Goal: Information Seeking & Learning: Learn about a topic

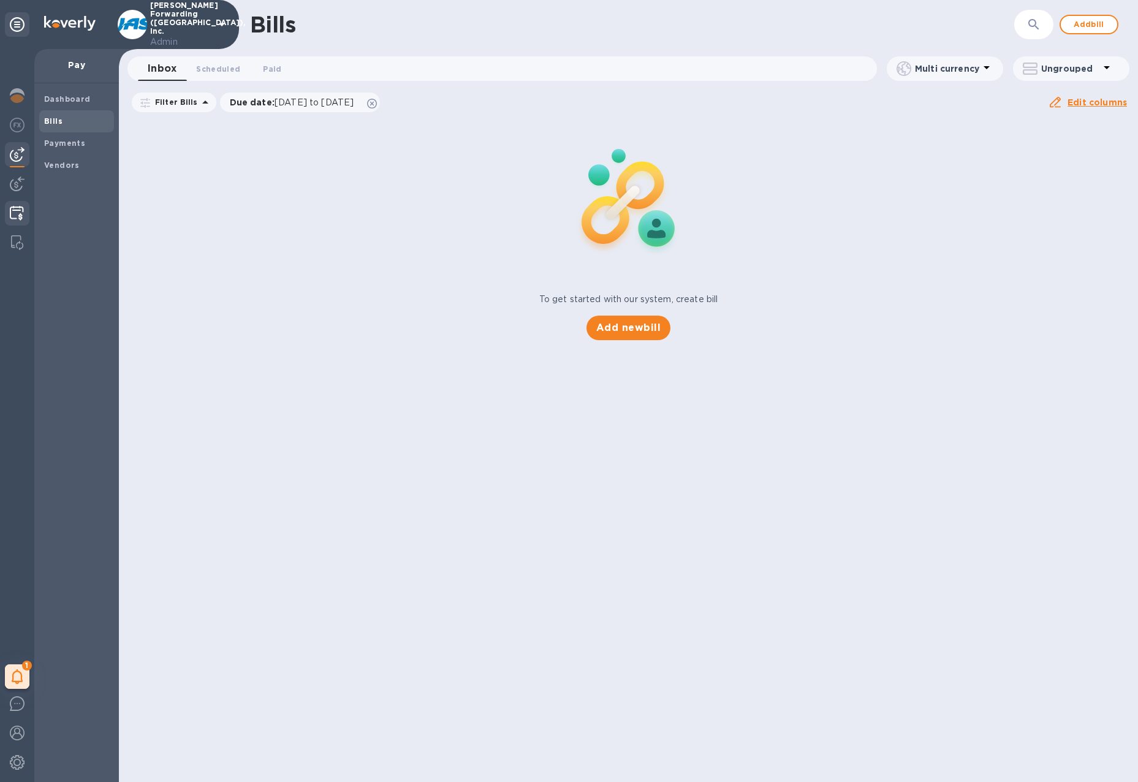
click at [17, 206] on img at bounding box center [17, 213] width 14 height 15
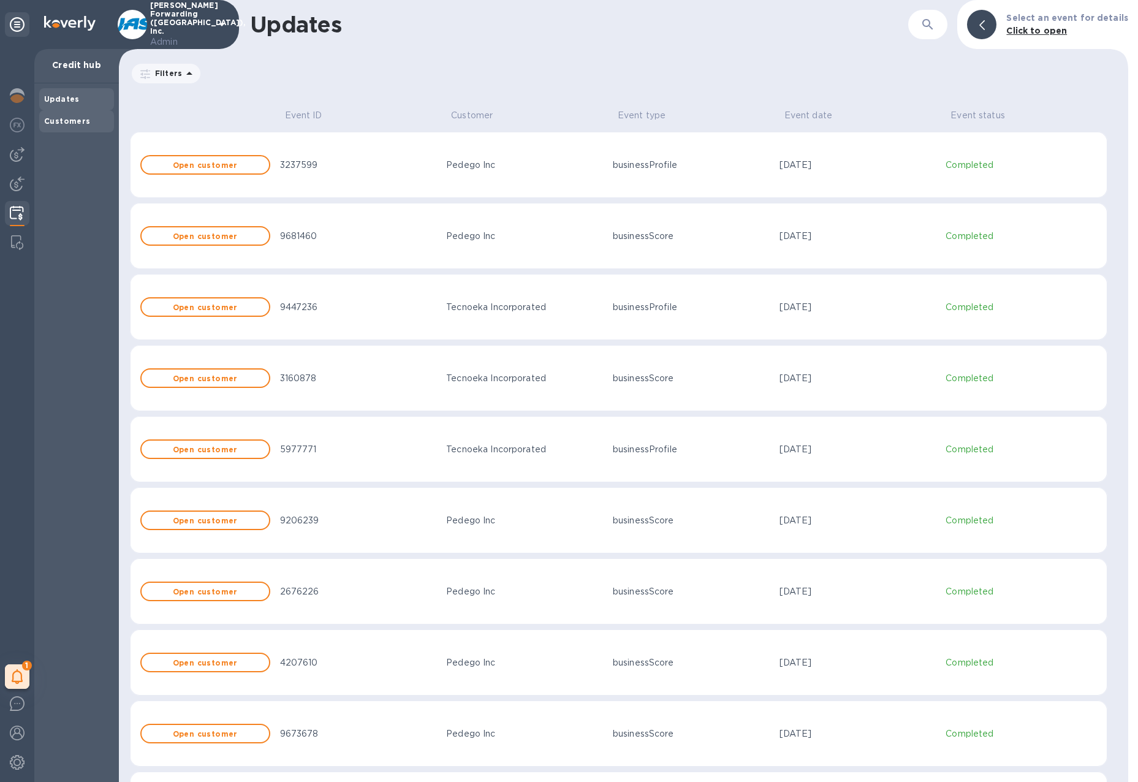
click at [85, 110] on div "Customers" at bounding box center [76, 121] width 75 height 22
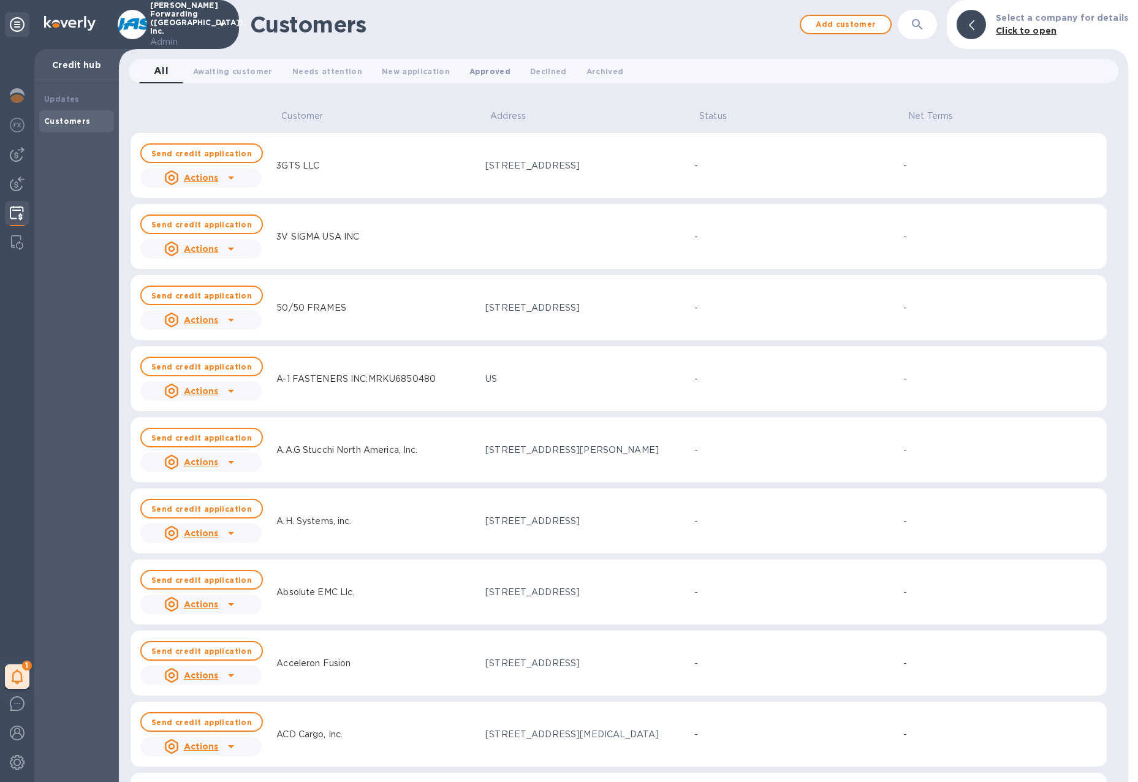
click at [490, 79] on button "Approved 0" at bounding box center [489, 71] width 61 height 25
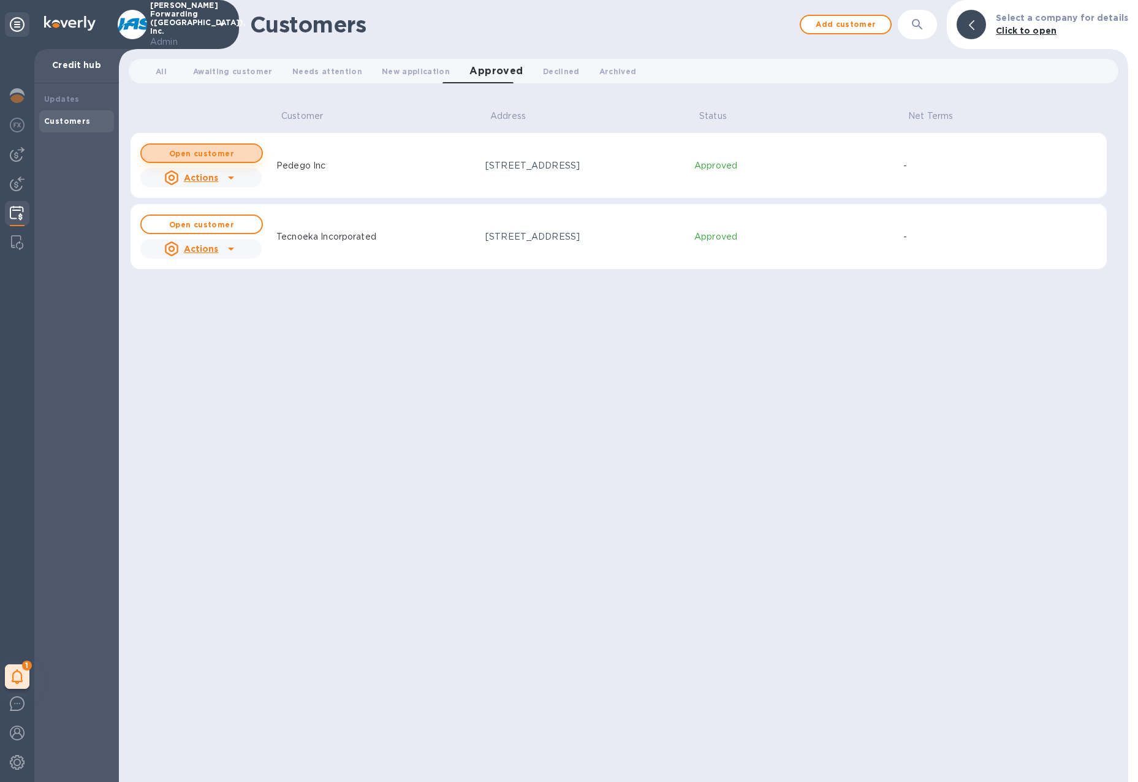
click at [230, 148] on button "Open customer" at bounding box center [201, 153] width 123 height 20
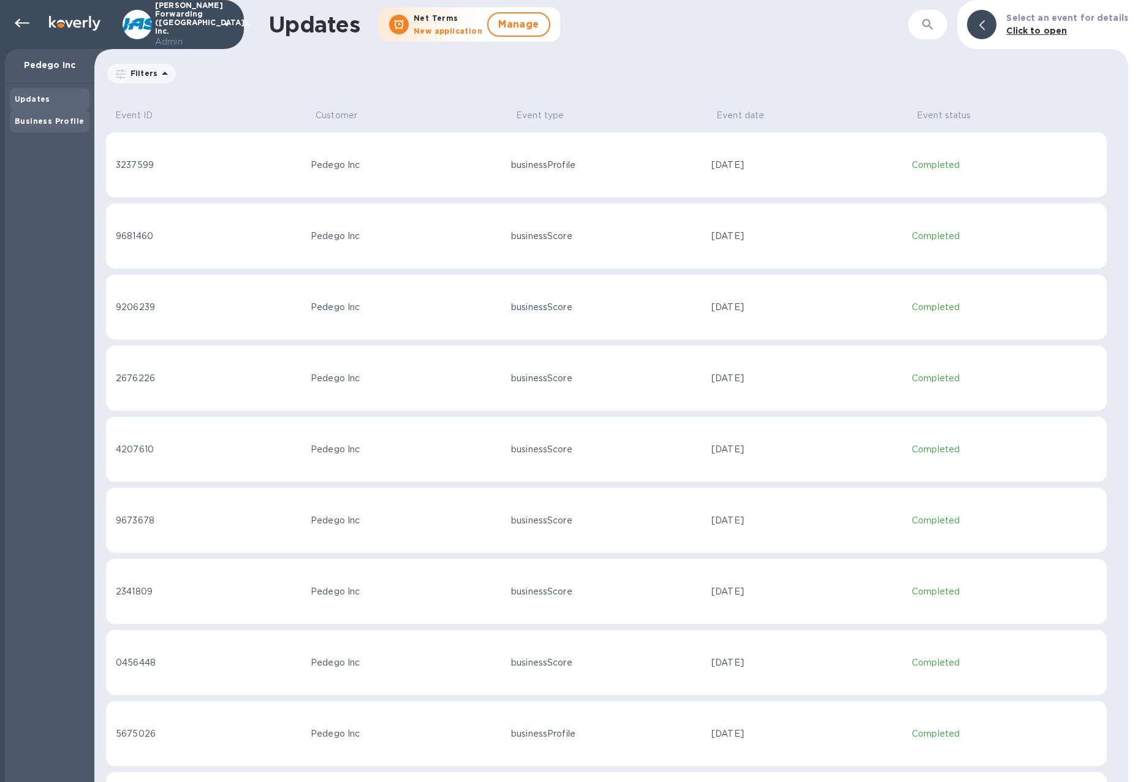
click at [77, 118] on b "Business Profile" at bounding box center [49, 120] width 69 height 9
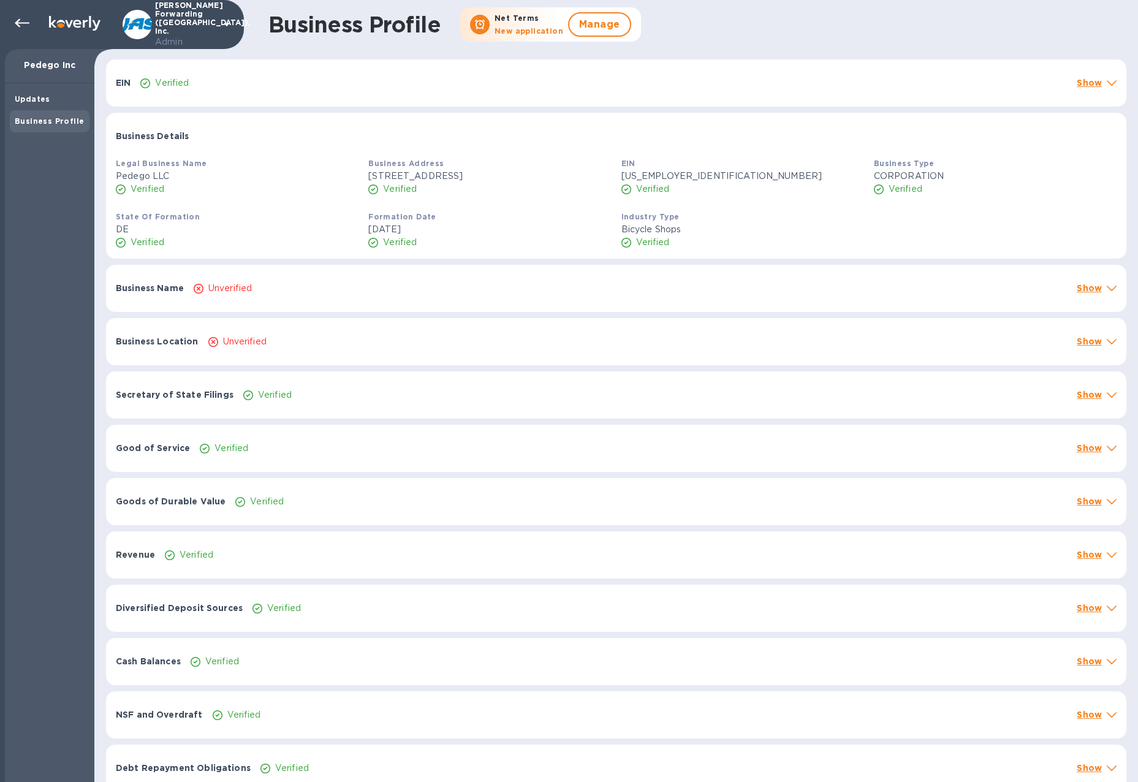
click at [499, 292] on div "Unverified" at bounding box center [630, 288] width 878 height 18
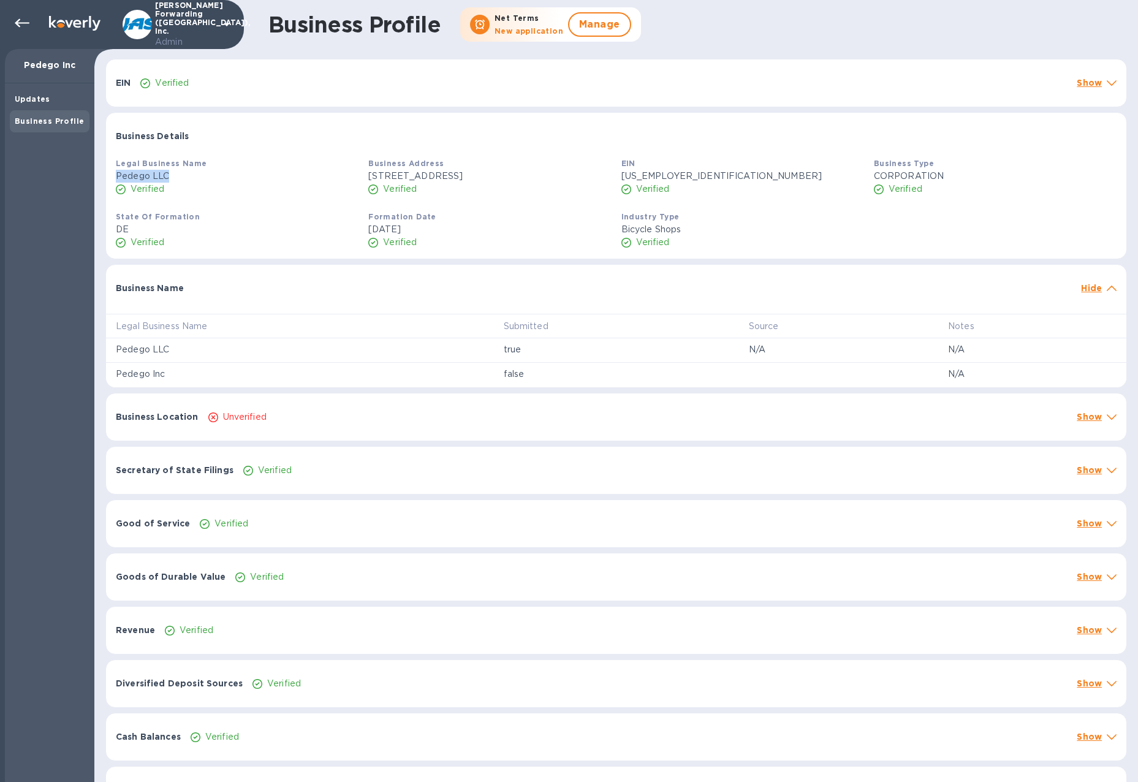
drag, startPoint x: 116, startPoint y: 175, endPoint x: 170, endPoint y: 175, distance: 54.5
click at [170, 175] on p "Pedego LLC" at bounding box center [237, 176] width 243 height 13
copy p "Pedego LLC"
click at [242, 214] on div "State Of Formation DE Verified" at bounding box center [237, 229] width 252 height 48
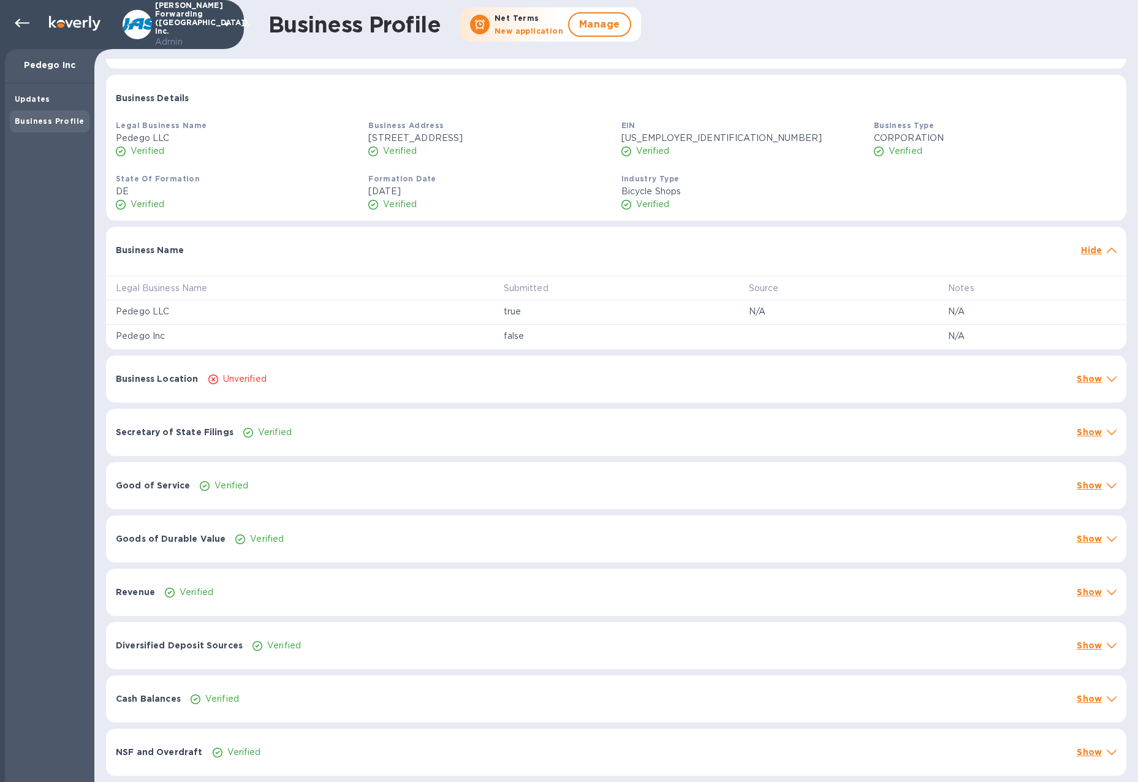
scroll to position [56, 0]
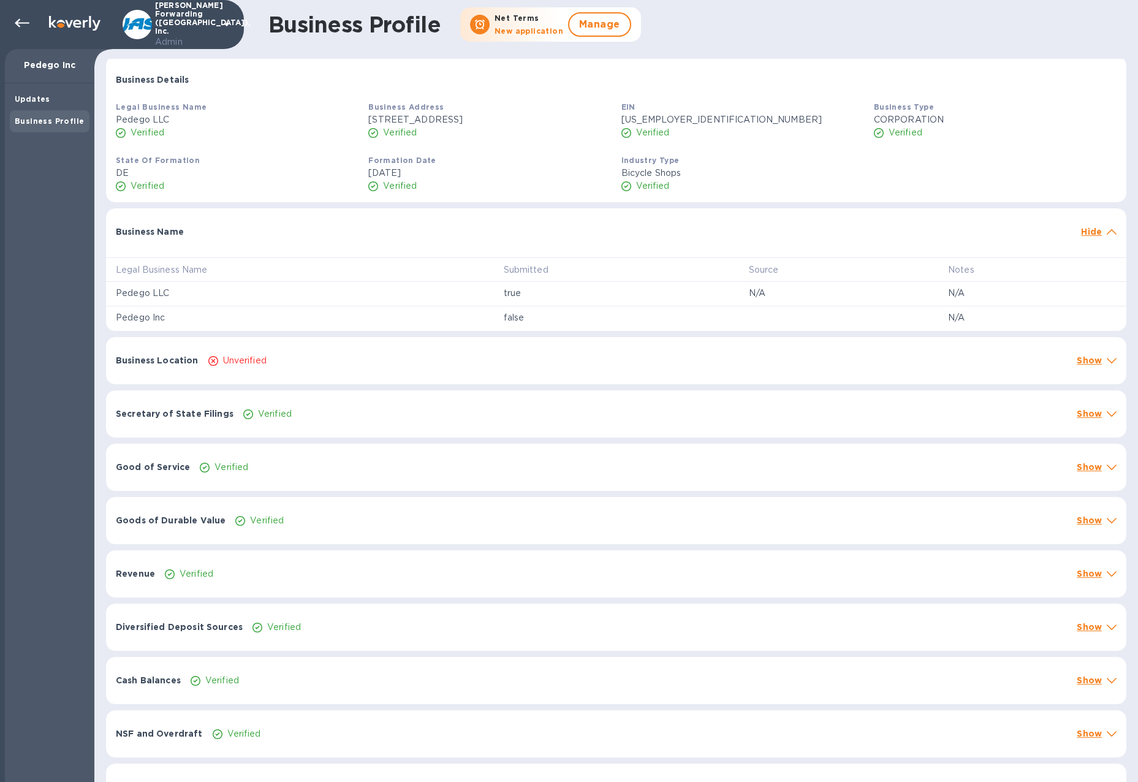
click at [224, 229] on div at bounding box center [632, 226] width 887 height 10
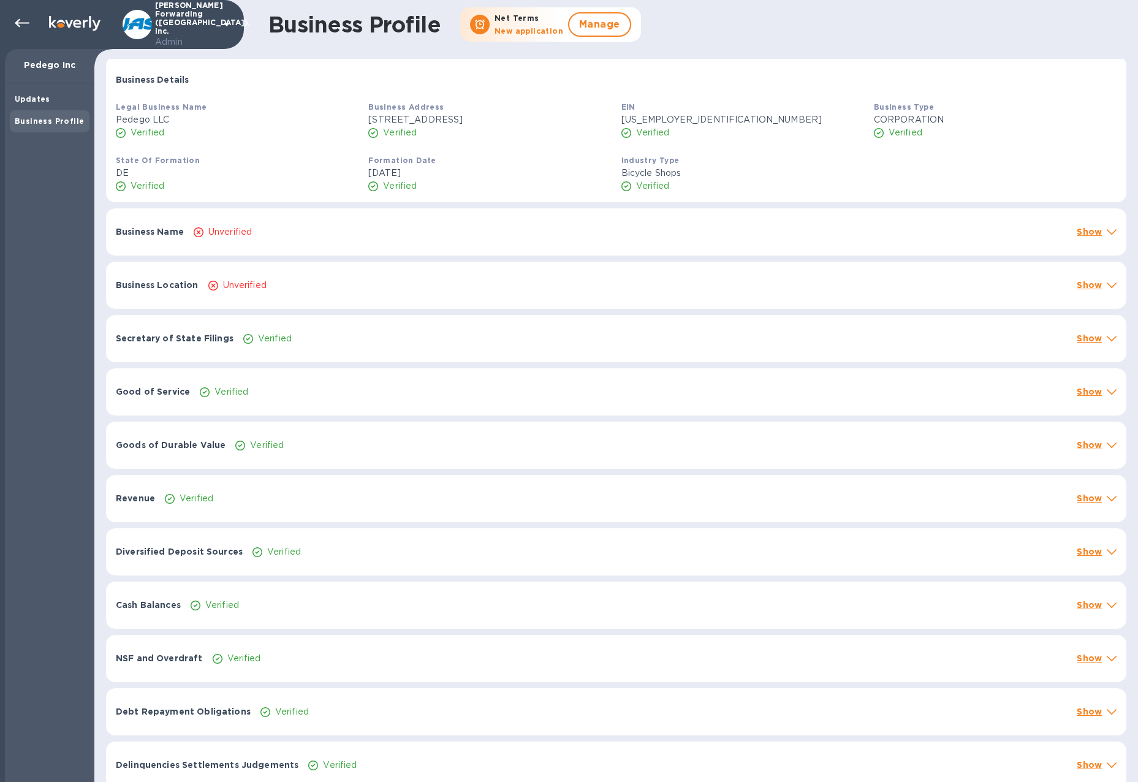
click at [224, 229] on p "Unverified" at bounding box center [229, 231] width 43 height 13
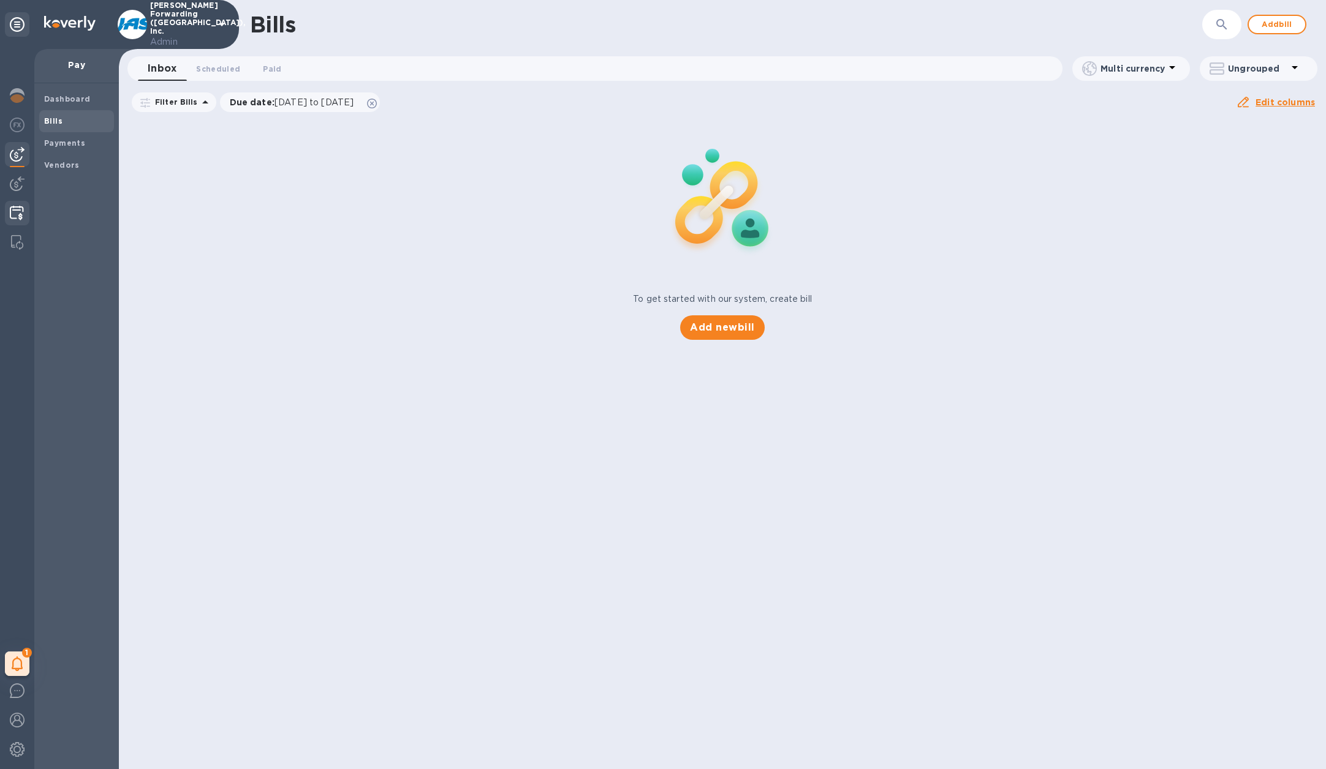
click at [19, 209] on img at bounding box center [17, 213] width 14 height 15
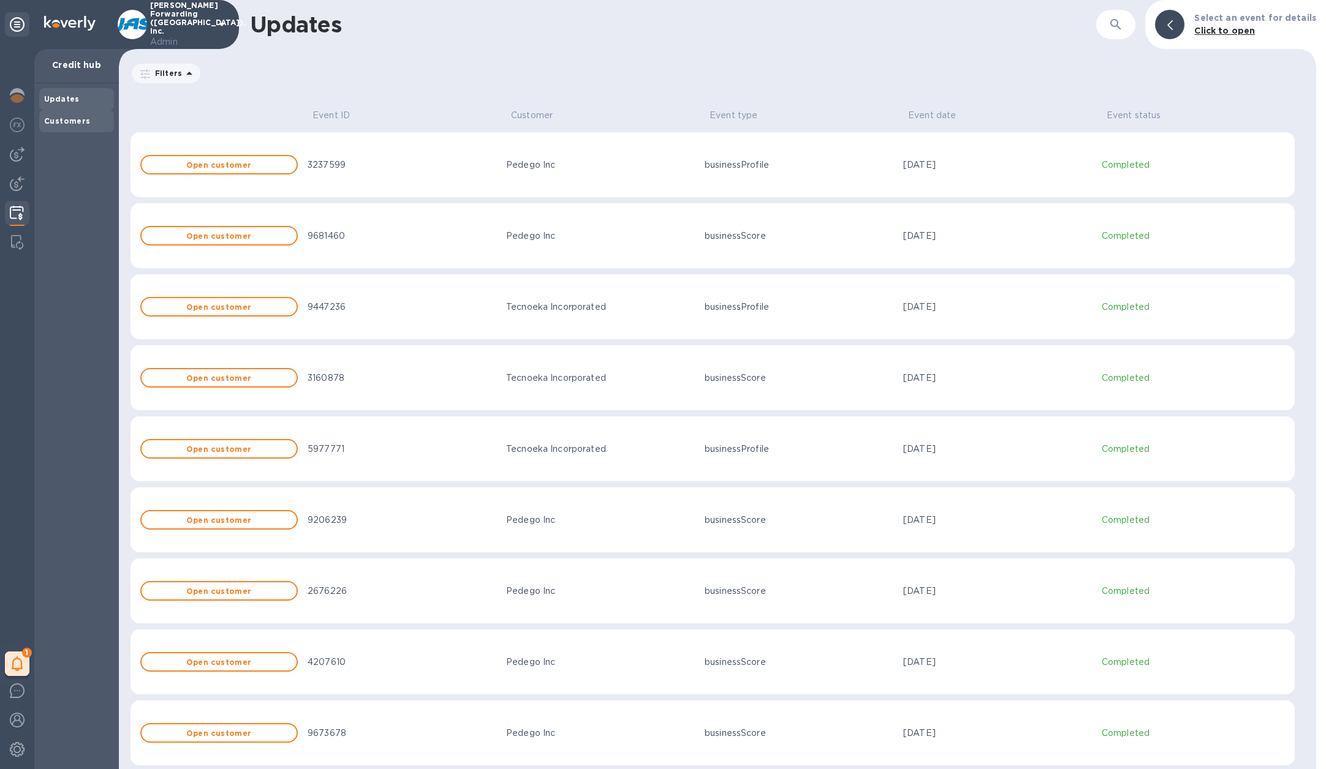
click at [74, 121] on b "Customers" at bounding box center [67, 120] width 47 height 9
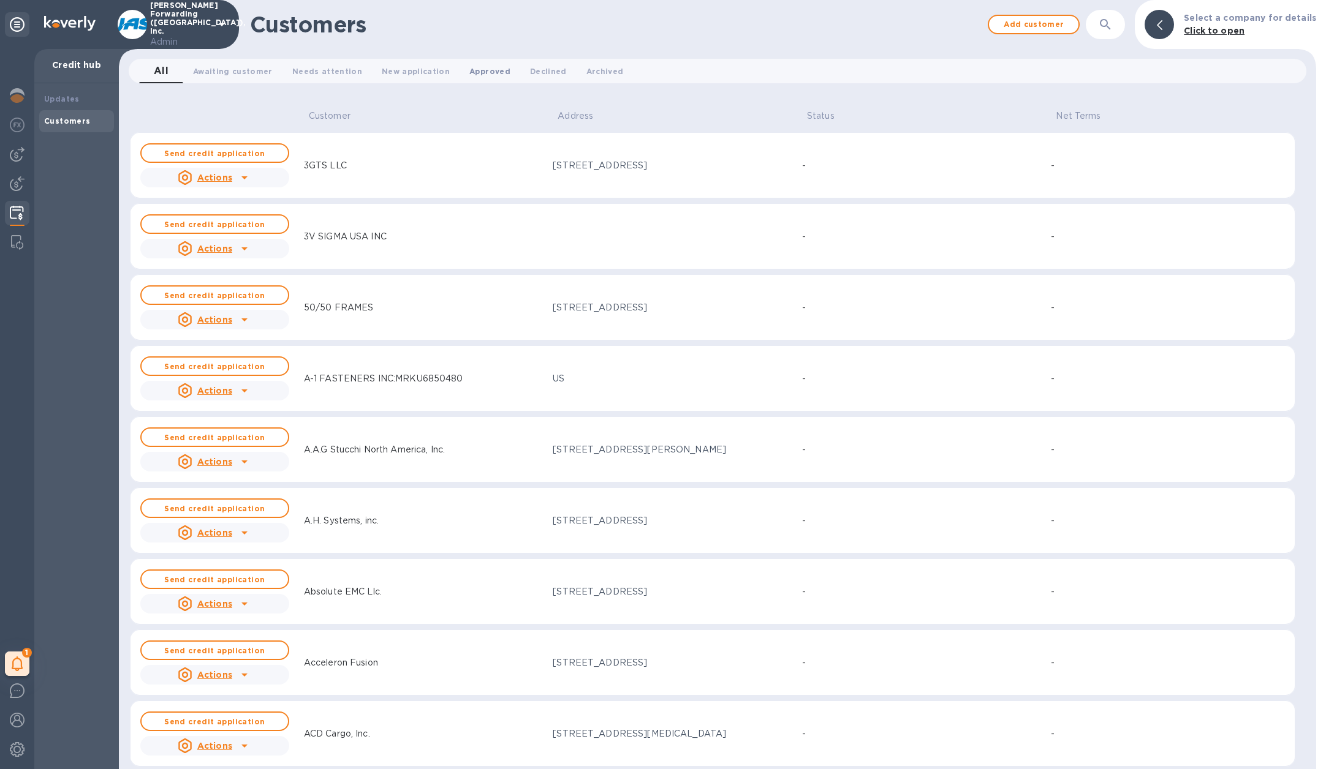
click at [469, 74] on span "Approved 0" at bounding box center [489, 71] width 41 height 13
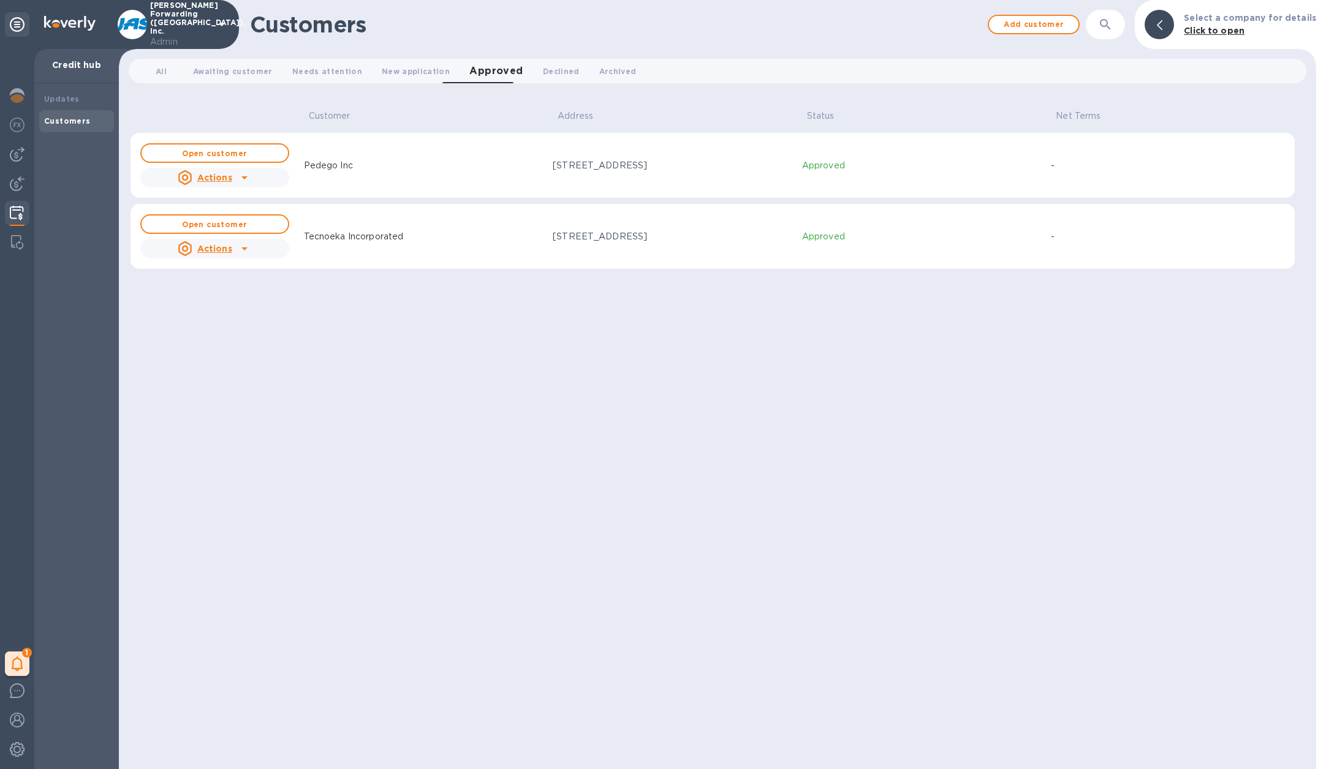
click at [475, 171] on div "Pedego Inc" at bounding box center [423, 165] width 249 height 23
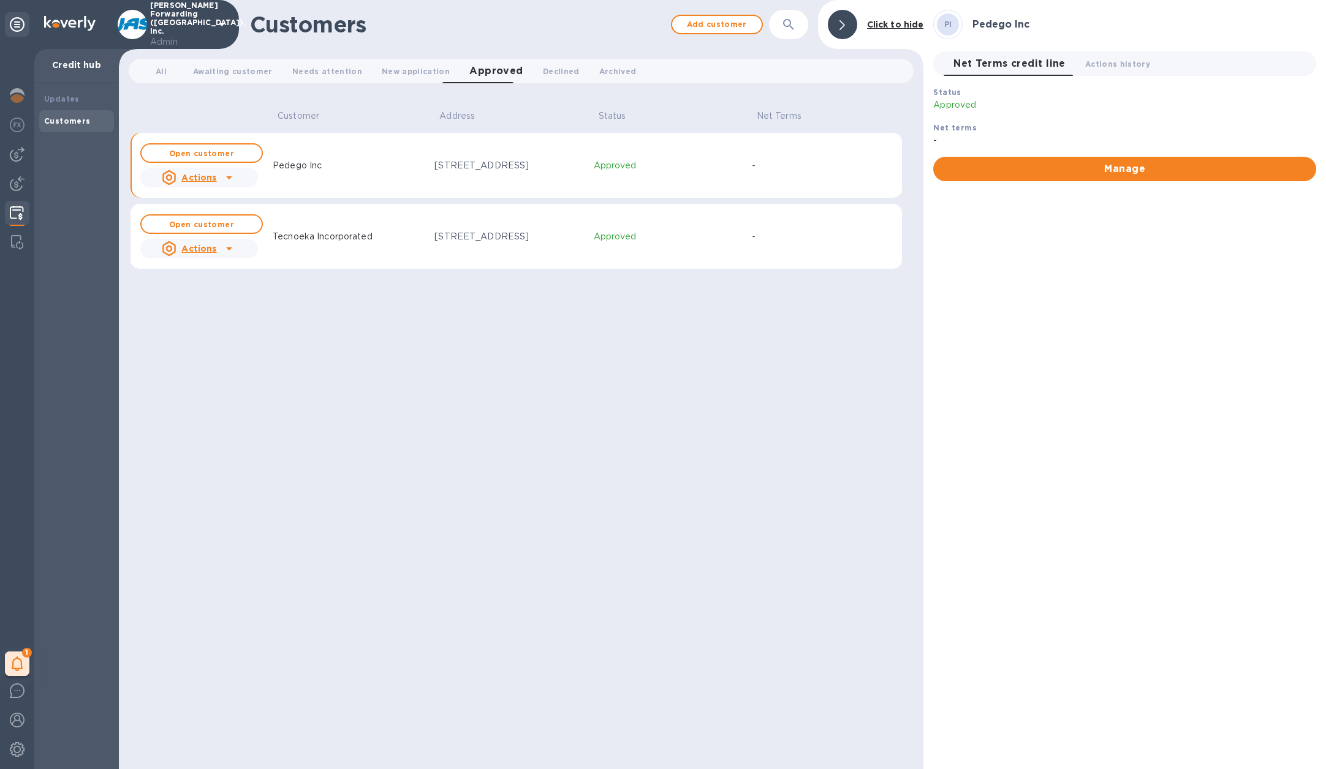
click at [368, 164] on div "Pedego Inc" at bounding box center [349, 165] width 162 height 23
click at [246, 154] on span "Open customer" at bounding box center [201, 153] width 100 height 8
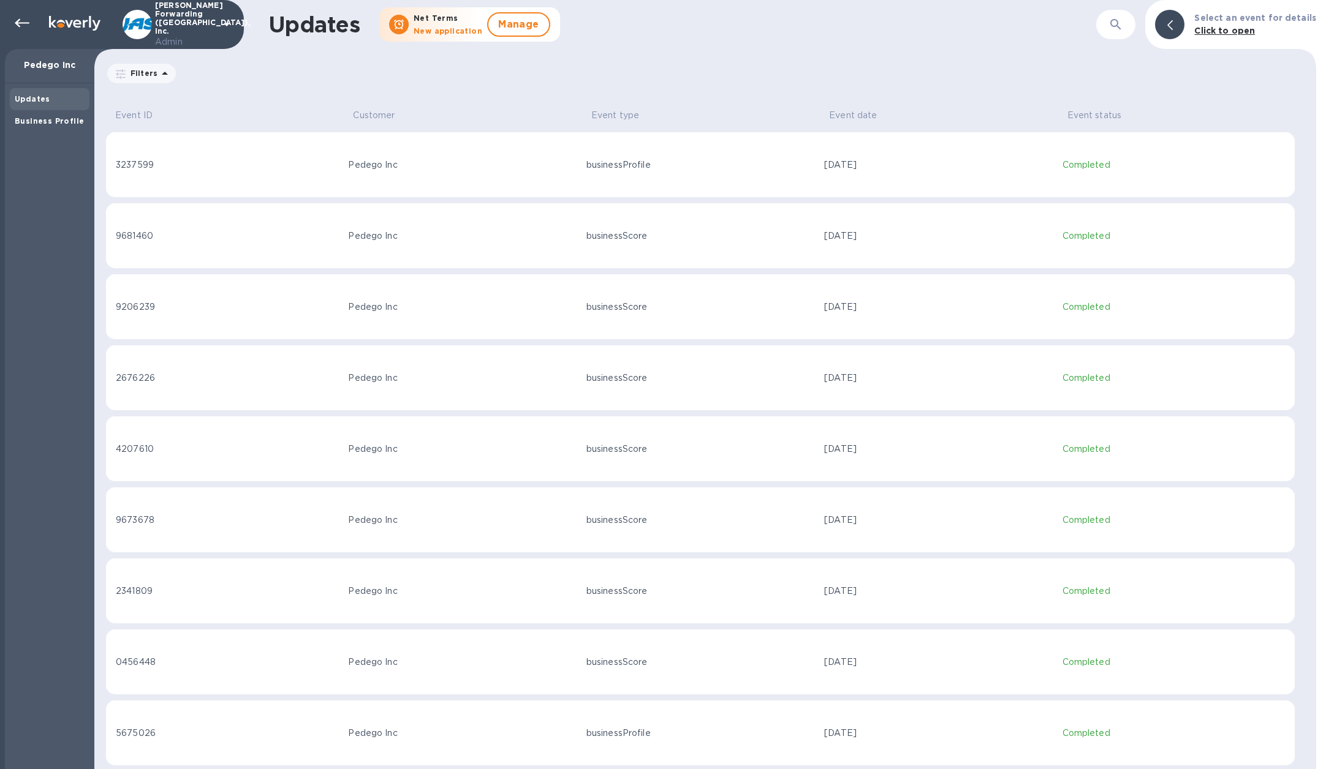
click at [470, 167] on div "Pedego Inc" at bounding box center [462, 165] width 228 height 13
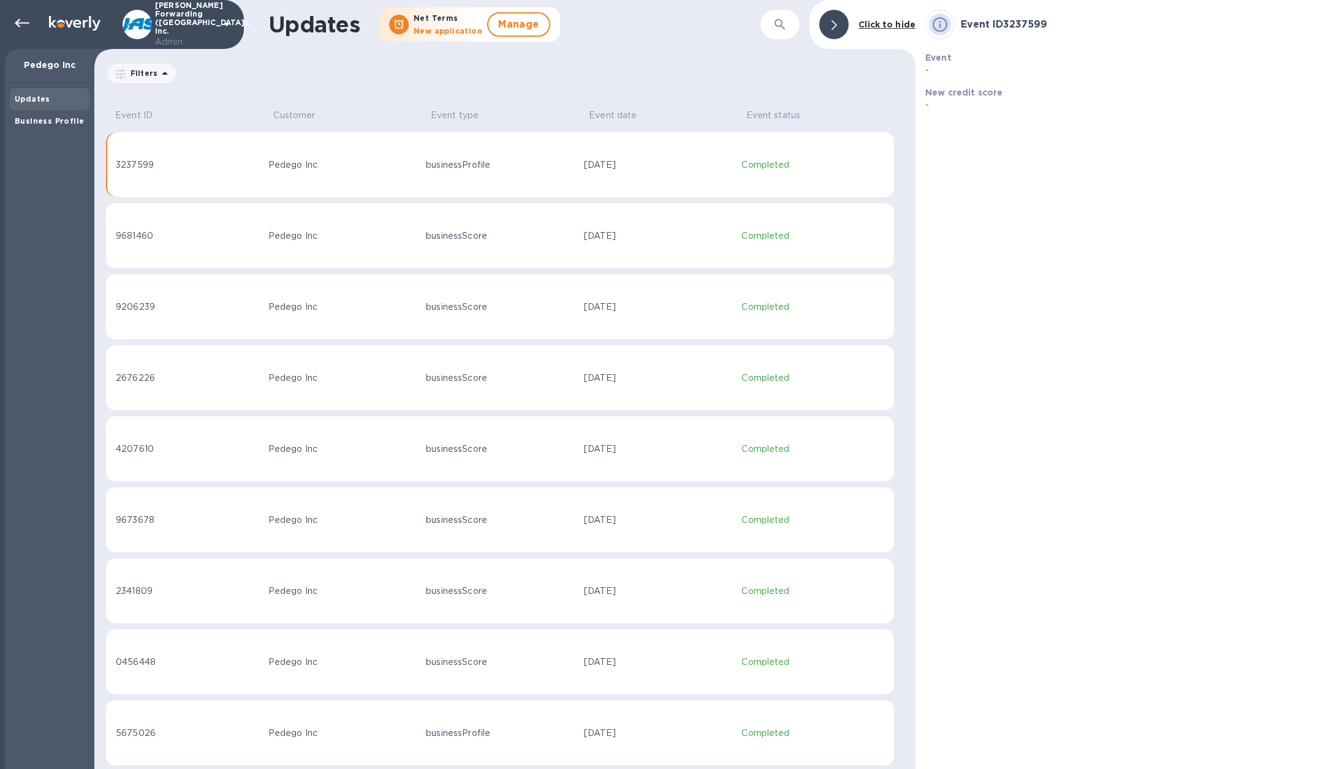
click at [470, 167] on div "businessProfile" at bounding box center [500, 165] width 148 height 13
click at [75, 118] on b "Business Profile" at bounding box center [49, 120] width 69 height 9
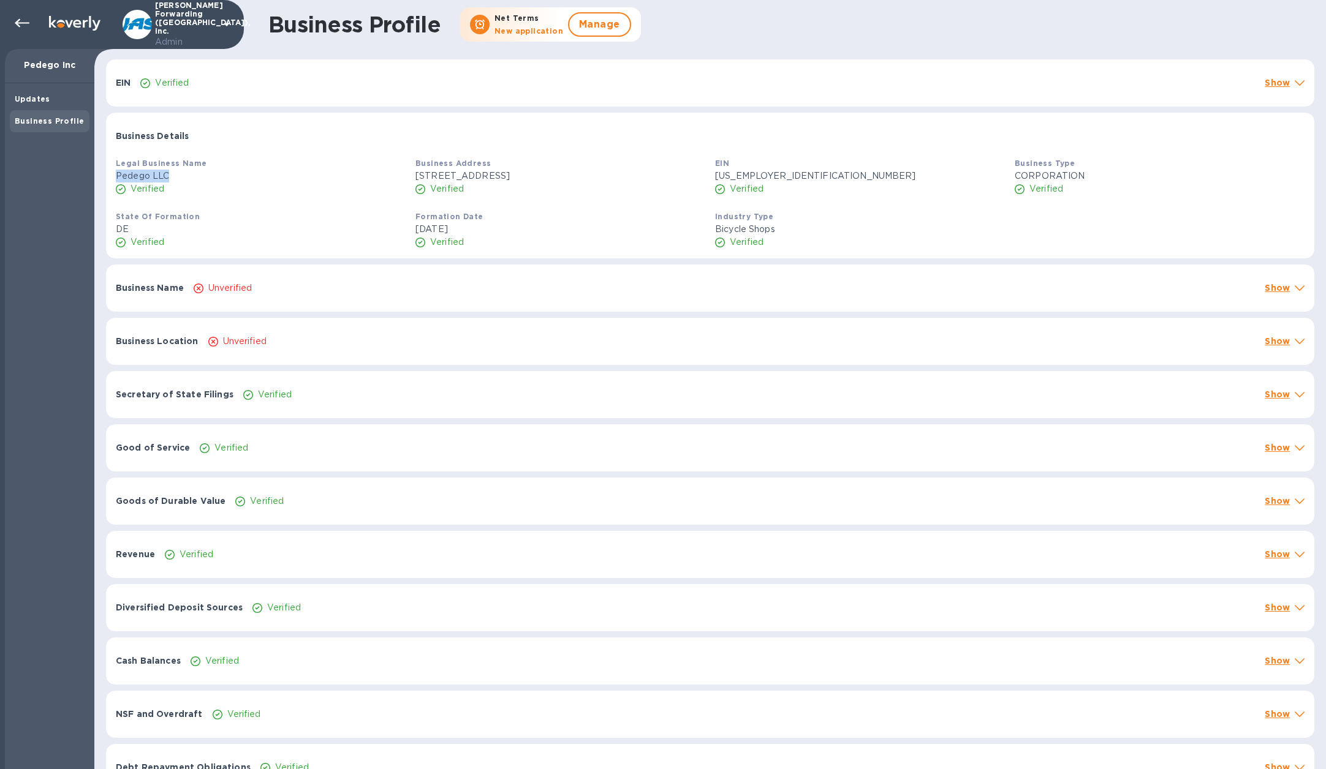
drag, startPoint x: 117, startPoint y: 175, endPoint x: 204, endPoint y: 175, distance: 87.0
click at [204, 175] on p "Pedego LLC" at bounding box center [261, 176] width 290 height 13
copy p "Pedego LLC"
click at [350, 292] on div "Unverified" at bounding box center [724, 288] width 1066 height 18
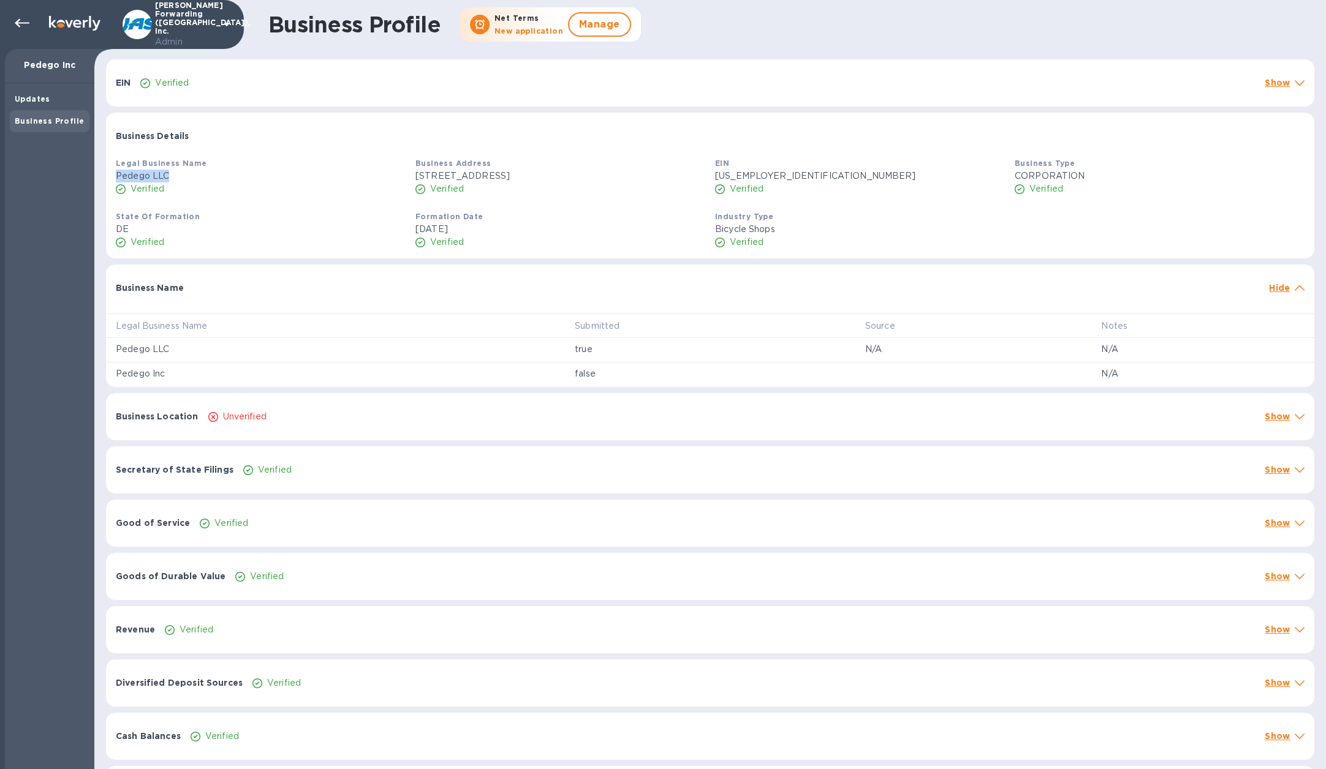
click at [350, 292] on div "Business Name" at bounding box center [687, 288] width 1153 height 22
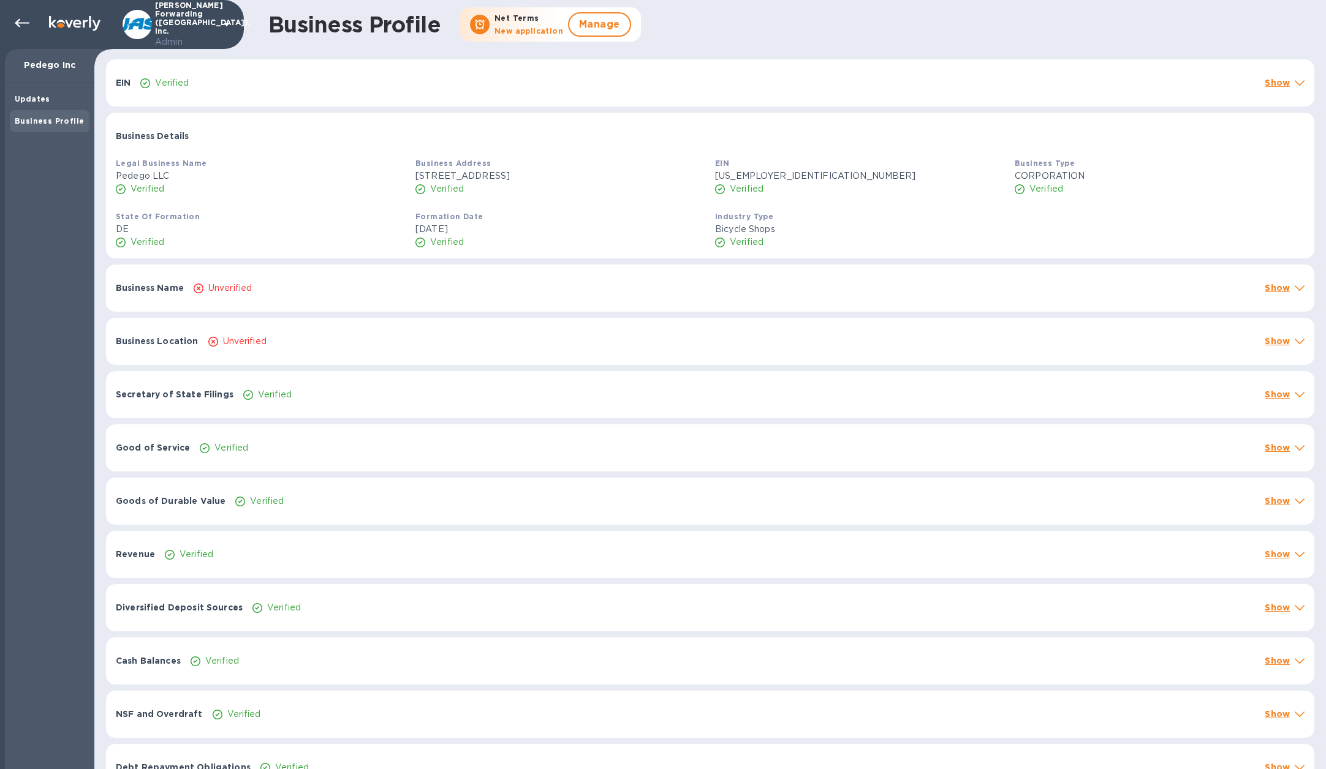
click at [342, 245] on div "Verified" at bounding box center [260, 242] width 295 height 18
click at [326, 296] on div "Business Name Unverified Show" at bounding box center [710, 288] width 1208 height 47
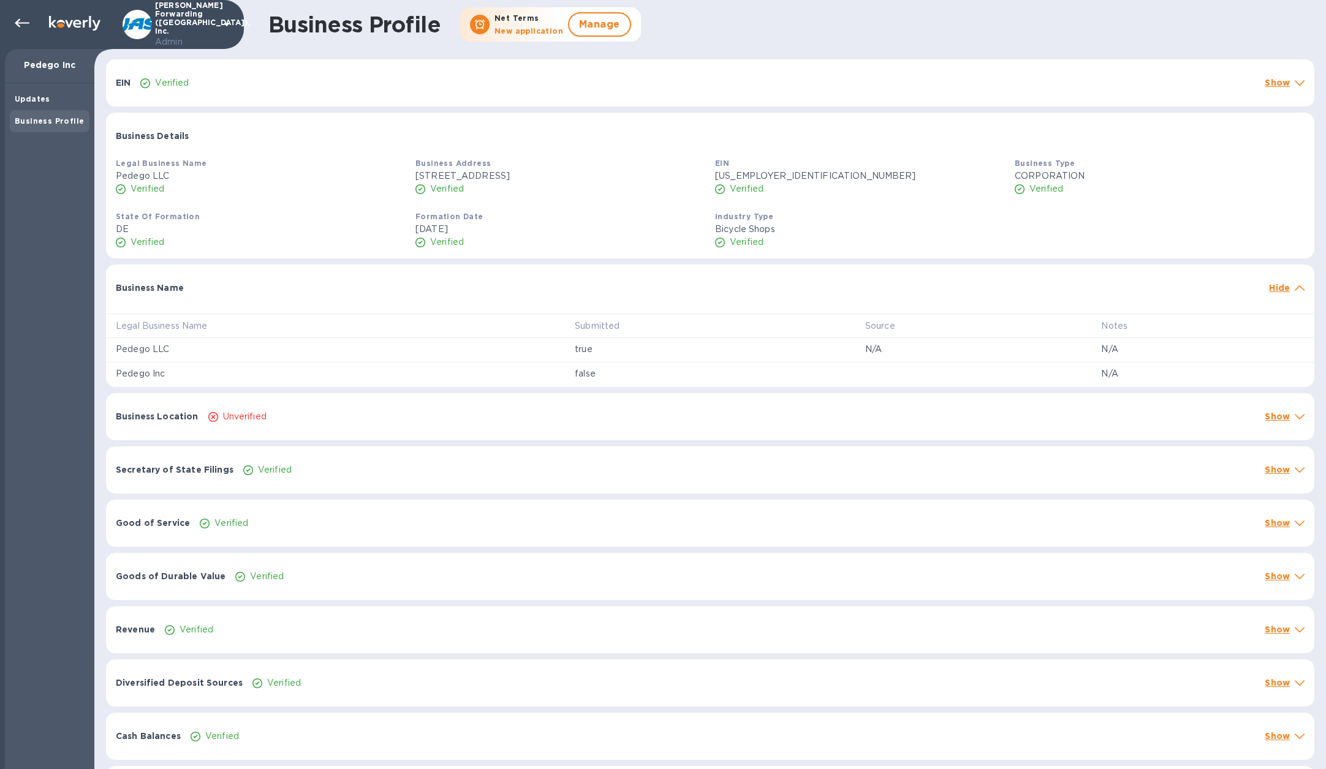
click at [904, 382] on td at bounding box center [973, 375] width 236 height 25
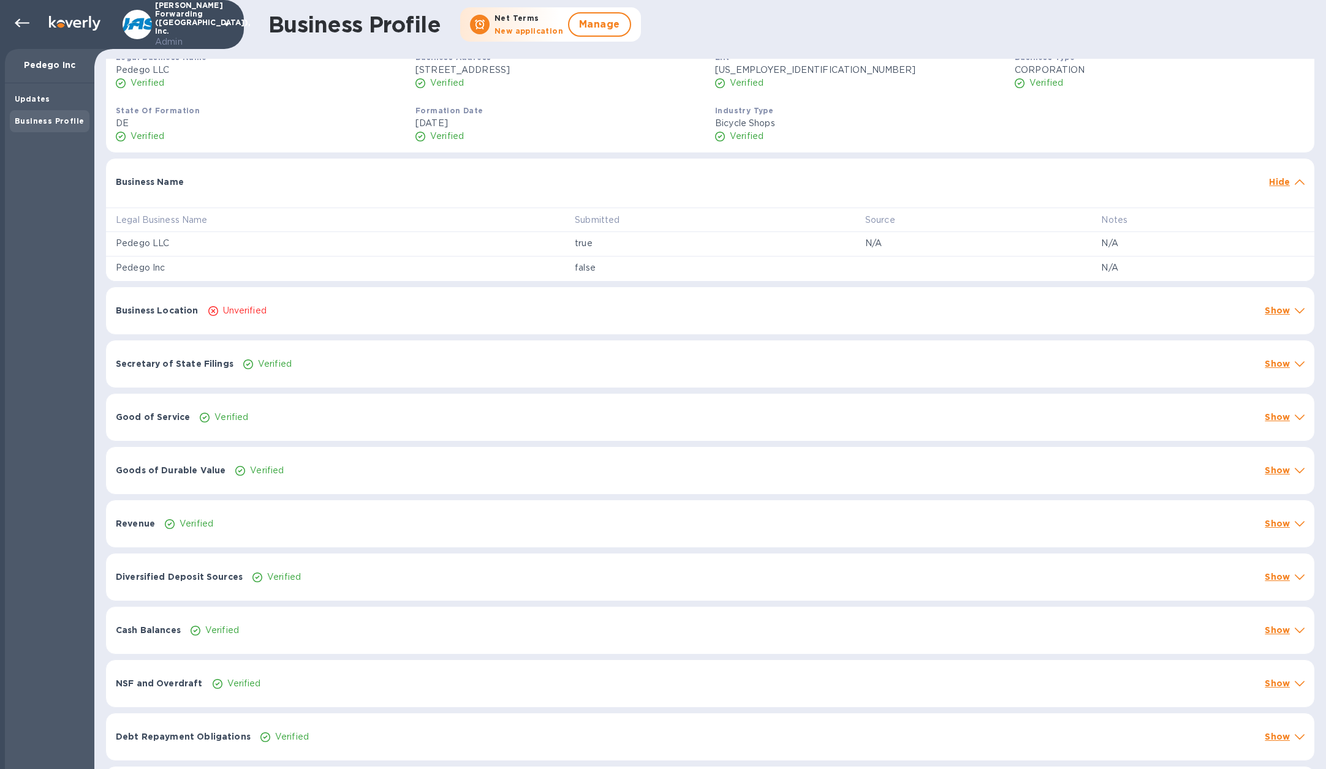
scroll to position [110, 0]
click at [263, 321] on div "Business Location Unverified Show" at bounding box center [710, 307] width 1208 height 47
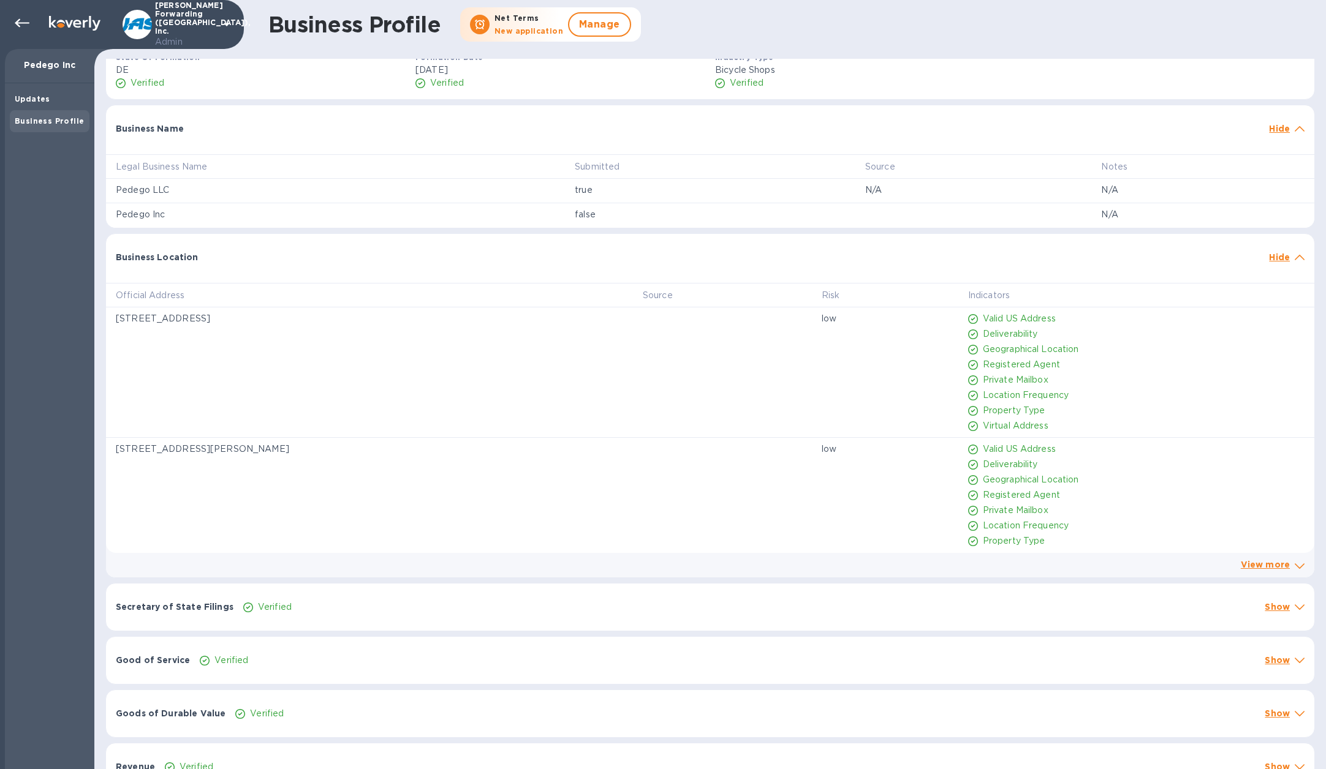
scroll to position [0, 0]
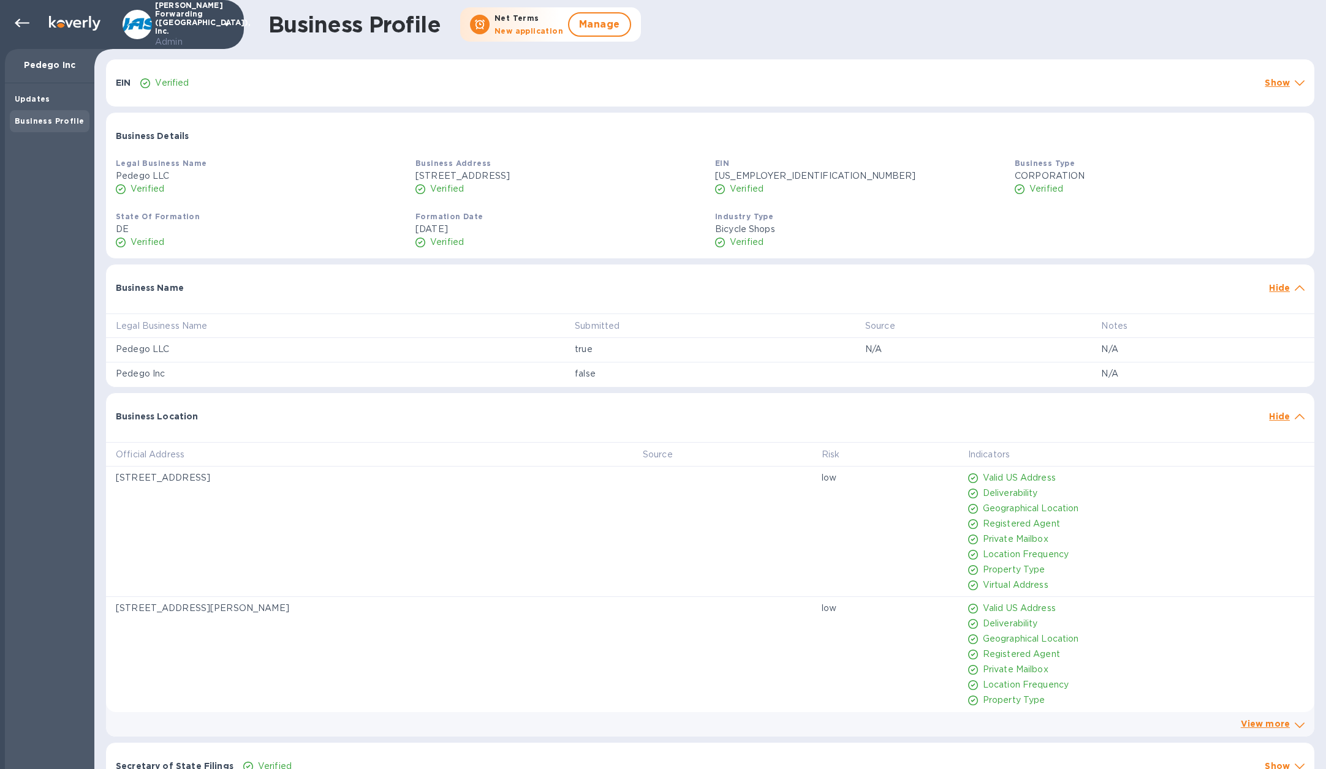
click at [85, 27] on img at bounding box center [74, 23] width 51 height 15
click at [32, 27] on div at bounding box center [22, 23] width 25 height 25
click at [20, 19] on icon at bounding box center [22, 23] width 15 height 15
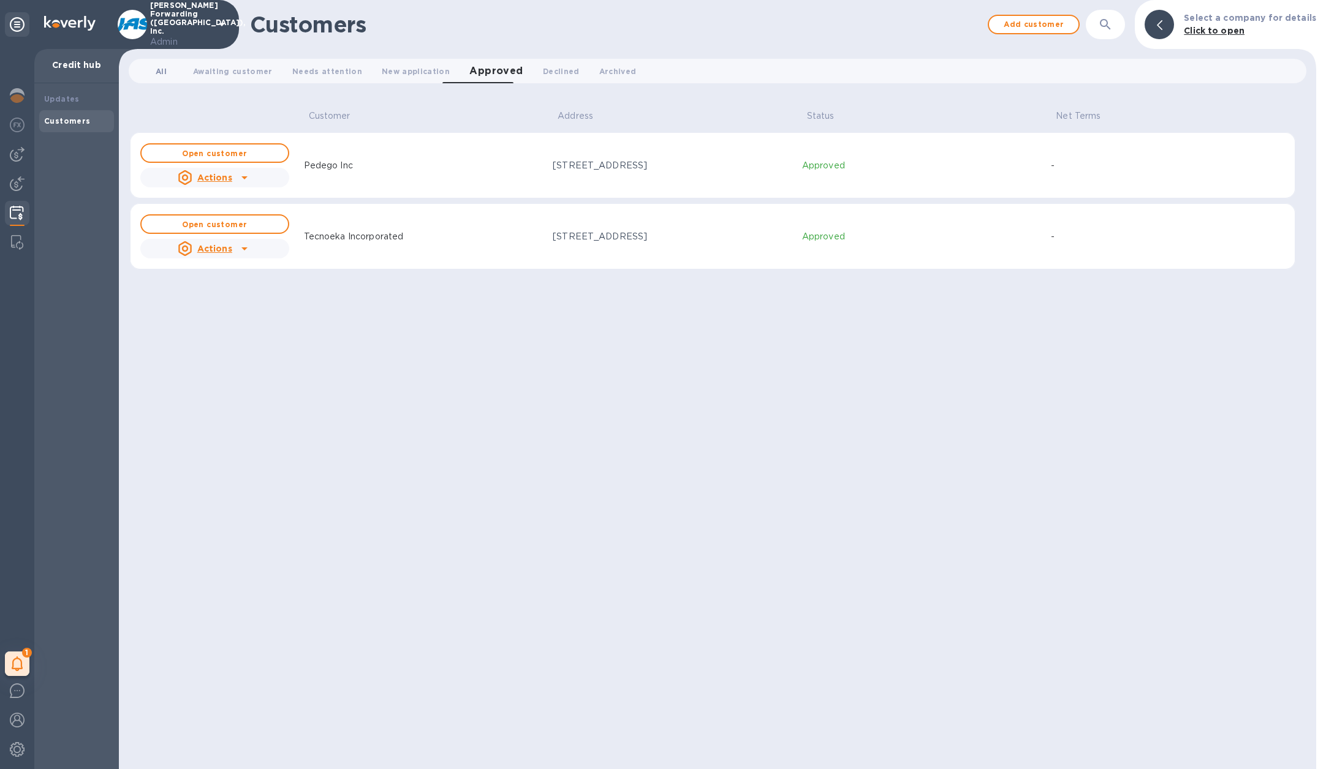
click at [166, 67] on span "All 0" at bounding box center [161, 71] width 11 height 13
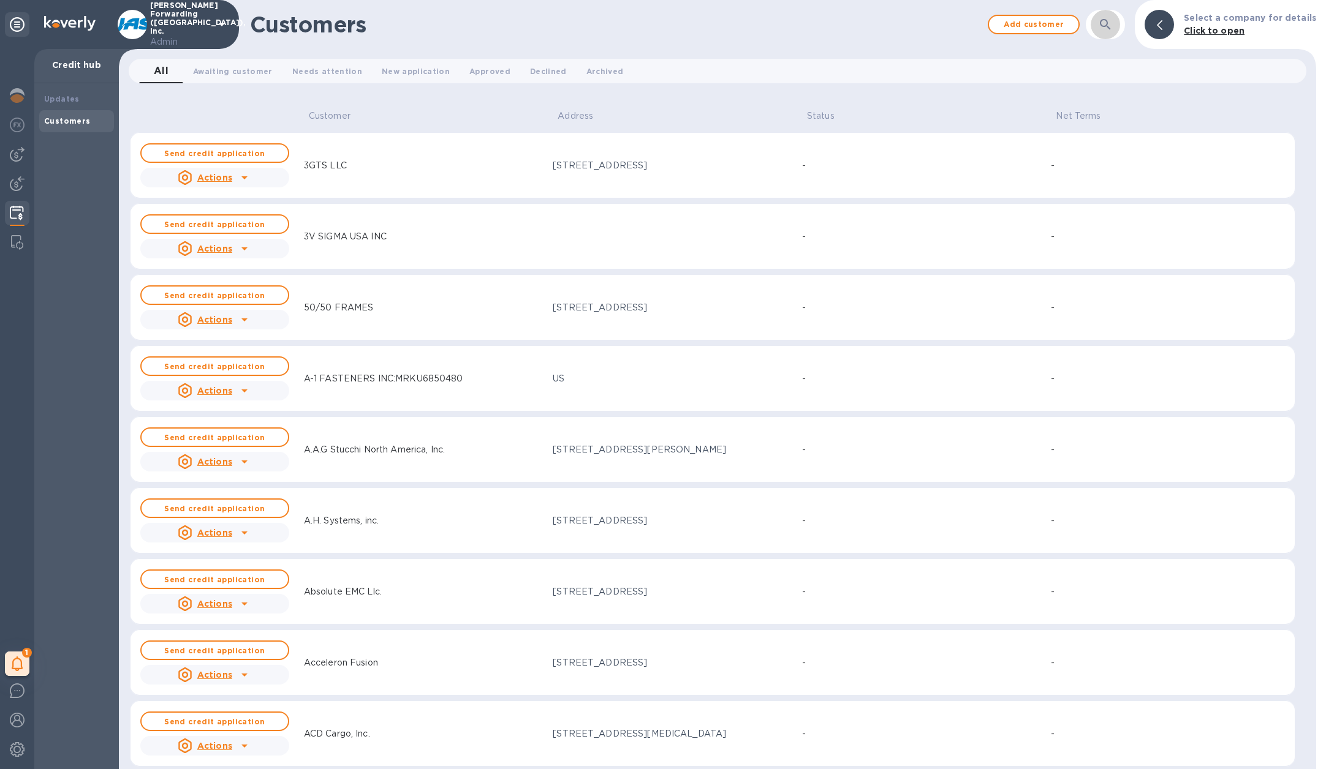
click at [1108, 26] on icon "button" at bounding box center [1105, 24] width 10 height 10
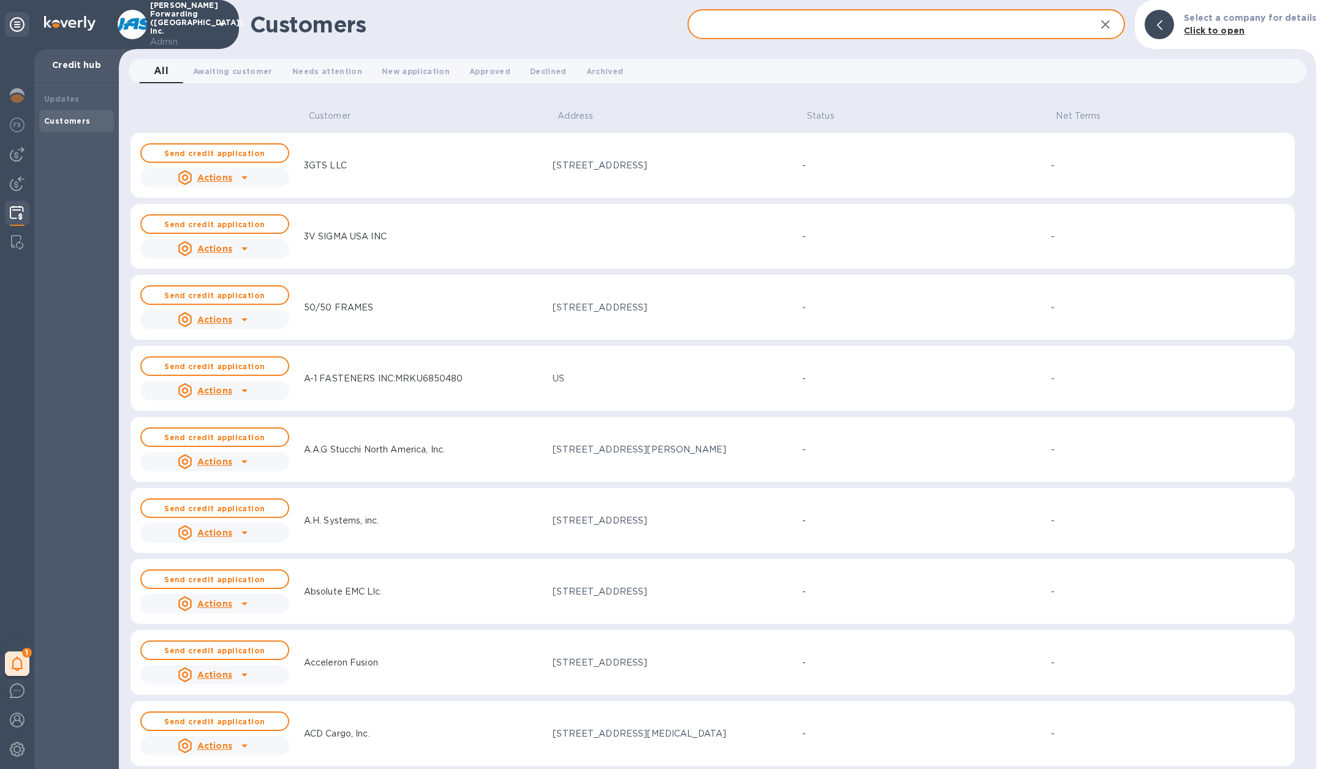
paste input "WAE IMPORTS LLC"
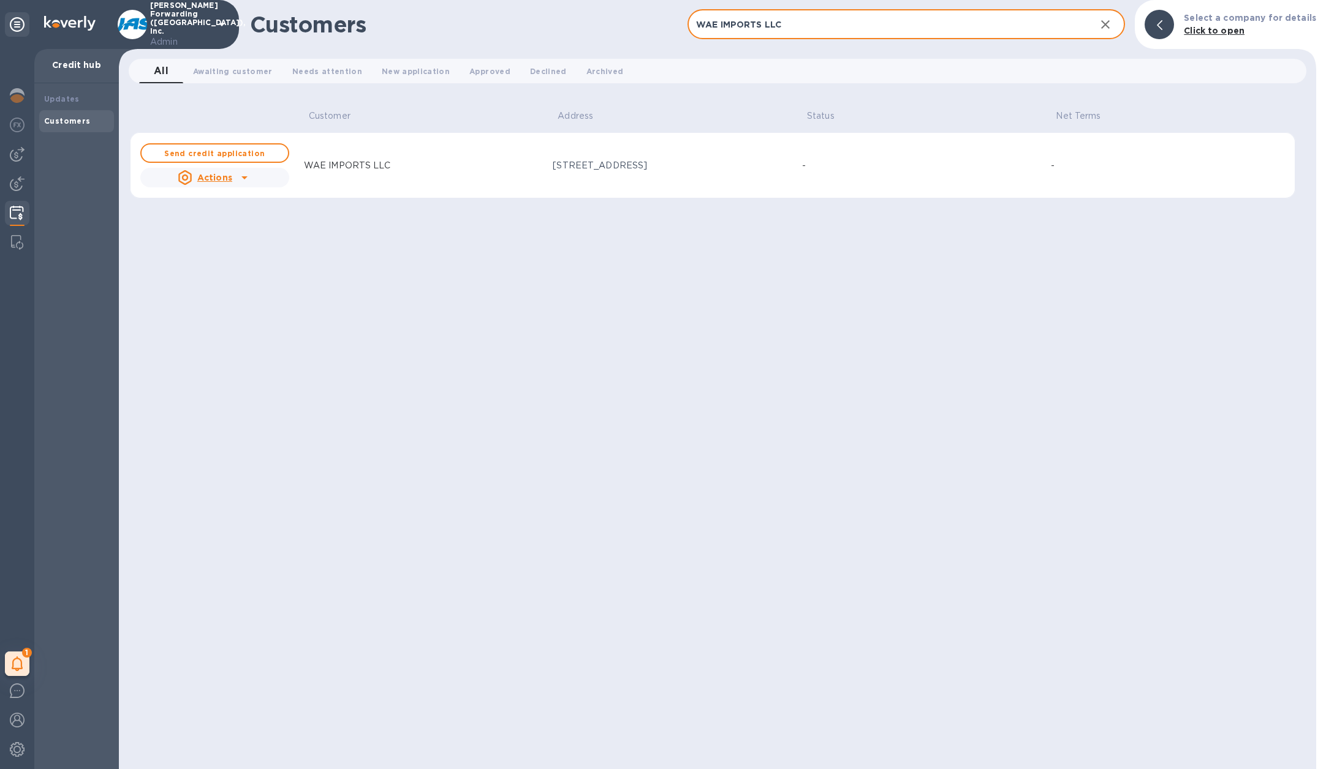
type input "WAE IMPORTS LLC"
click at [629, 164] on div "[STREET_ADDRESS]" at bounding box center [673, 165] width 240 height 13
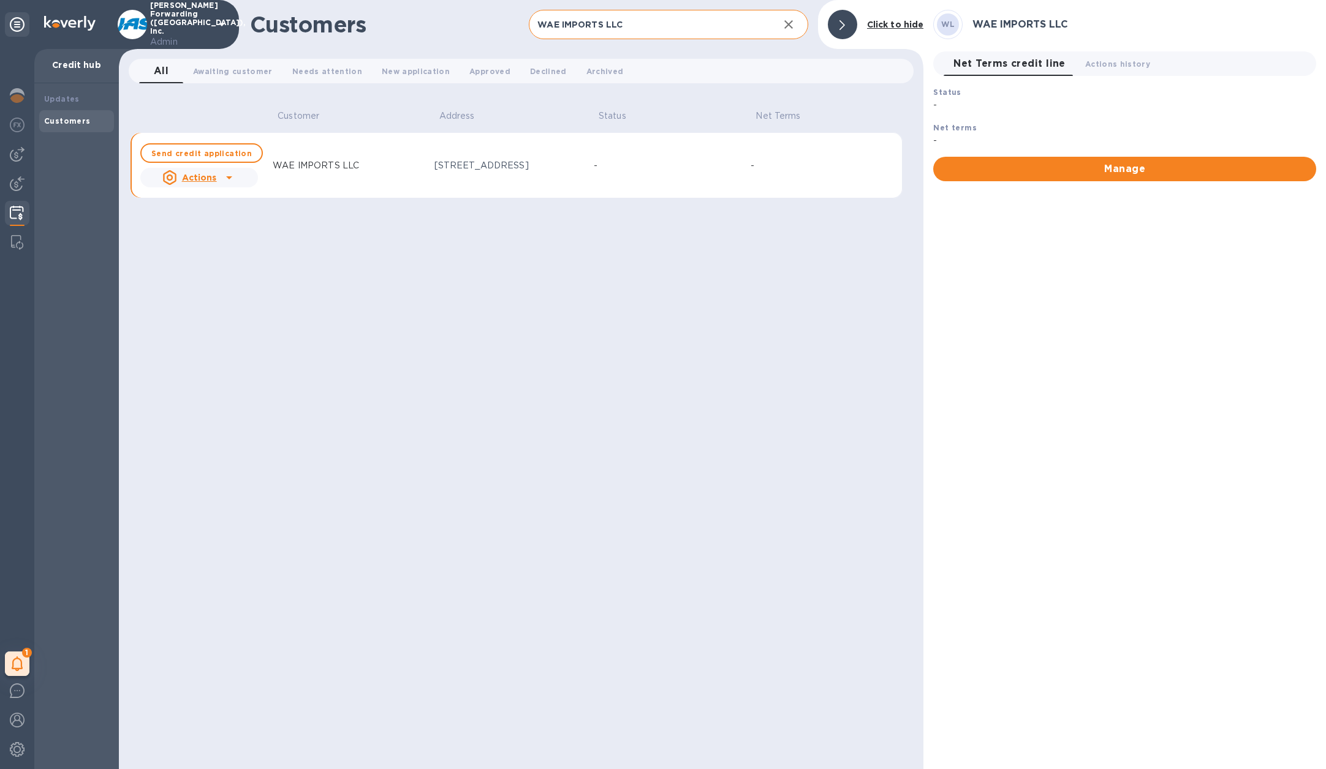
click at [229, 177] on icon at bounding box center [229, 177] width 6 height 3
click at [222, 259] on b "Admin customer connect" at bounding box center [230, 257] width 116 height 10
click at [224, 151] on b "Open customer" at bounding box center [201, 153] width 65 height 9
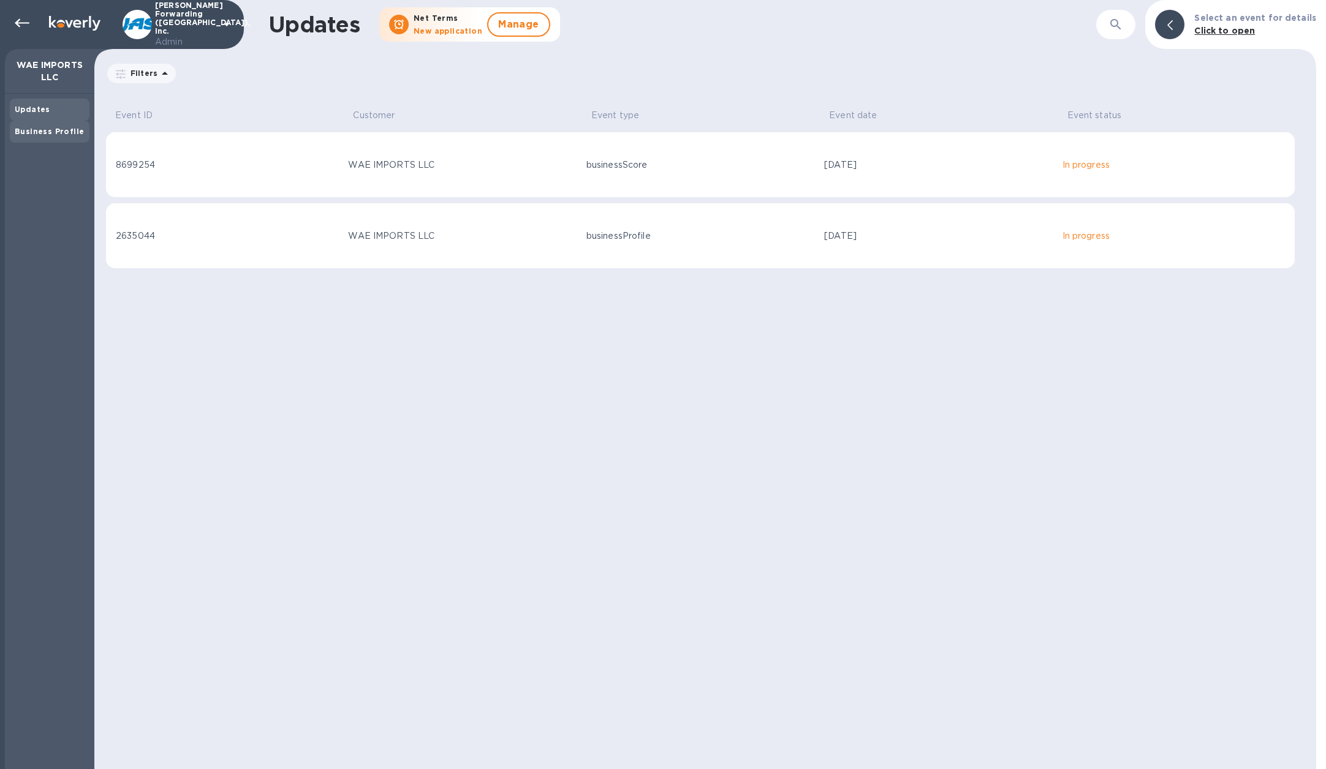
click at [39, 133] on b "Business Profile" at bounding box center [49, 131] width 69 height 9
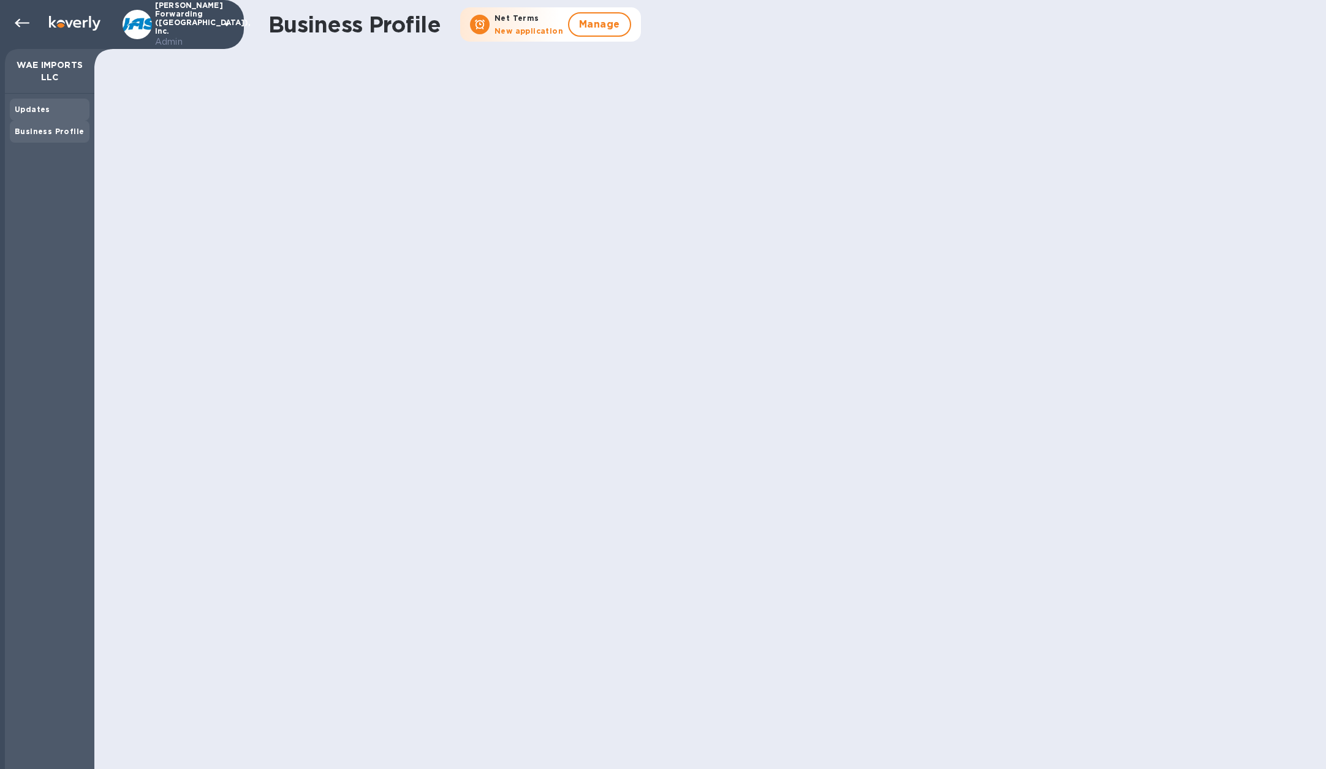
click at [53, 113] on div "Updates" at bounding box center [50, 110] width 70 height 12
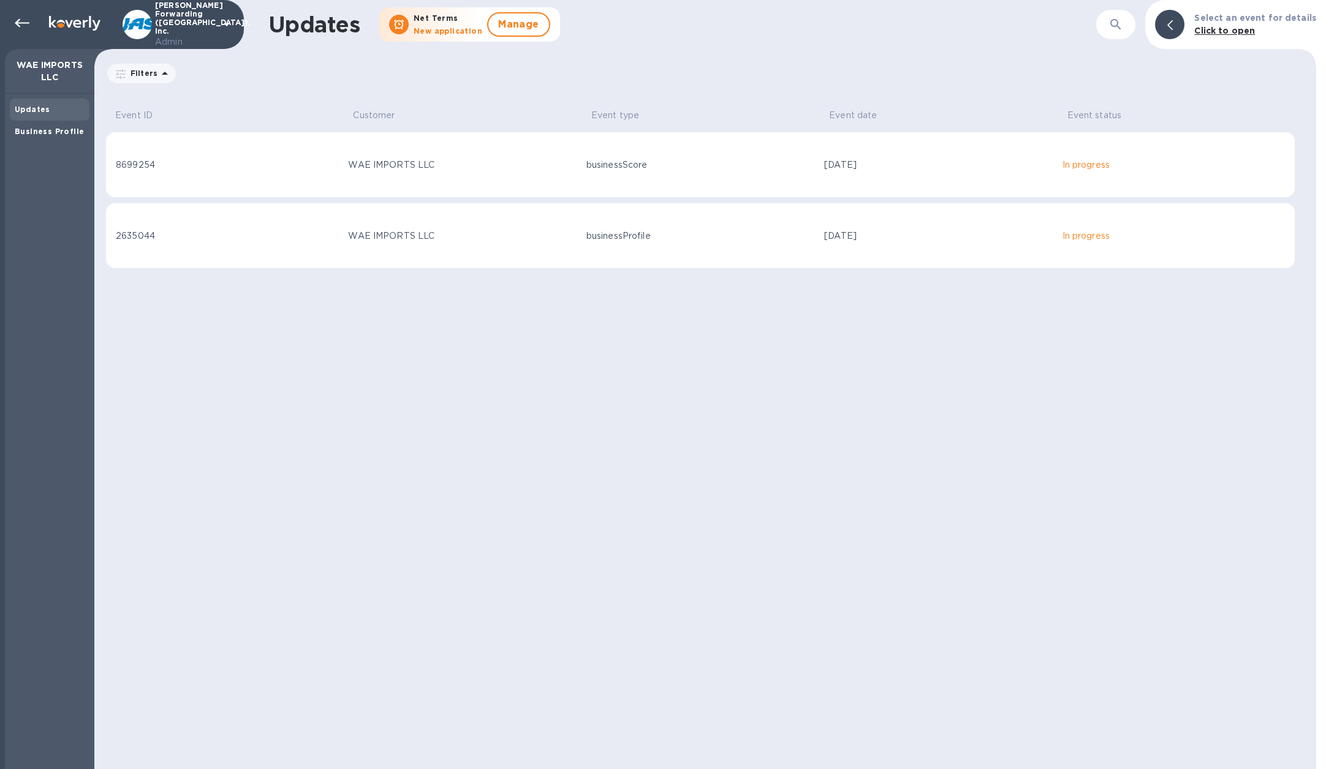
click at [221, 161] on div "8699254" at bounding box center [227, 165] width 222 height 13
click at [56, 142] on div "Business Profile" at bounding box center [50, 132] width 80 height 22
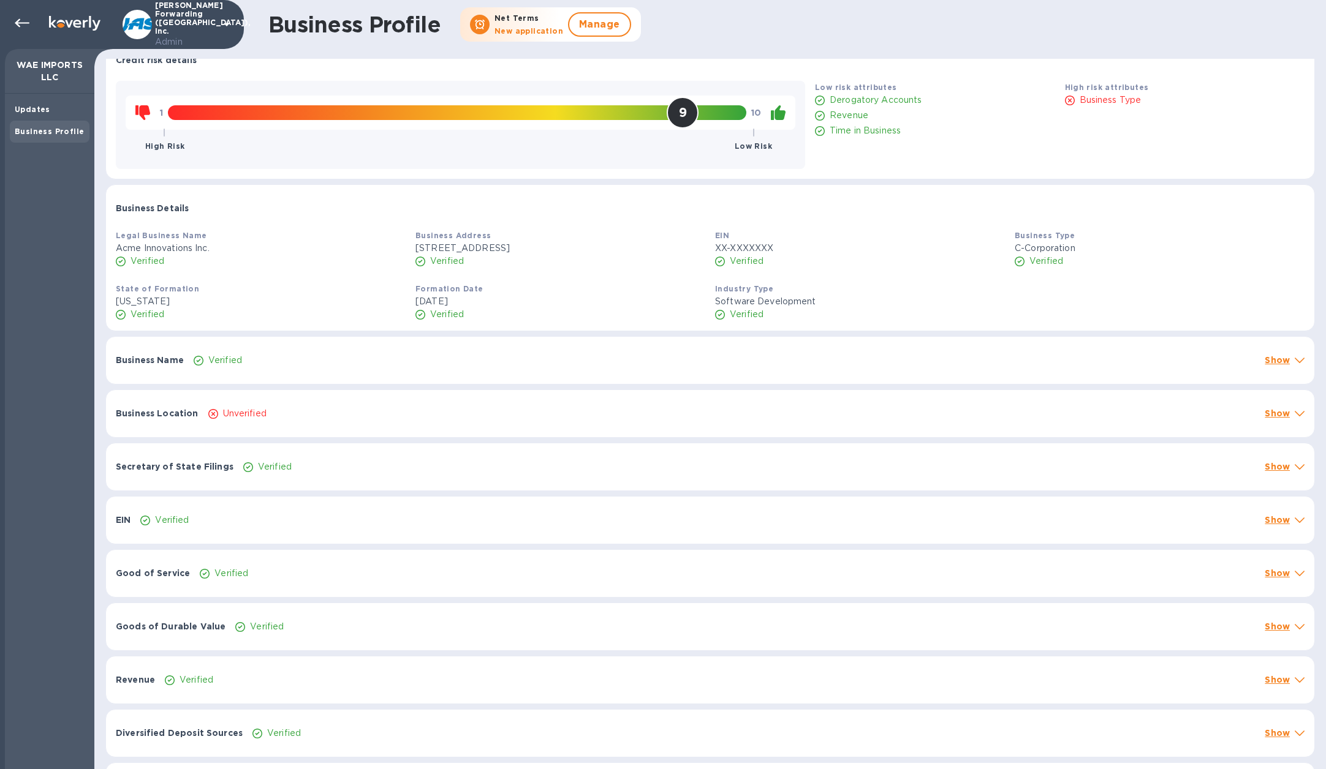
scroll to position [22, 0]
drag, startPoint x: 115, startPoint y: 248, endPoint x: 207, endPoint y: 247, distance: 92.5
click at [207, 247] on div "Legal Business Name Acme Innovations Inc. Verified" at bounding box center [261, 249] width 300 height 48
click at [278, 247] on p "Acme Innovations Inc." at bounding box center [261, 249] width 290 height 13
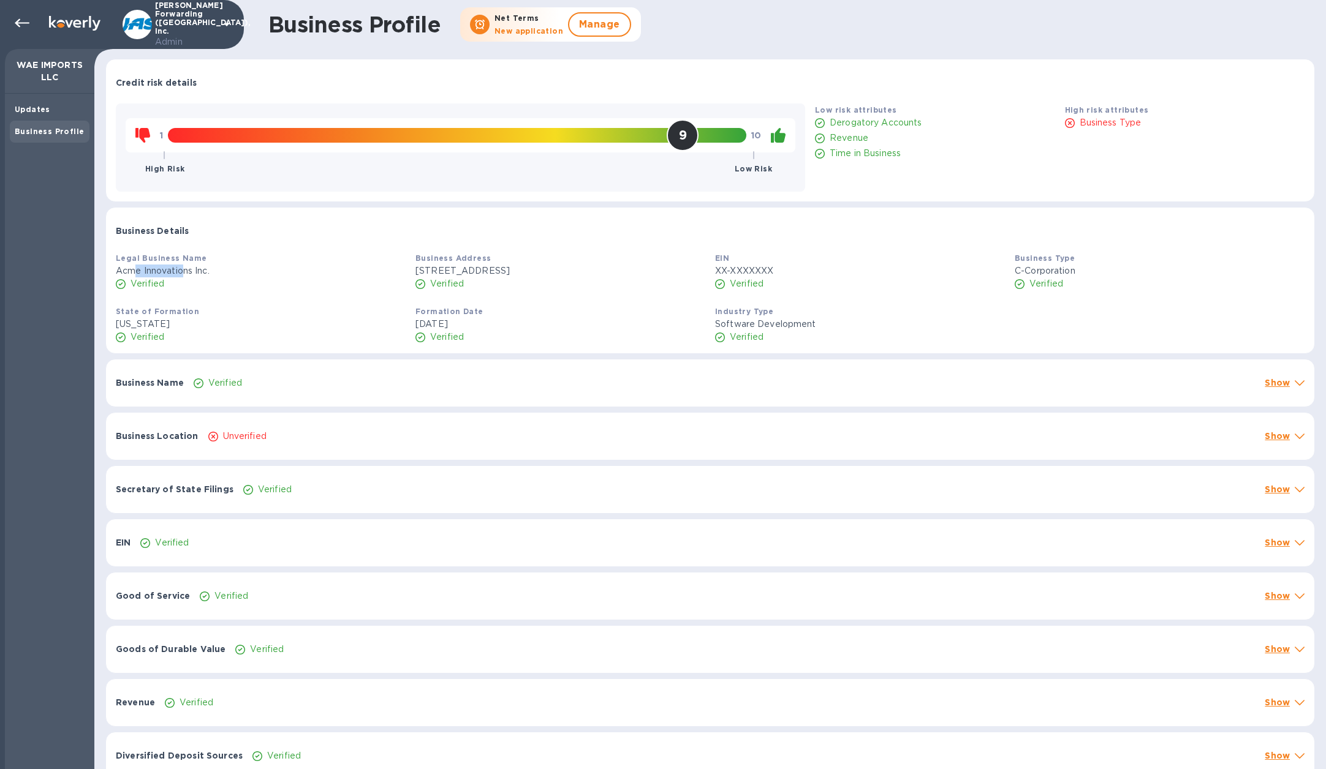
drag, startPoint x: 132, startPoint y: 274, endPoint x: 183, endPoint y: 274, distance: 50.2
click at [183, 274] on p "Acme Innovations Inc." at bounding box center [261, 271] width 290 height 13
drag, startPoint x: 281, startPoint y: 10, endPoint x: 366, endPoint y: -70, distance: 116.6
click at [366, 0] on html "JAS Forwarding (USA), Inc. Admin WAE IMPORTS LLC Updates Business Profile Busin…" at bounding box center [663, 384] width 1326 height 769
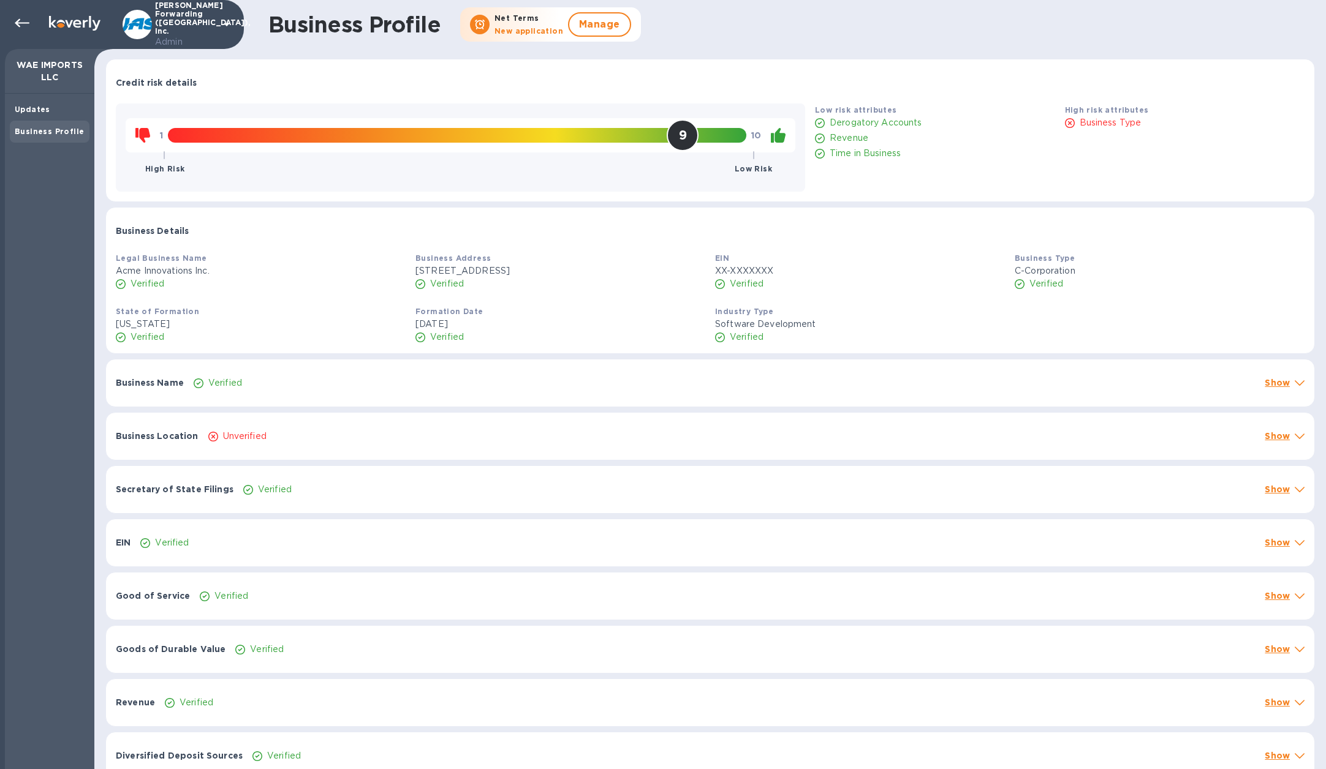
click at [323, 436] on div "Unverified" at bounding box center [732, 437] width 1052 height 18
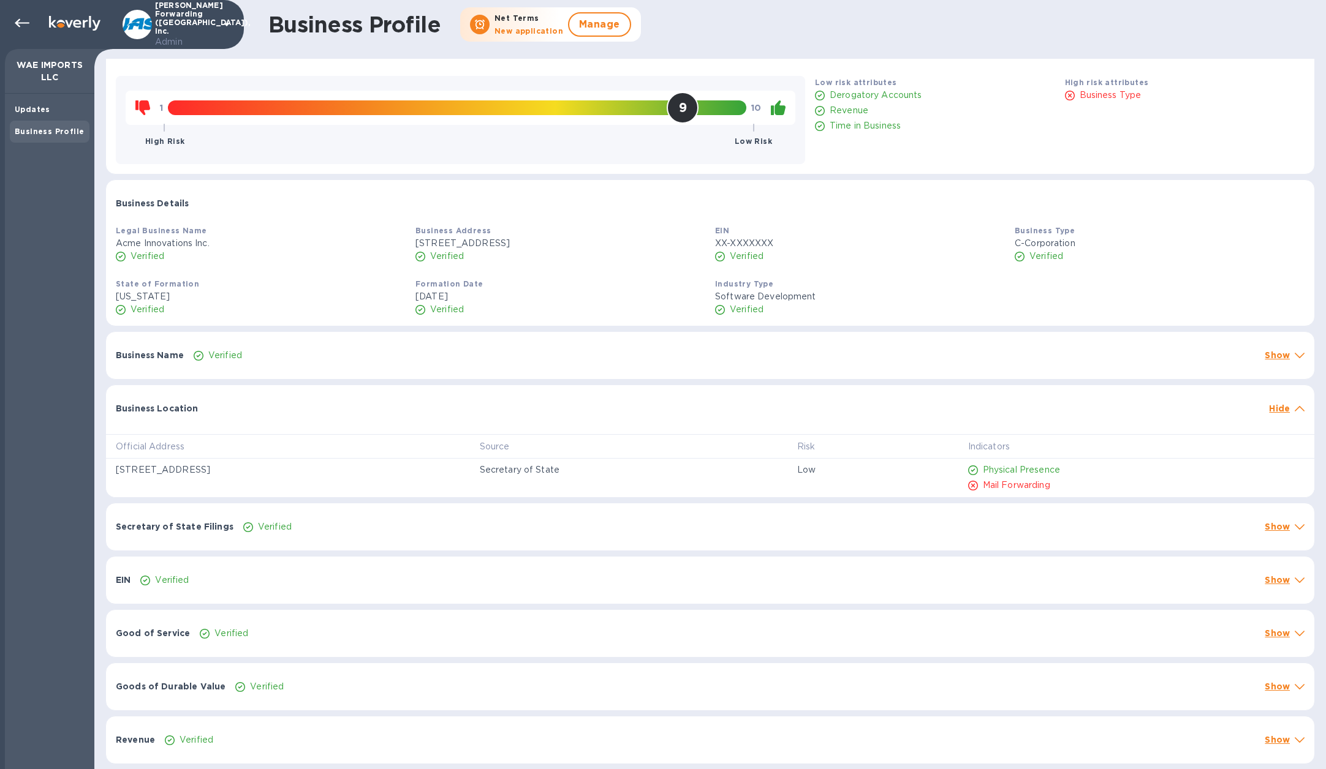
scroll to position [37, 0]
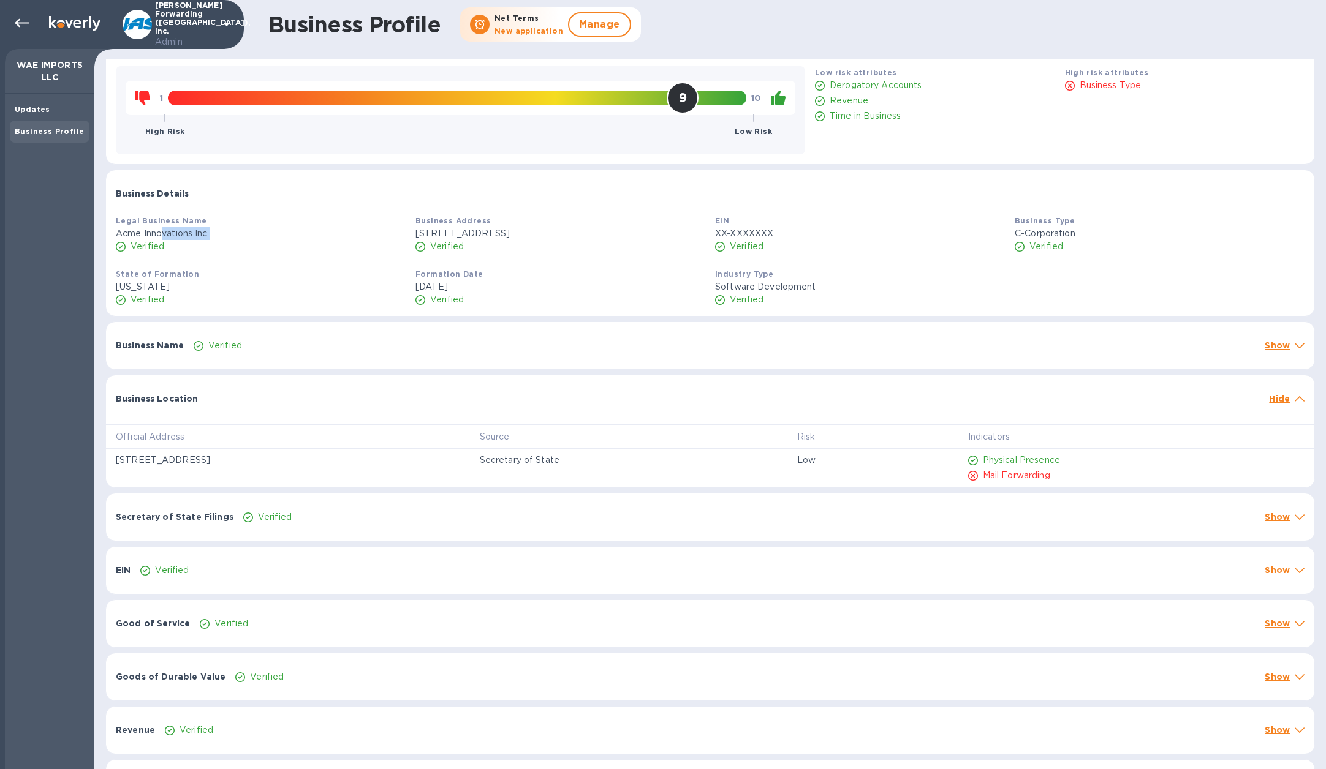
drag, startPoint x: 163, startPoint y: 229, endPoint x: 213, endPoint y: 229, distance: 49.6
click at [213, 229] on p "Acme Innovations Inc." at bounding box center [261, 233] width 290 height 13
drag, startPoint x: 119, startPoint y: 231, endPoint x: 208, endPoint y: 231, distance: 88.8
click at [208, 231] on p "Acme Innovations Inc." at bounding box center [261, 233] width 290 height 13
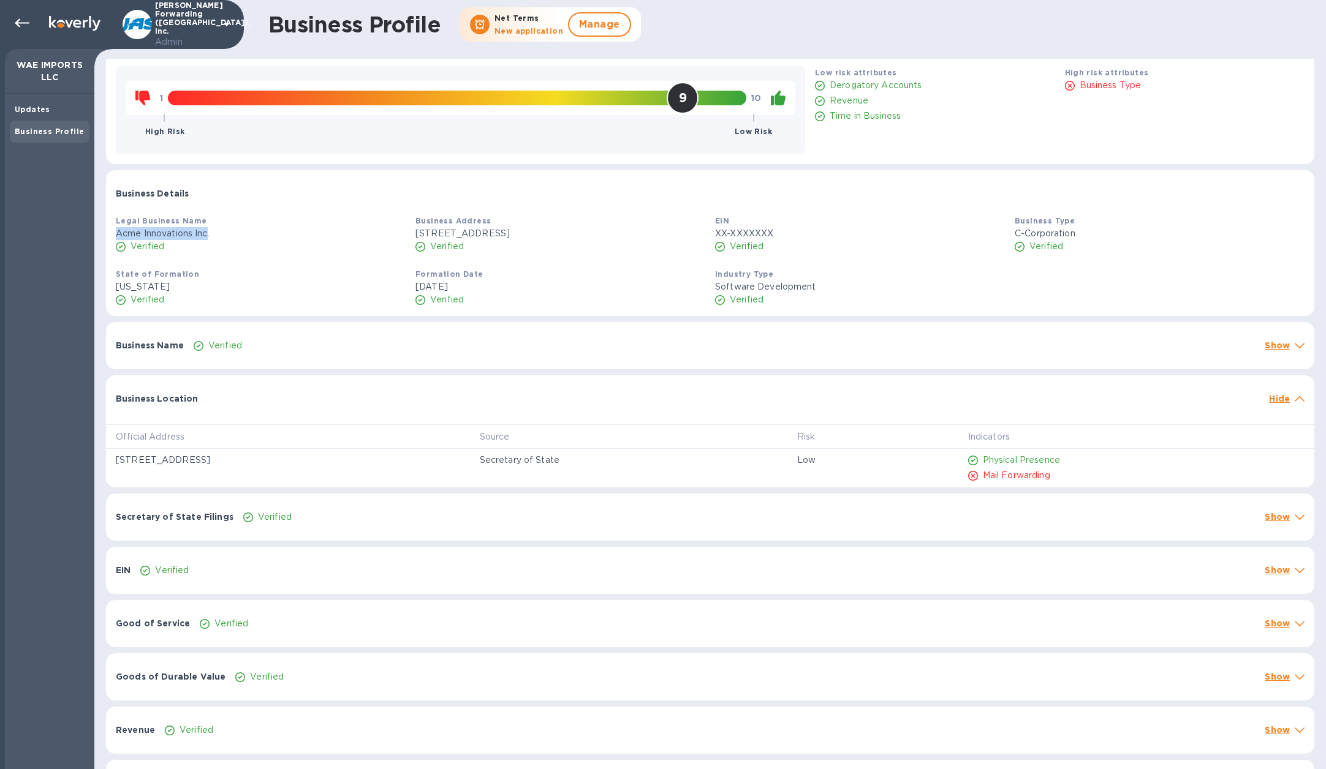
drag, startPoint x: 208, startPoint y: 231, endPoint x: 112, endPoint y: 232, distance: 96.2
click at [112, 232] on div "Legal Business Name Acme Innovations Inc. Verified" at bounding box center [261, 234] width 300 height 48
copy p "Acme Innovations Inc"
drag, startPoint x: 456, startPoint y: 235, endPoint x: 548, endPoint y: 235, distance: 91.9
click at [548, 235] on p "123 Main St, Suite 100, Anytown, USA" at bounding box center [560, 233] width 290 height 13
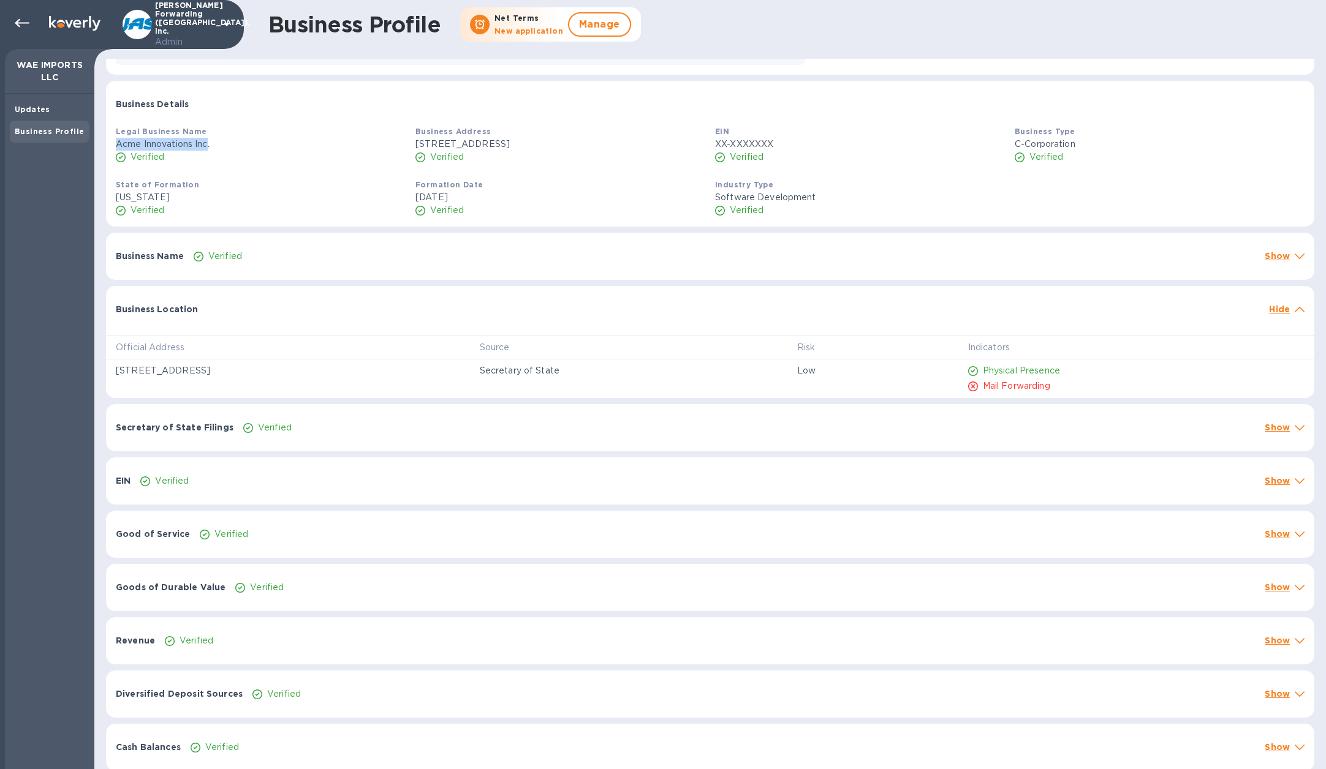
scroll to position [149, 0]
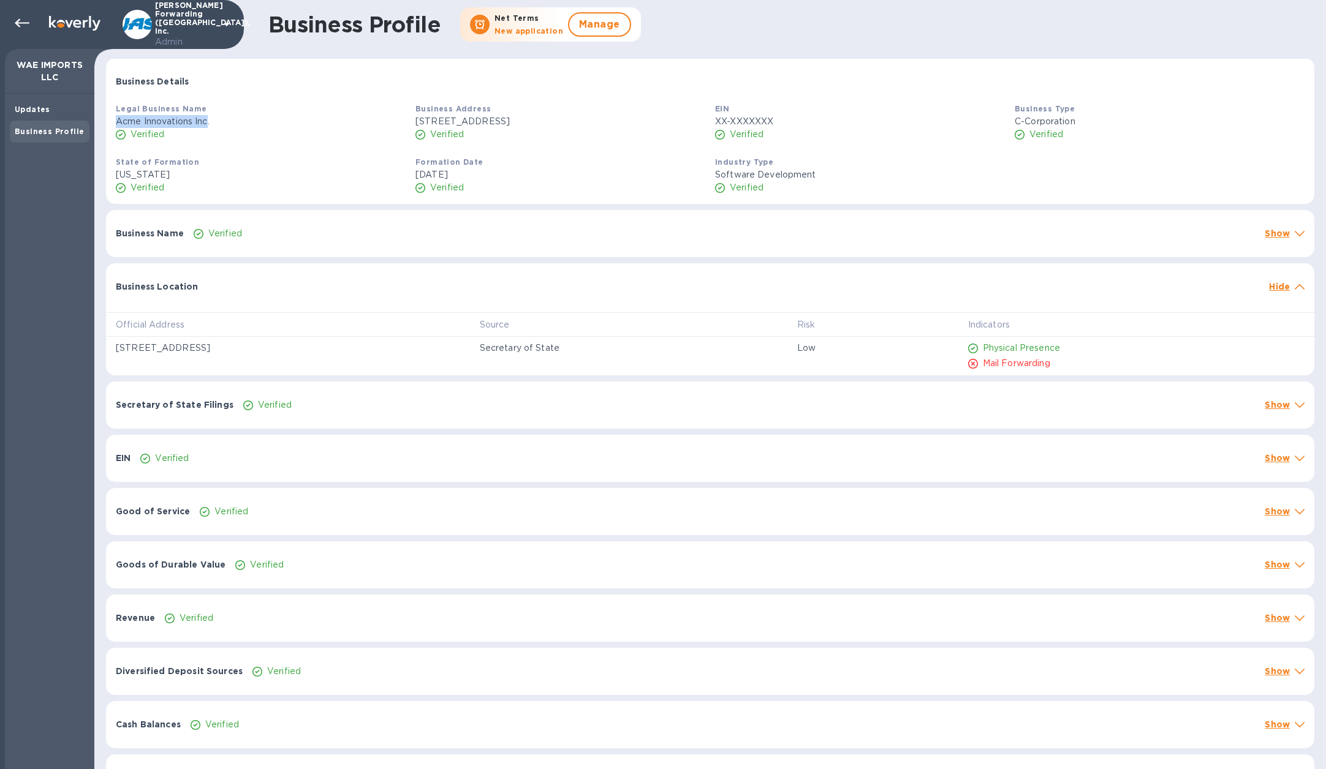
click at [374, 399] on div "Verified" at bounding box center [749, 405] width 1016 height 18
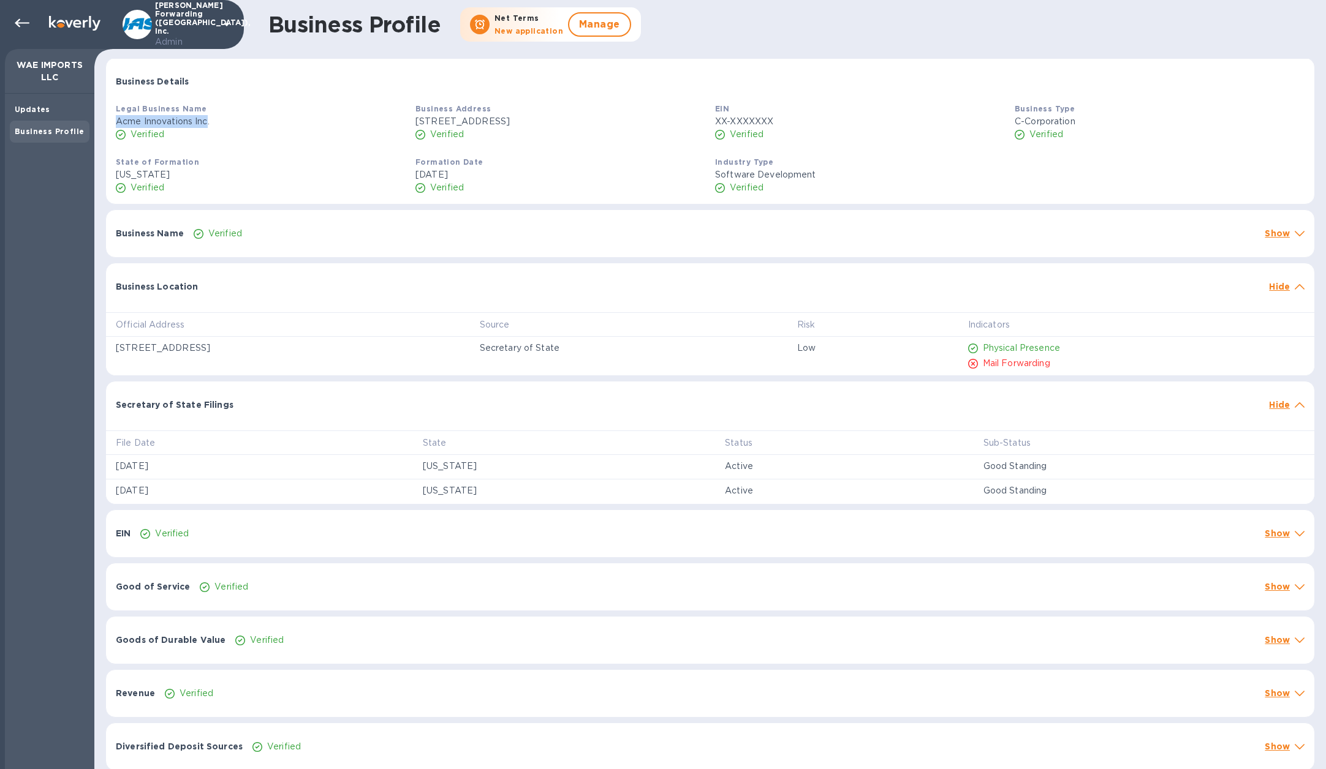
click at [263, 265] on div "Business Location Hide" at bounding box center [710, 282] width 1208 height 39
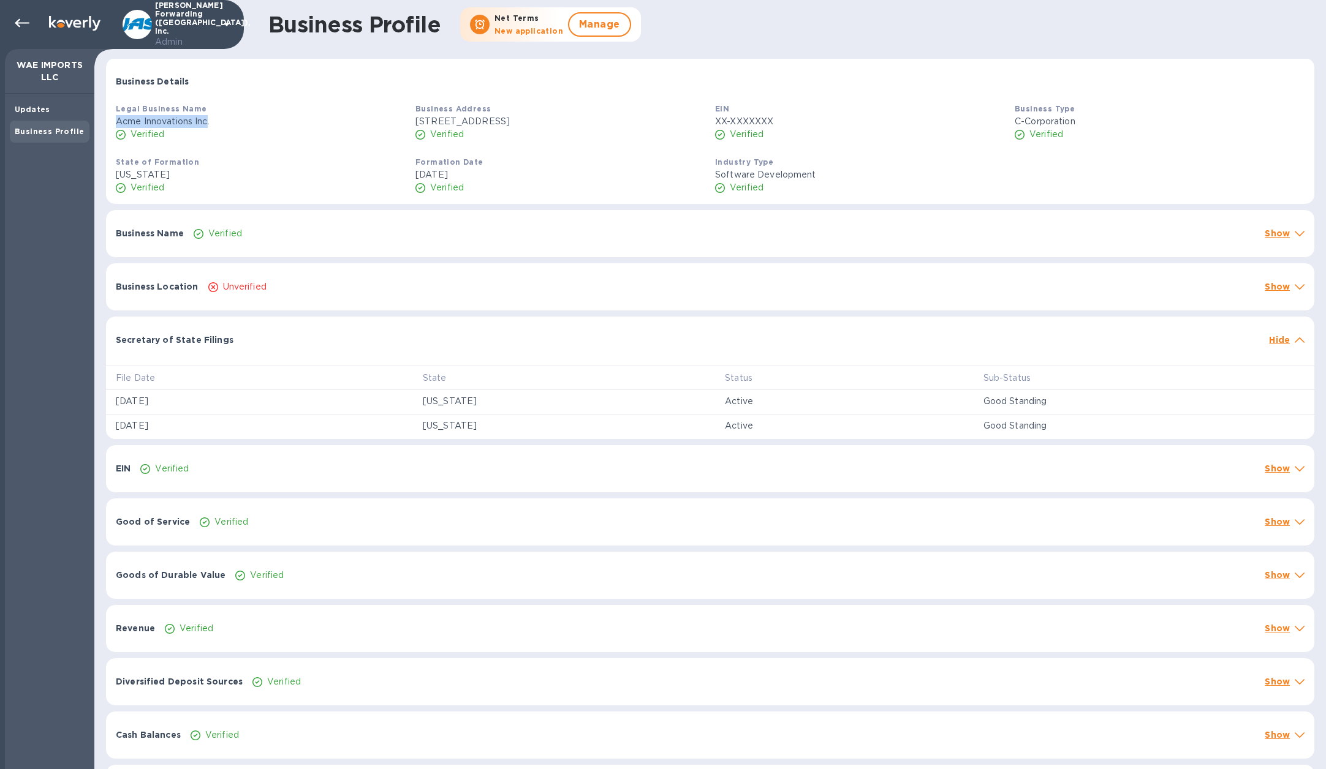
click at [257, 244] on div "Business Name Verified Show" at bounding box center [710, 233] width 1208 height 47
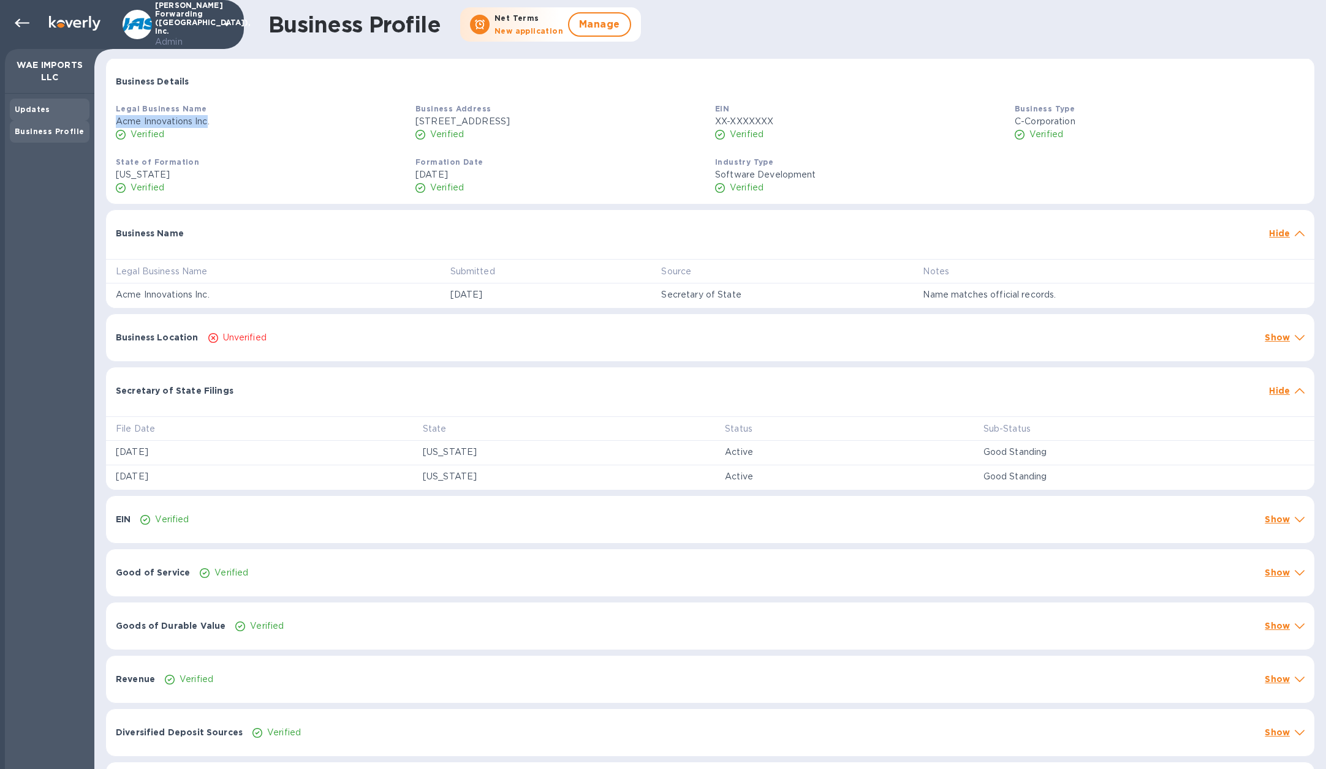
click at [39, 115] on div "Updates" at bounding box center [50, 110] width 70 height 12
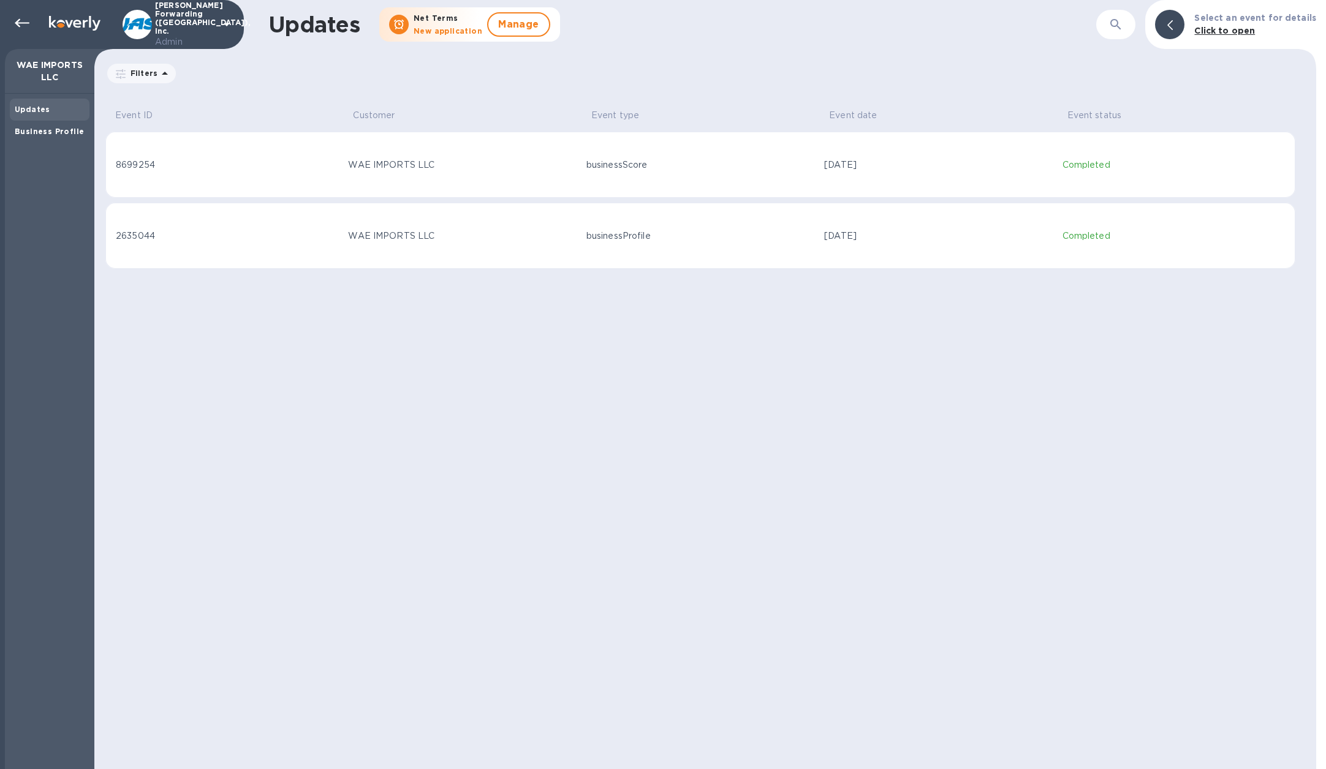
click at [600, 189] on td "businessScore" at bounding box center [700, 165] width 238 height 66
click at [46, 137] on div "Business Profile" at bounding box center [50, 132] width 70 height 12
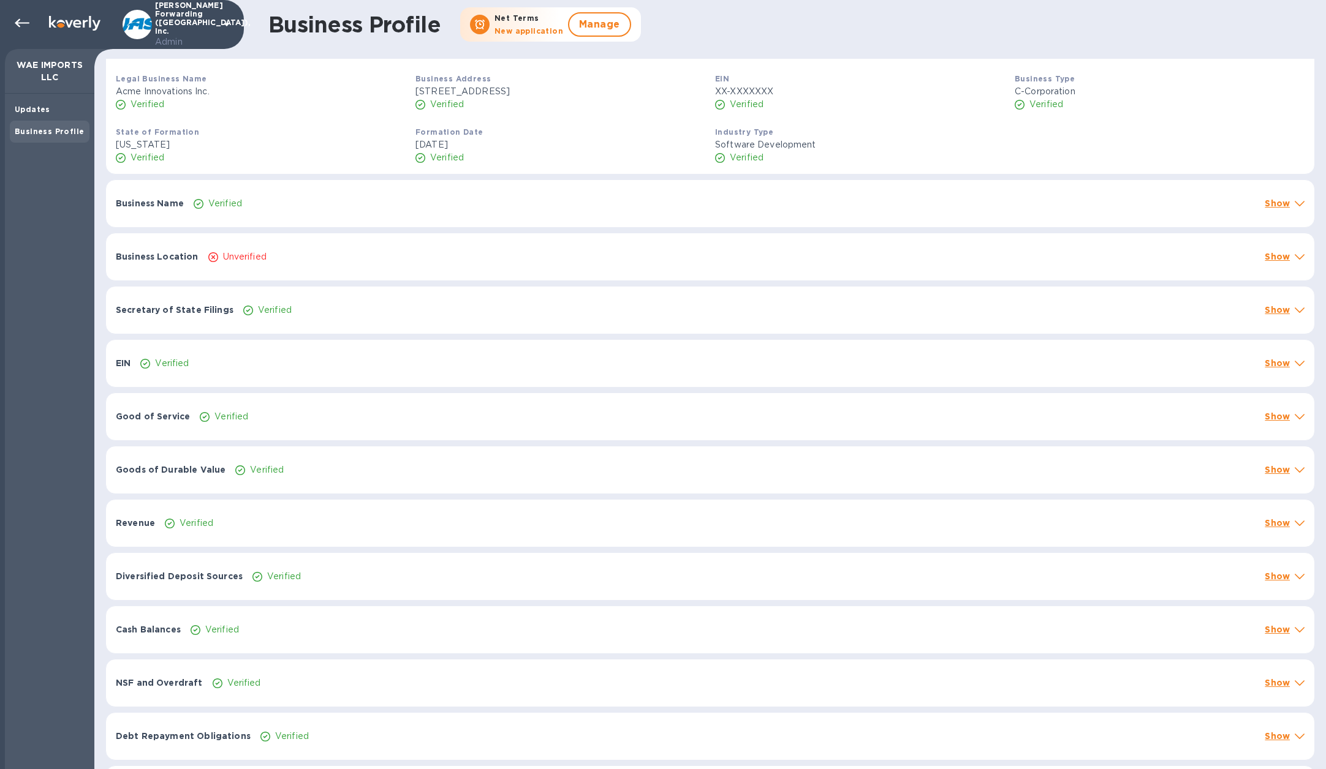
scroll to position [280, 0]
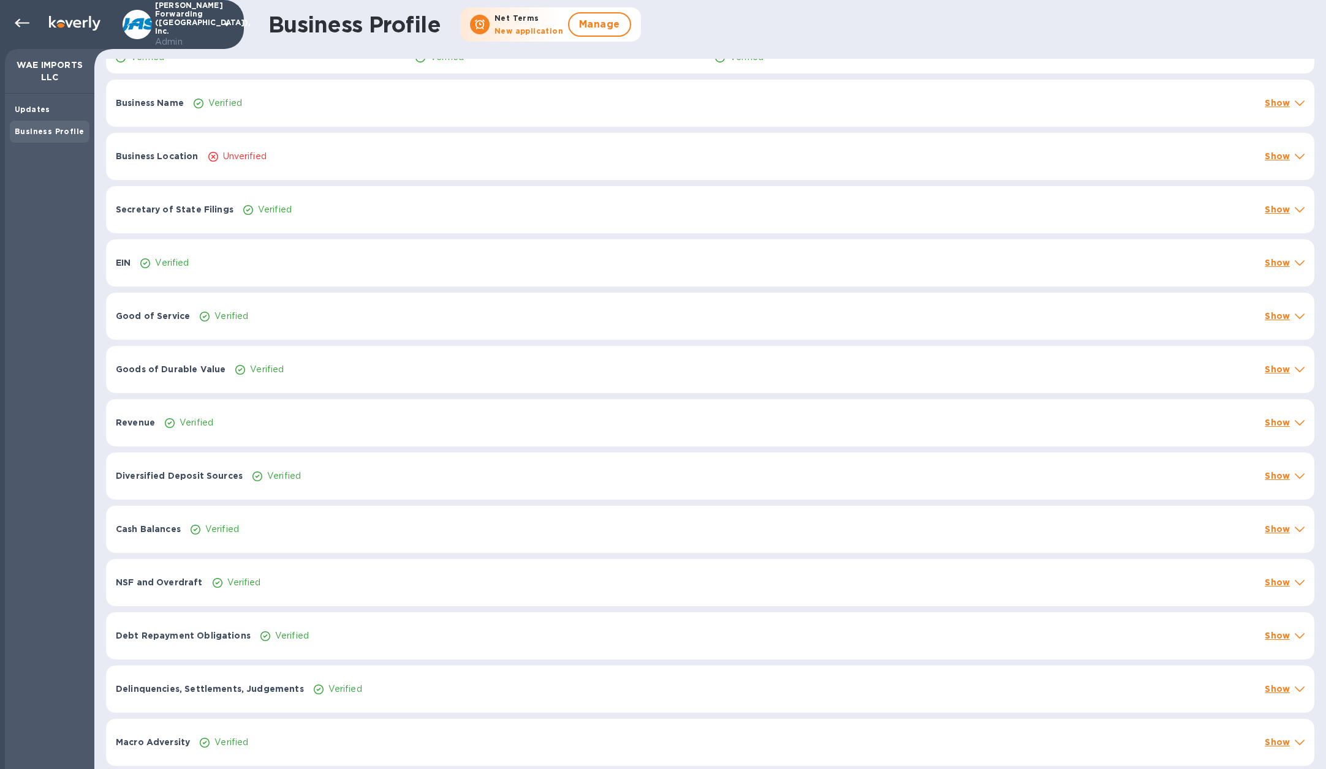
click at [198, 521] on div "Cash Balances Verified Show" at bounding box center [710, 529] width 1208 height 47
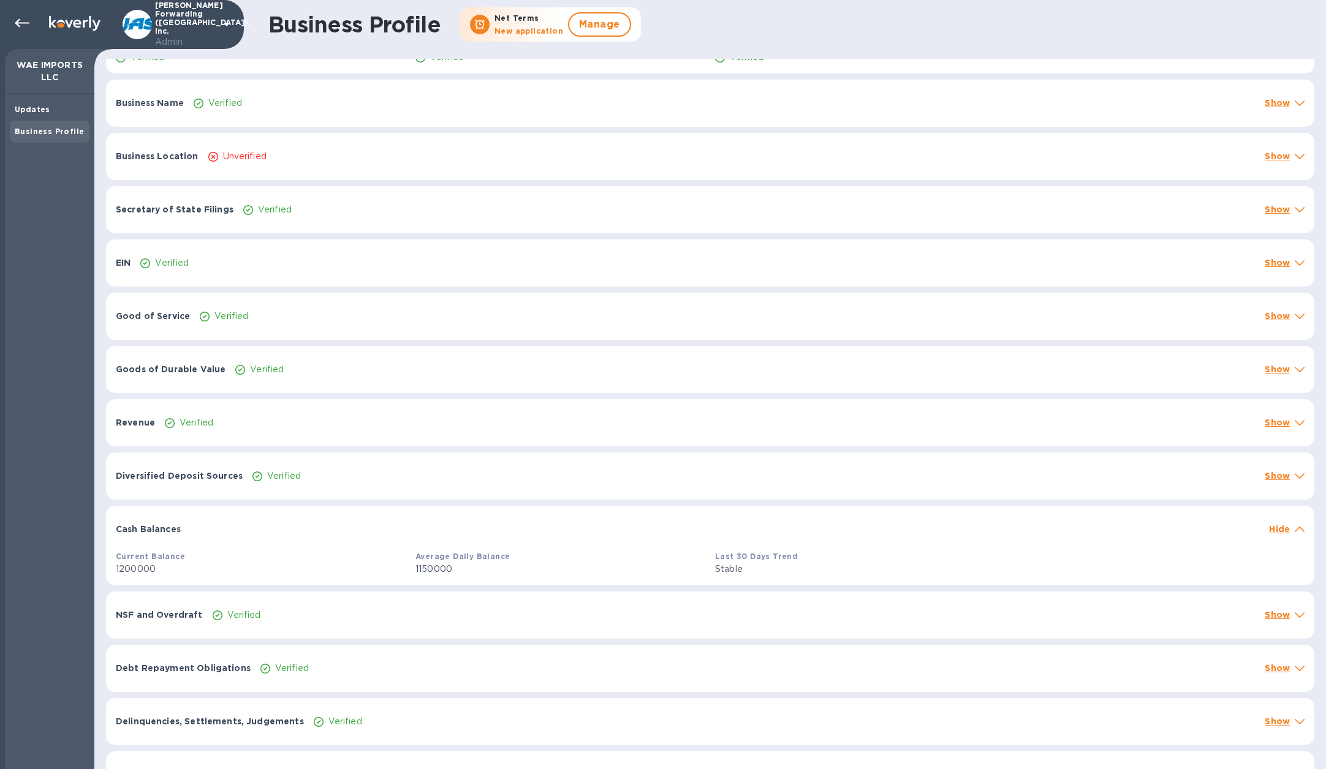
click at [198, 521] on div "Cash Balances Hide" at bounding box center [710, 525] width 1208 height 39
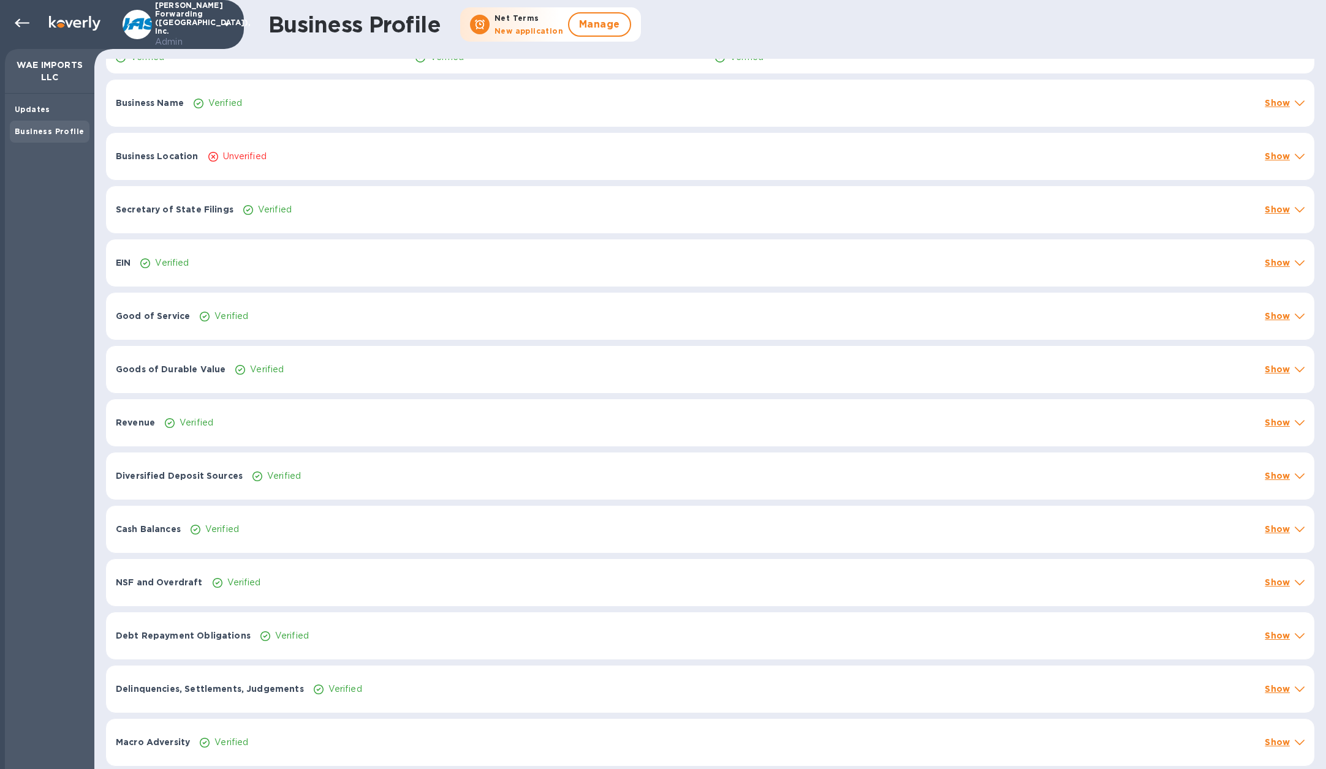
click at [225, 434] on div "Revenue Verified Show" at bounding box center [710, 422] width 1208 height 47
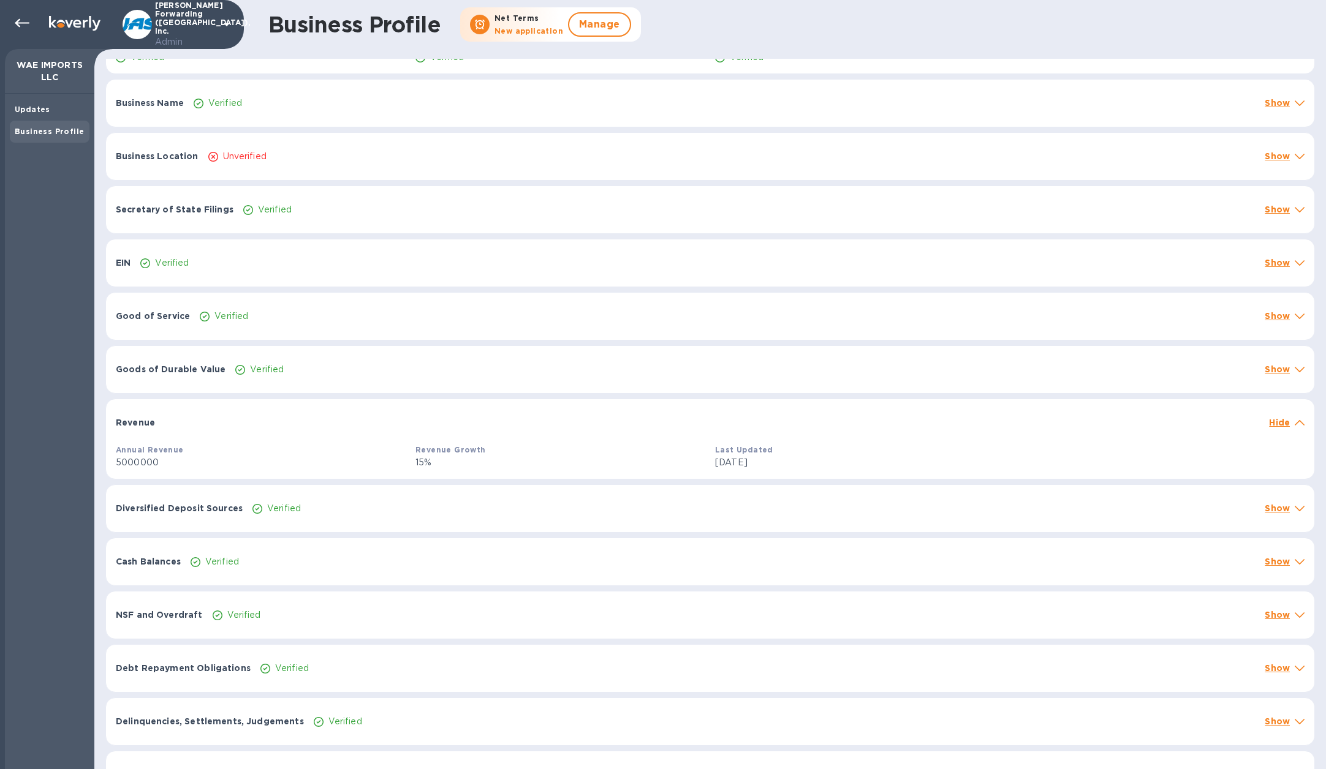
click at [232, 310] on p "Verified" at bounding box center [231, 316] width 34 height 13
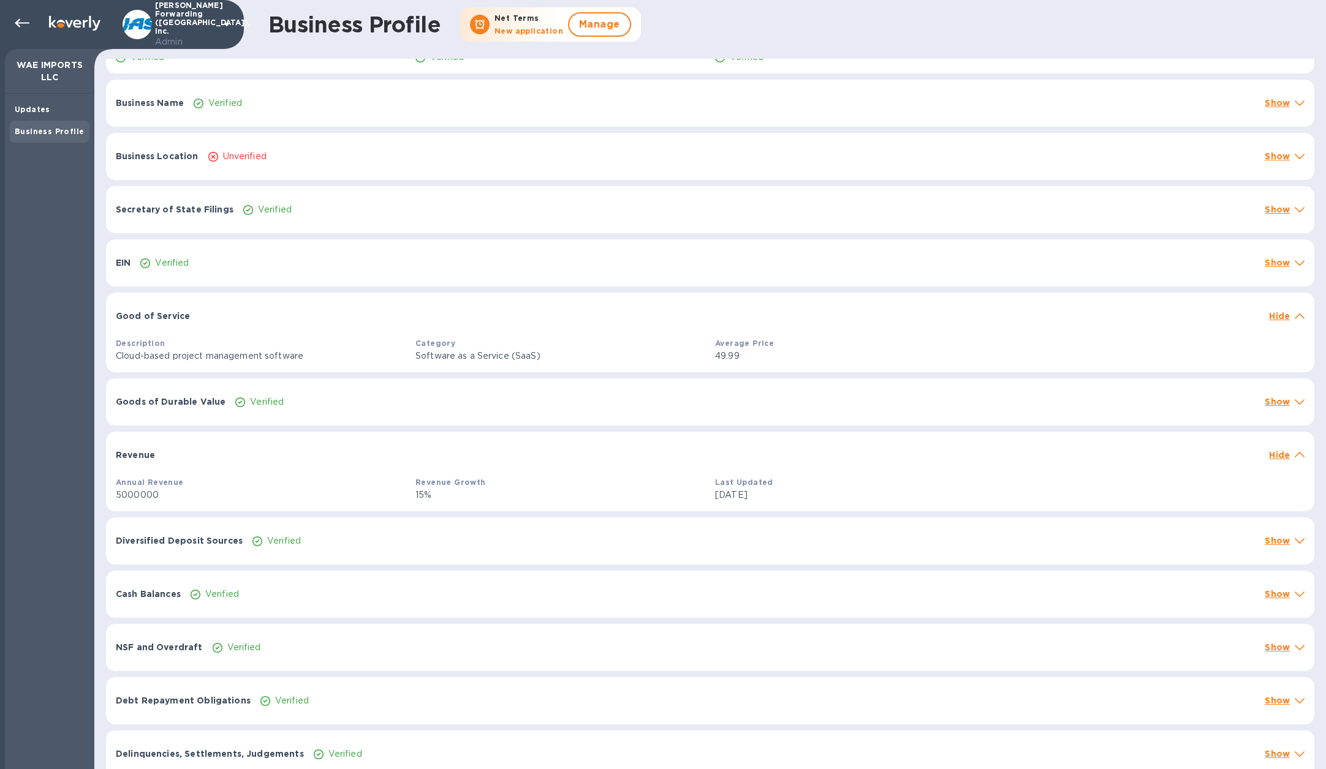
click at [323, 209] on div "Verified" at bounding box center [749, 210] width 1016 height 18
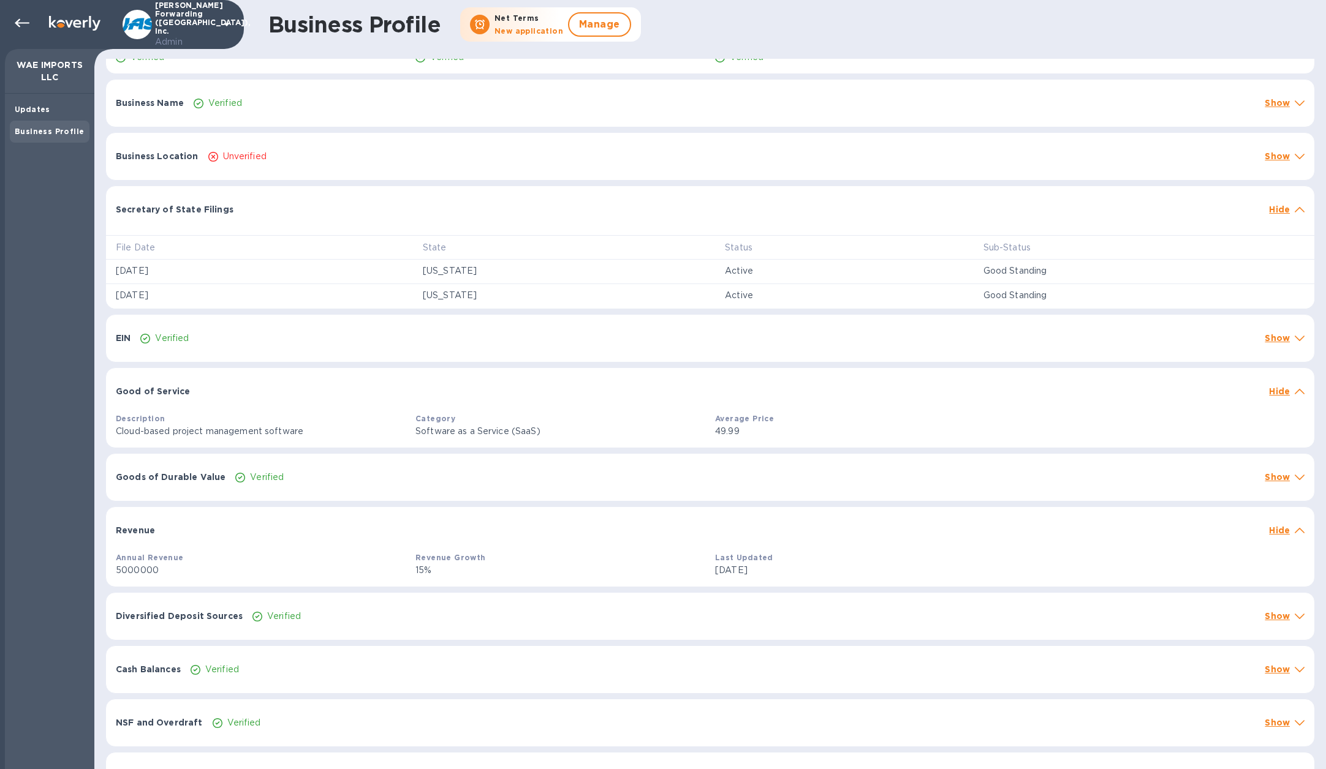
click at [325, 169] on div "Business Location Unverified Show" at bounding box center [710, 156] width 1208 height 47
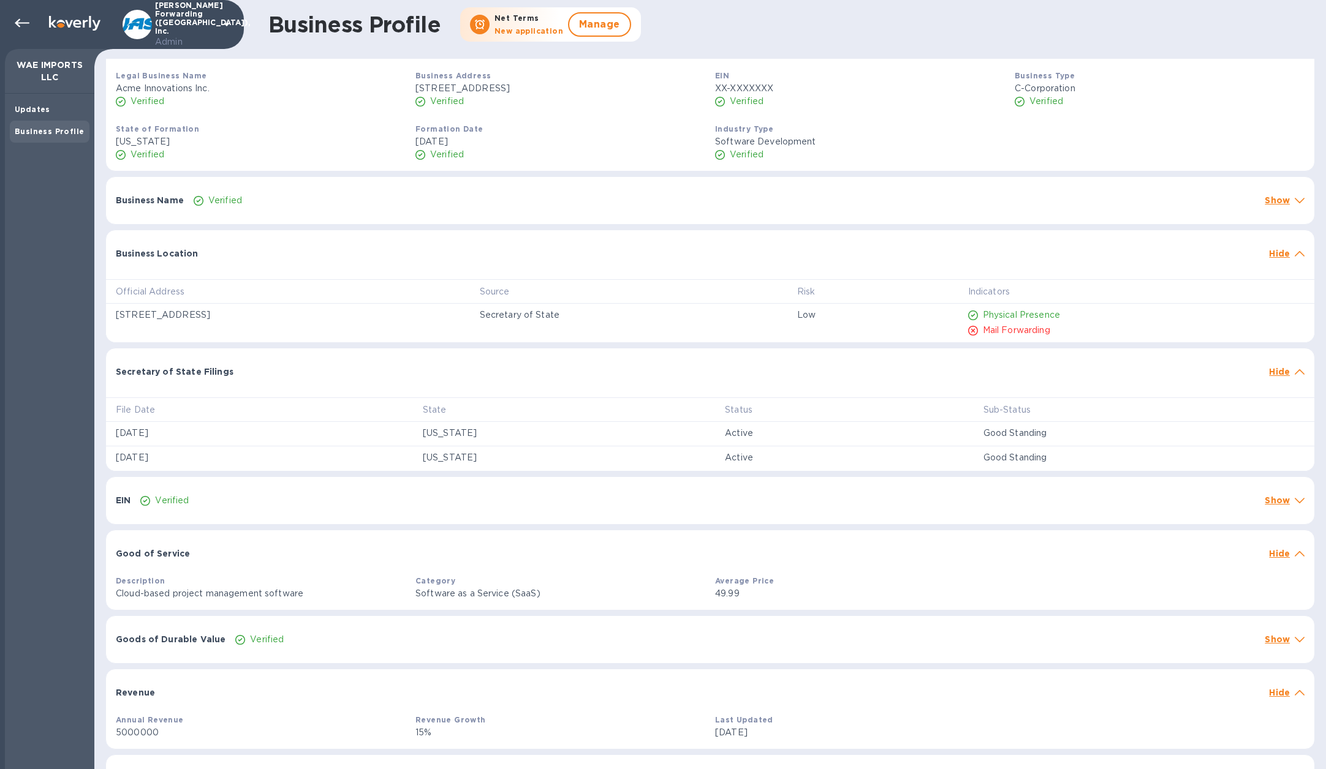
scroll to position [0, 0]
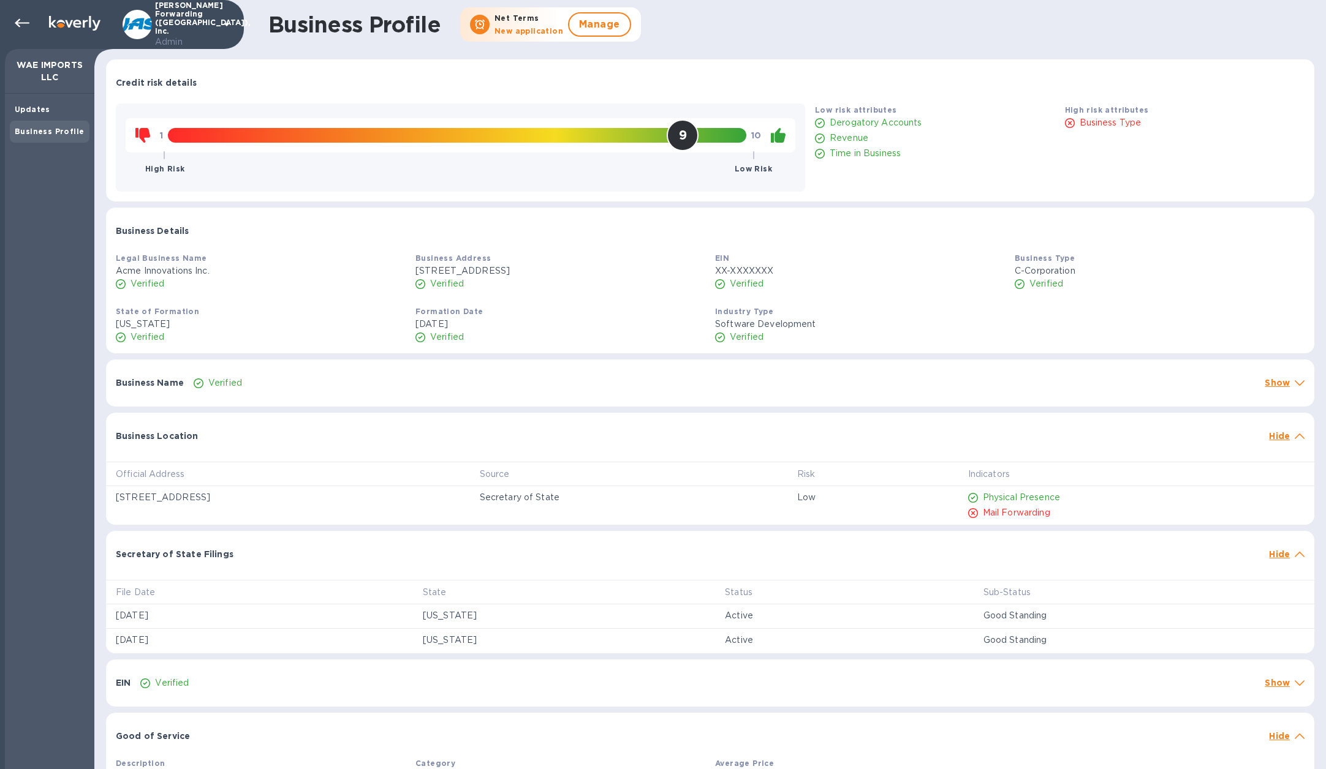
click at [258, 373] on div "Business Name Verified Show" at bounding box center [710, 383] width 1208 height 47
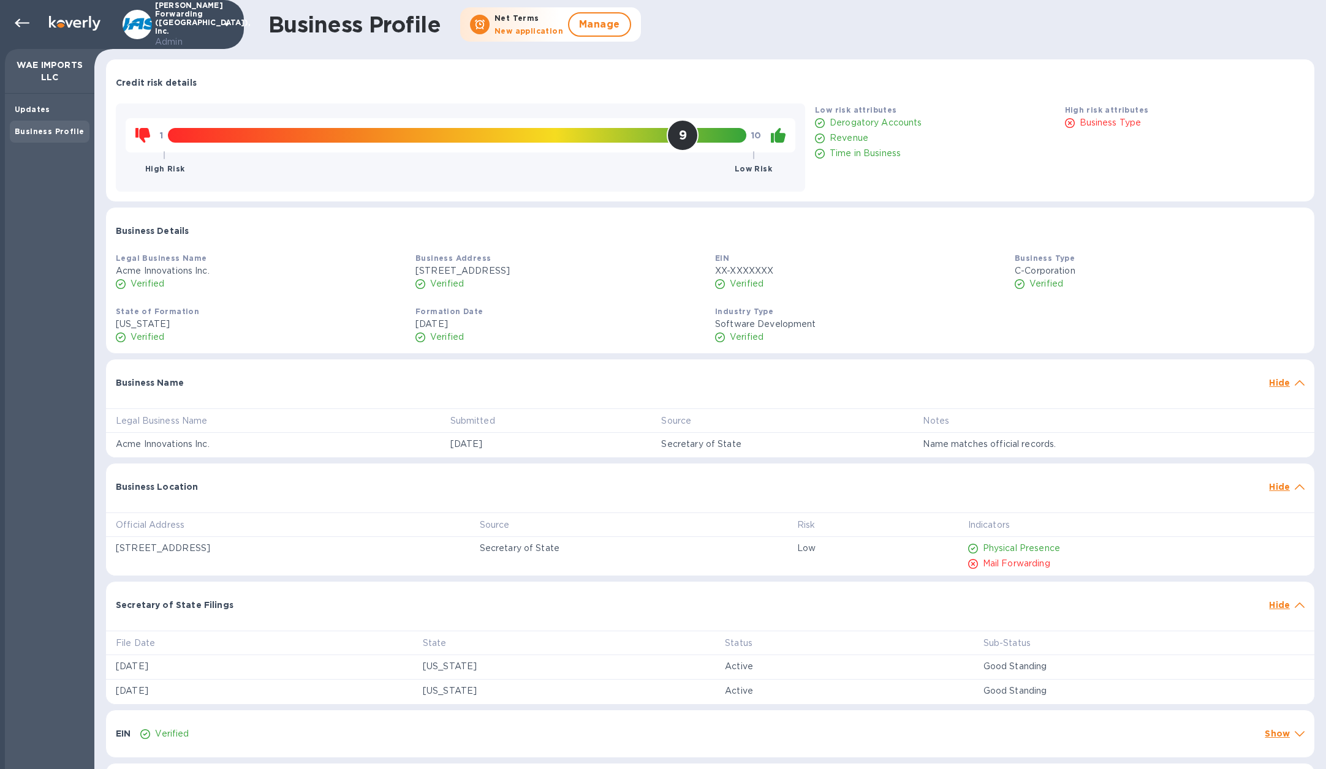
click at [749, 265] on p "XX-XXXXXXX" at bounding box center [860, 271] width 290 height 13
click at [715, 278] on span at bounding box center [720, 284] width 10 height 12
drag, startPoint x: 119, startPoint y: 271, endPoint x: 216, endPoint y: 270, distance: 96.8
click at [216, 270] on p "Acme Innovations Inc." at bounding box center [261, 271] width 290 height 13
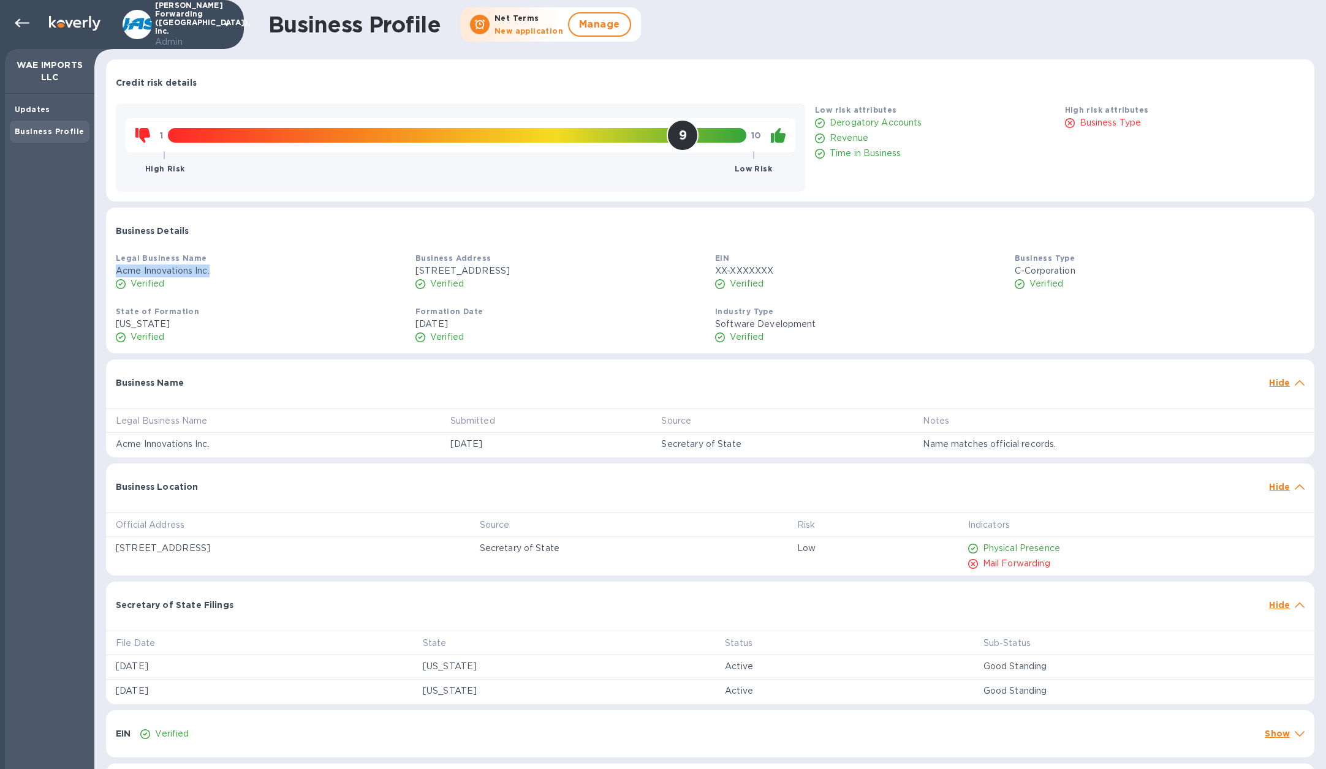
drag, startPoint x: 114, startPoint y: 271, endPoint x: 217, endPoint y: 273, distance: 103.6
click at [217, 273] on div "Legal Business Name Acme Innovations Inc. Verified" at bounding box center [261, 271] width 300 height 48
copy p "Acme Innovations Inc."
click at [276, 299] on div "Legal Business Name Acme Innovations Inc. Verified Business Address 123 Main St…" at bounding box center [710, 300] width 1208 height 107
click at [16, 25] on icon at bounding box center [22, 23] width 15 height 15
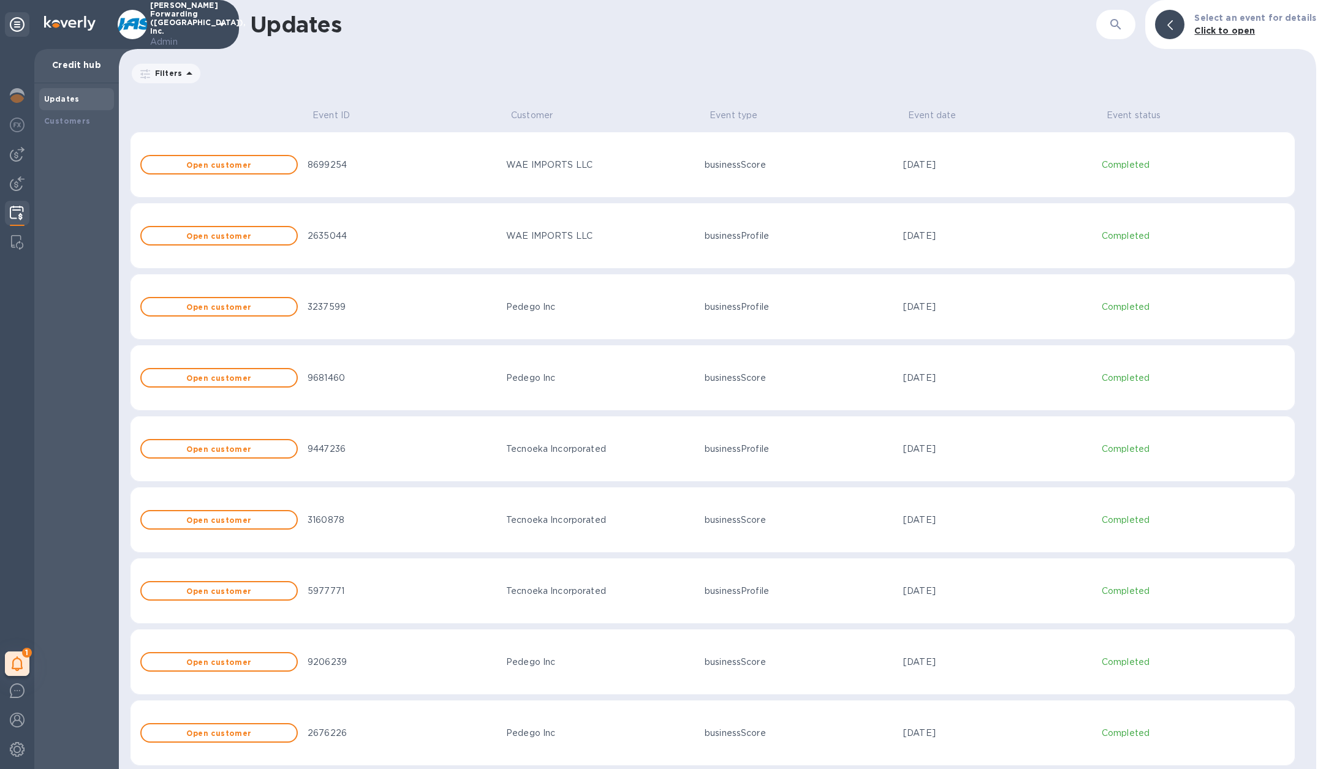
click at [588, 214] on td "WAE IMPORTS LLC" at bounding box center [600, 236] width 198 height 66
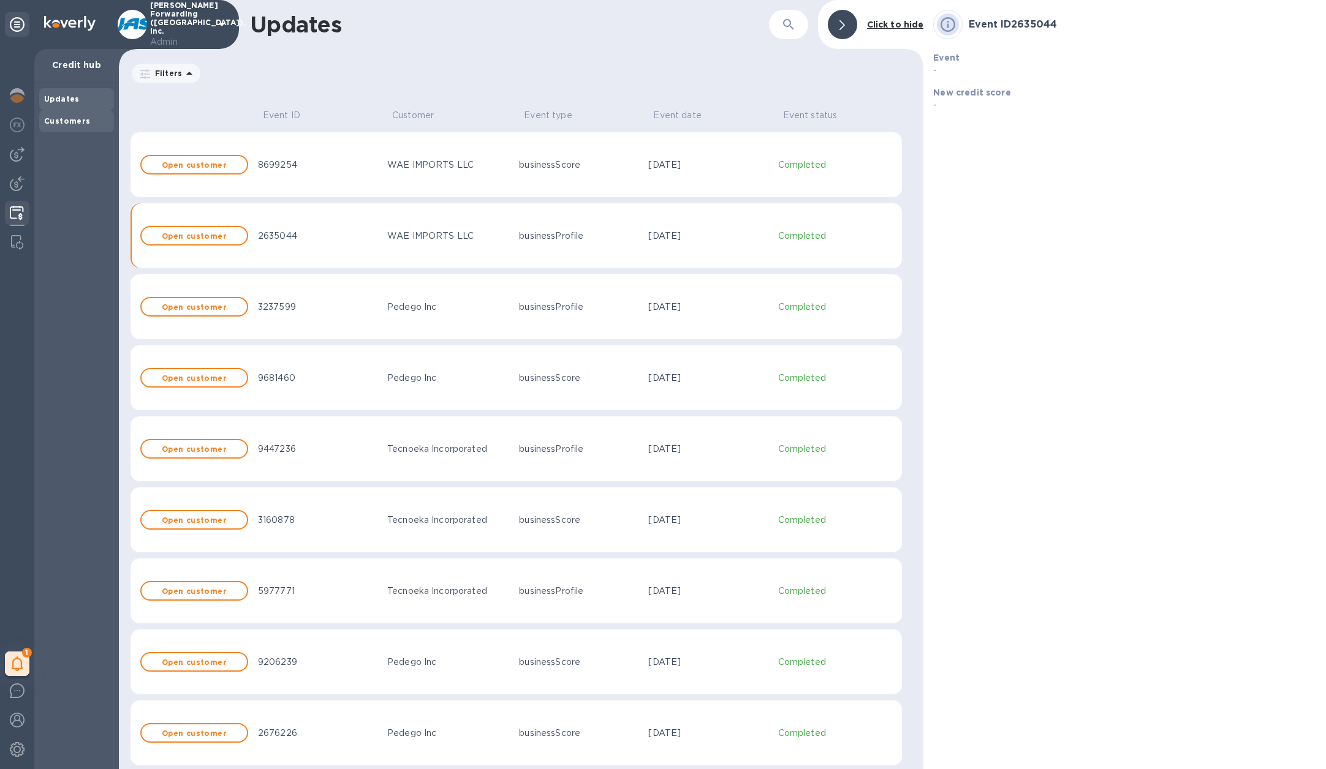
click at [76, 123] on b "Customers" at bounding box center [67, 120] width 47 height 9
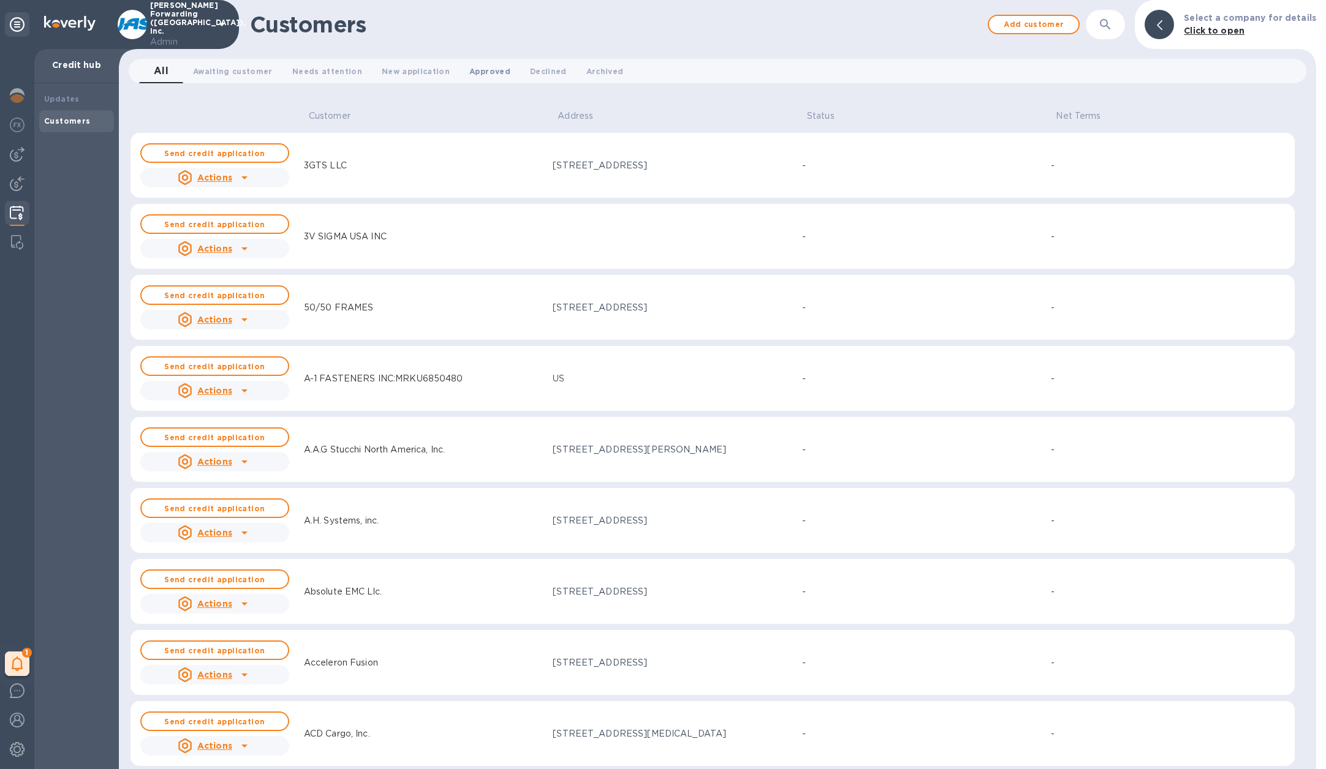
click at [459, 74] on button "Approved 0" at bounding box center [489, 71] width 61 height 25
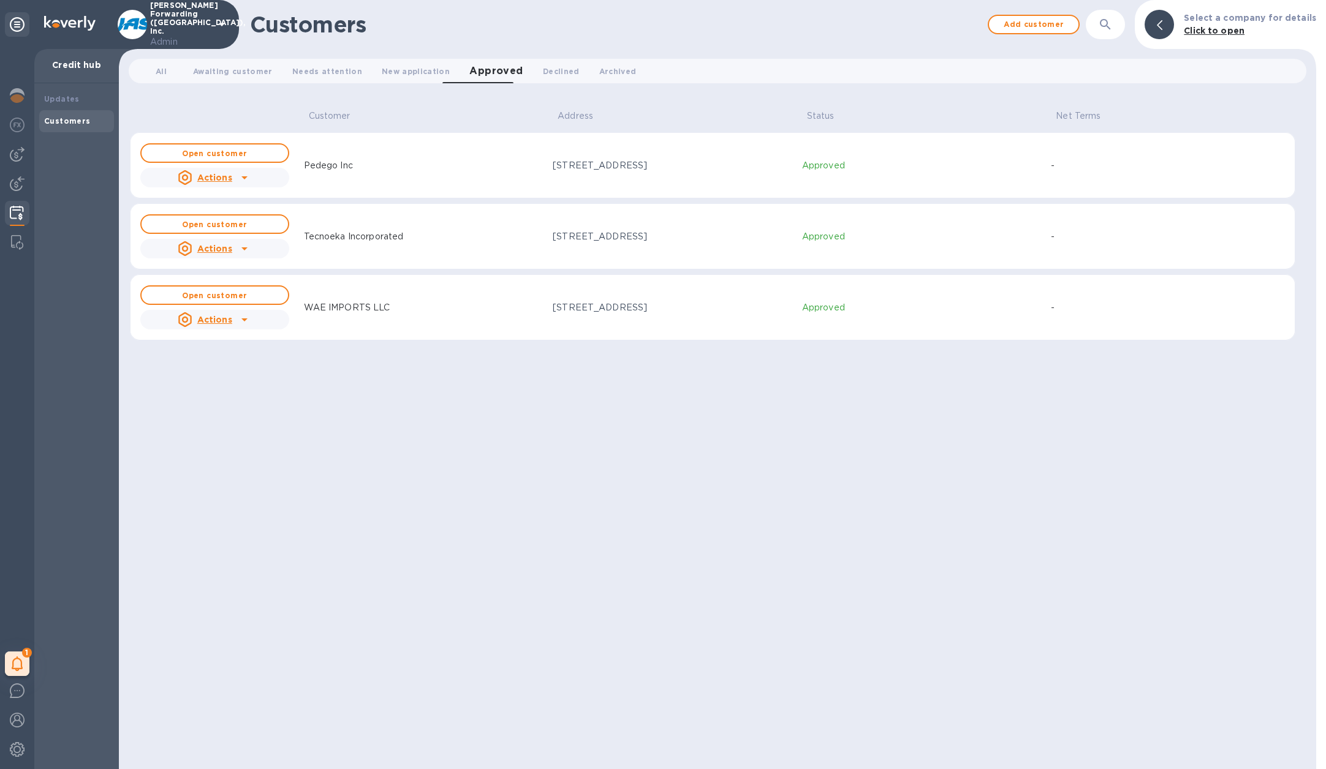
click at [357, 303] on p "WAE IMPORTS LLC" at bounding box center [347, 307] width 86 height 13
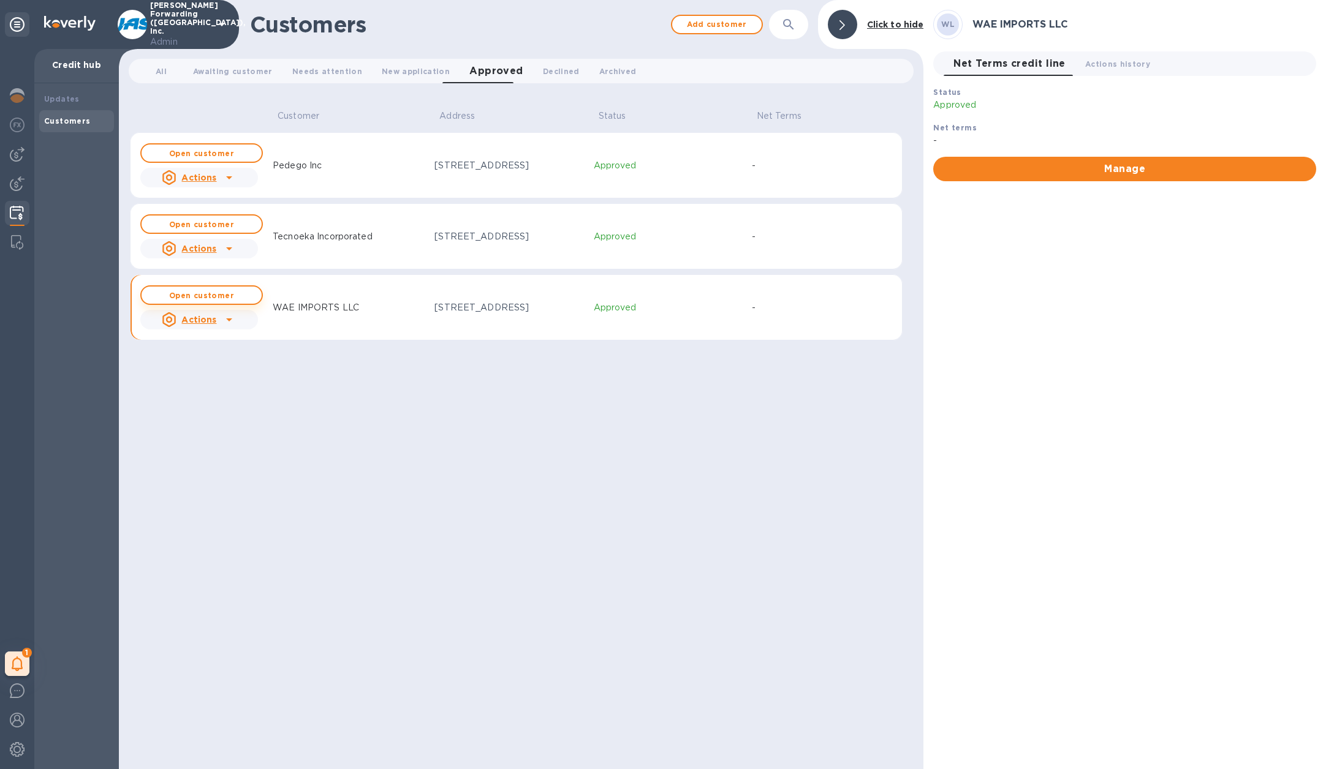
click at [210, 299] on b "Open customer" at bounding box center [201, 295] width 65 height 9
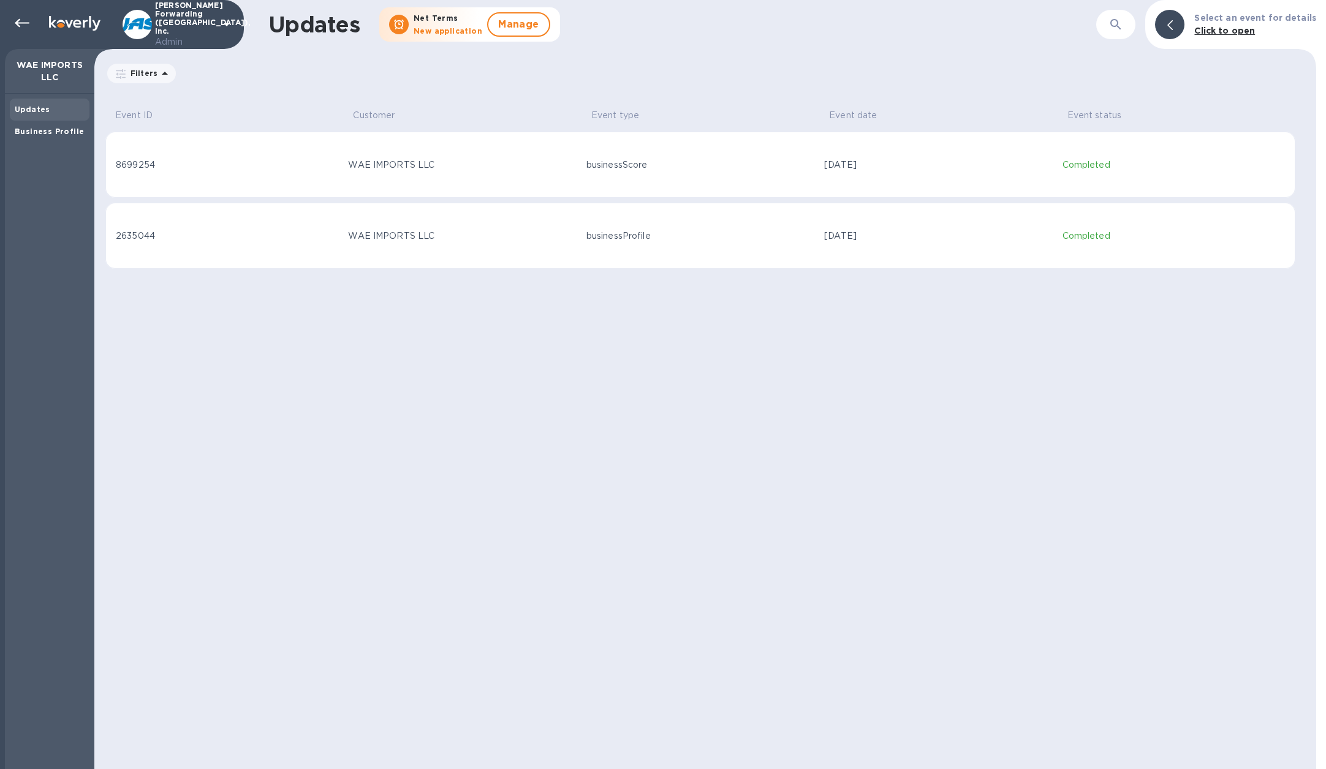
click at [271, 233] on div "2635044" at bounding box center [227, 236] width 222 height 13
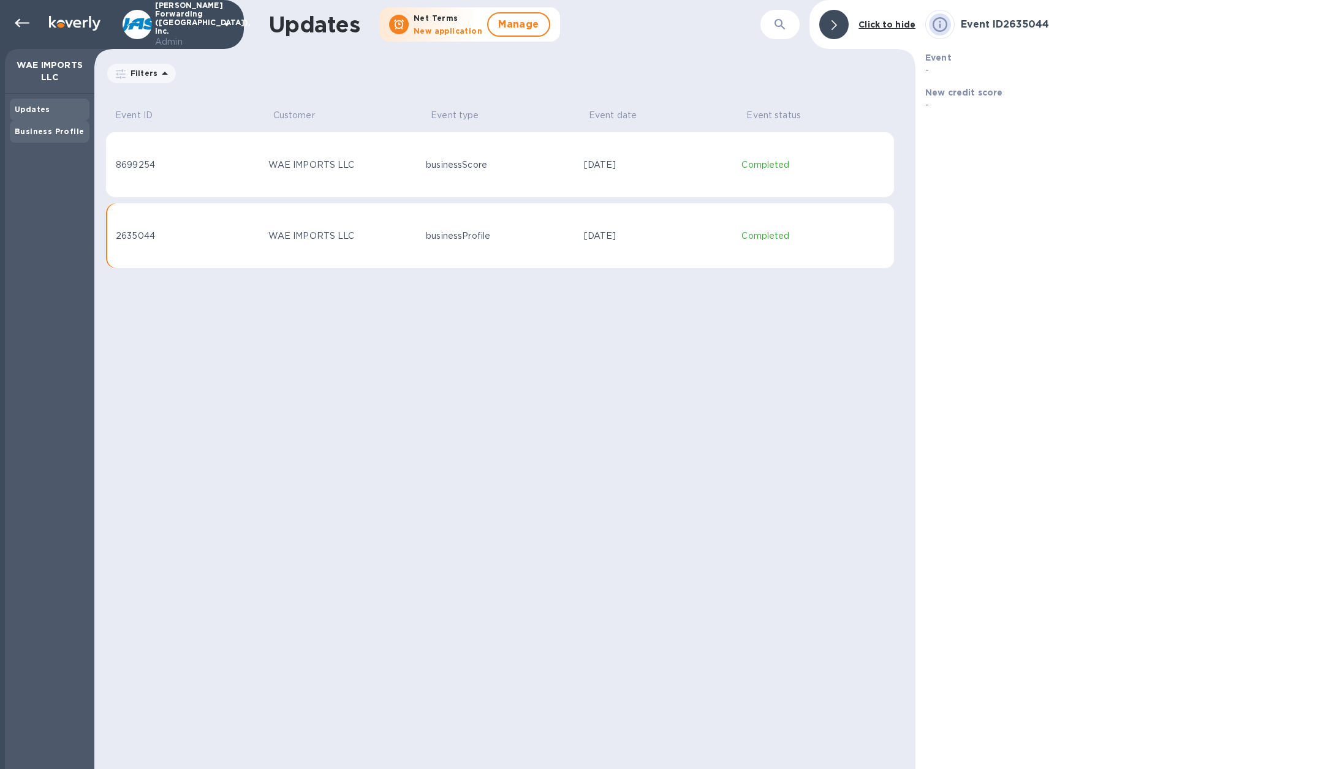
click at [62, 127] on b "Business Profile" at bounding box center [49, 131] width 69 height 9
click at [289, 162] on div "WAE IMPORTS LLC" at bounding box center [342, 165] width 148 height 13
click at [70, 130] on b "Business Profile" at bounding box center [49, 131] width 69 height 9
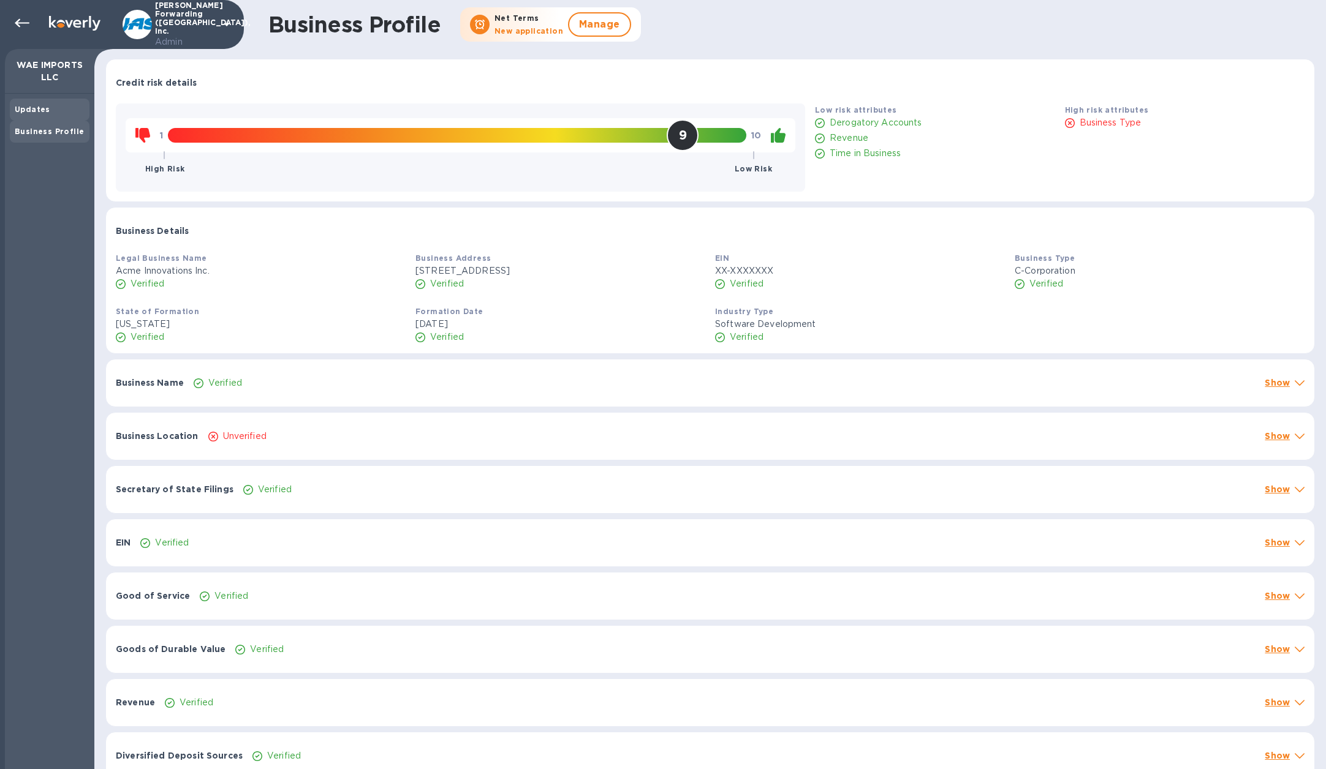
click at [58, 111] on div "Updates" at bounding box center [50, 110] width 70 height 12
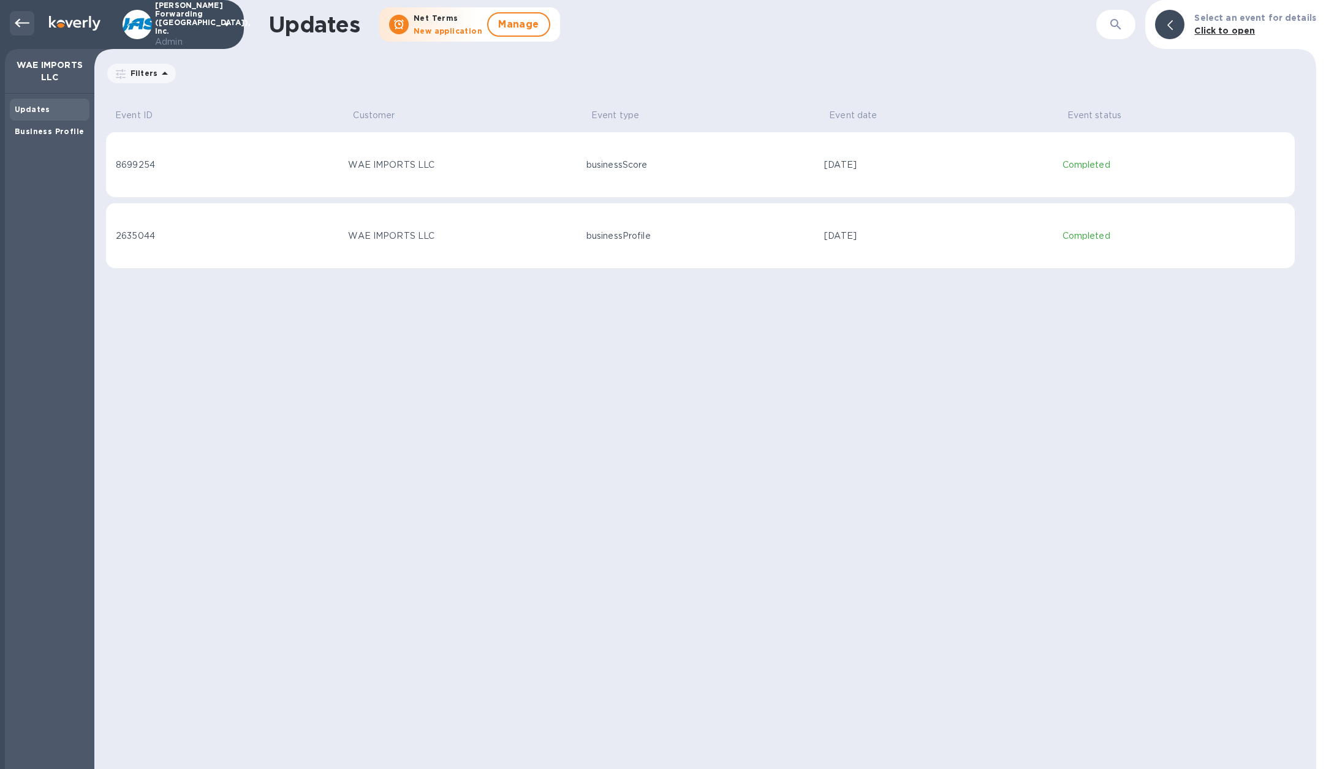
click at [19, 26] on icon at bounding box center [22, 23] width 15 height 9
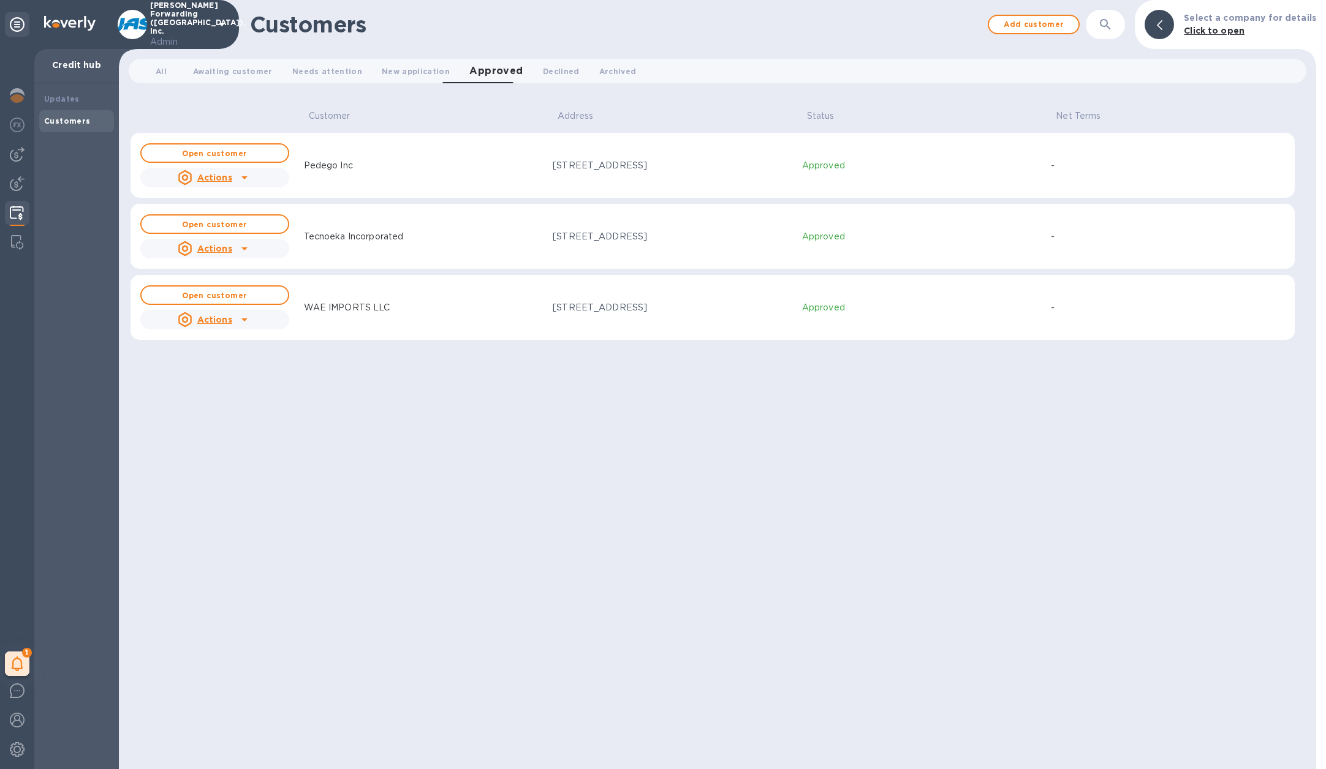
drag, startPoint x: 550, startPoint y: 308, endPoint x: 759, endPoint y: 316, distance: 209.7
click at [759, 316] on td "3320 STADIUM COURT, San Diego, CA, US 92122" at bounding box center [672, 307] width 249 height 66
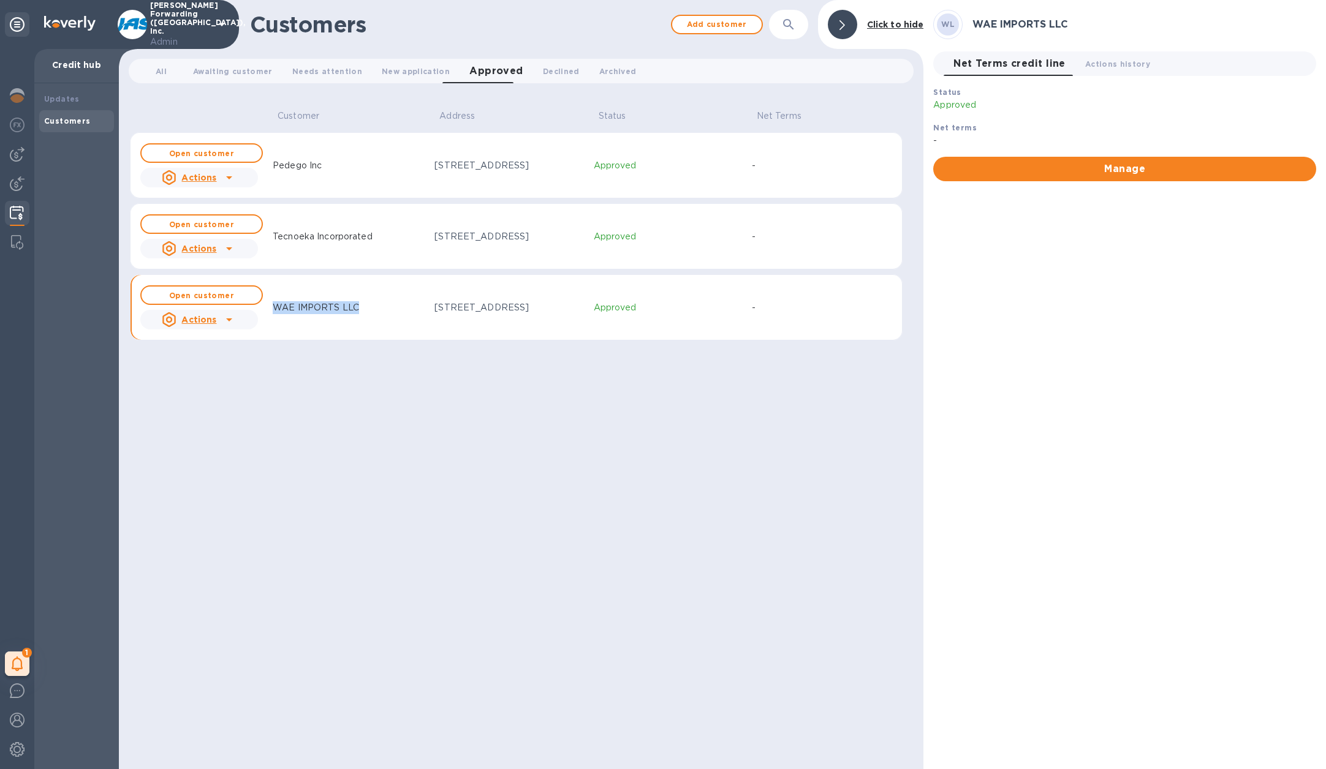
drag, startPoint x: 274, startPoint y: 308, endPoint x: 356, endPoint y: 308, distance: 81.5
click at [357, 308] on div "WAE IMPORTS LLC" at bounding box center [316, 308] width 96 height 23
copy p "WAE IMPORTS LLC"
click at [17, 211] on img at bounding box center [17, 213] width 14 height 15
click at [167, 74] on span "All 0" at bounding box center [161, 71] width 25 height 13
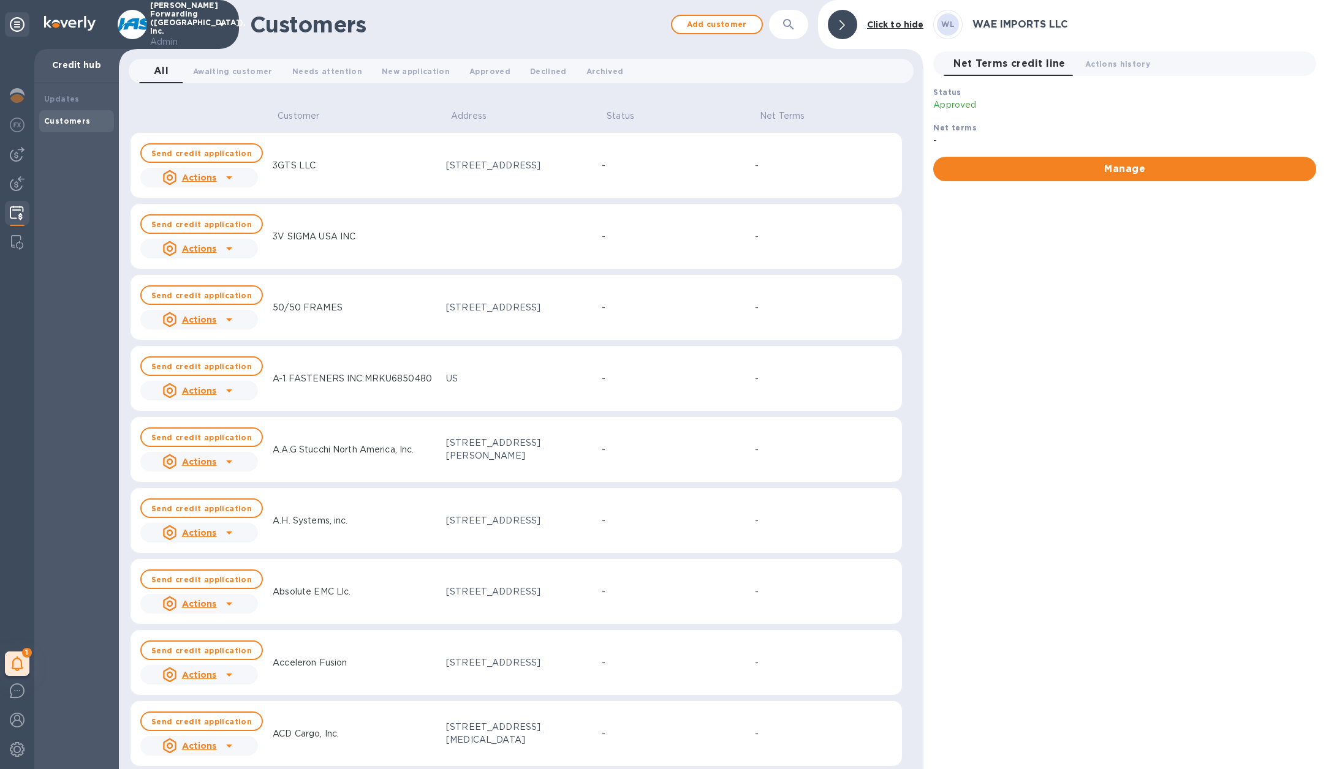
click at [798, 24] on button "button" at bounding box center [788, 24] width 29 height 29
paste input "Alma reserve inc"
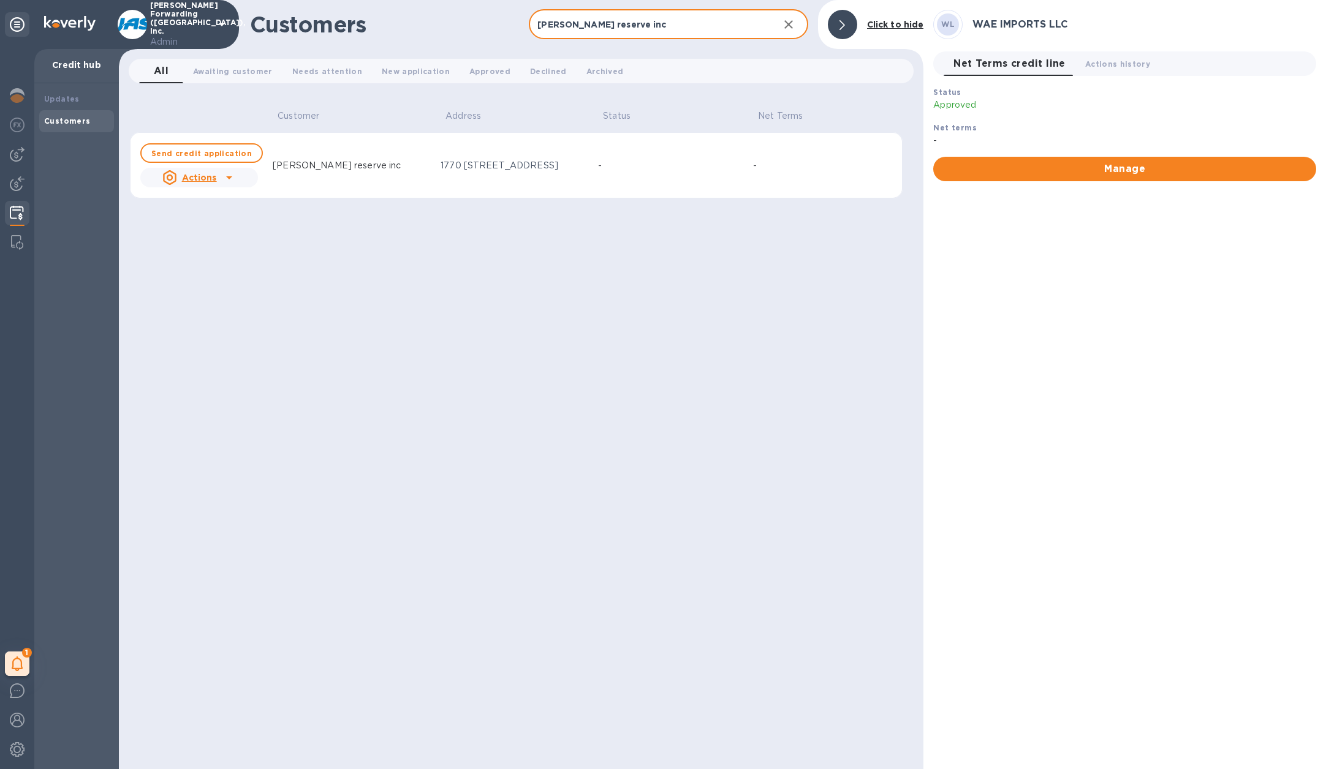
type input "Alma reserve inc"
click at [202, 182] on u "Actions" at bounding box center [199, 178] width 35 height 10
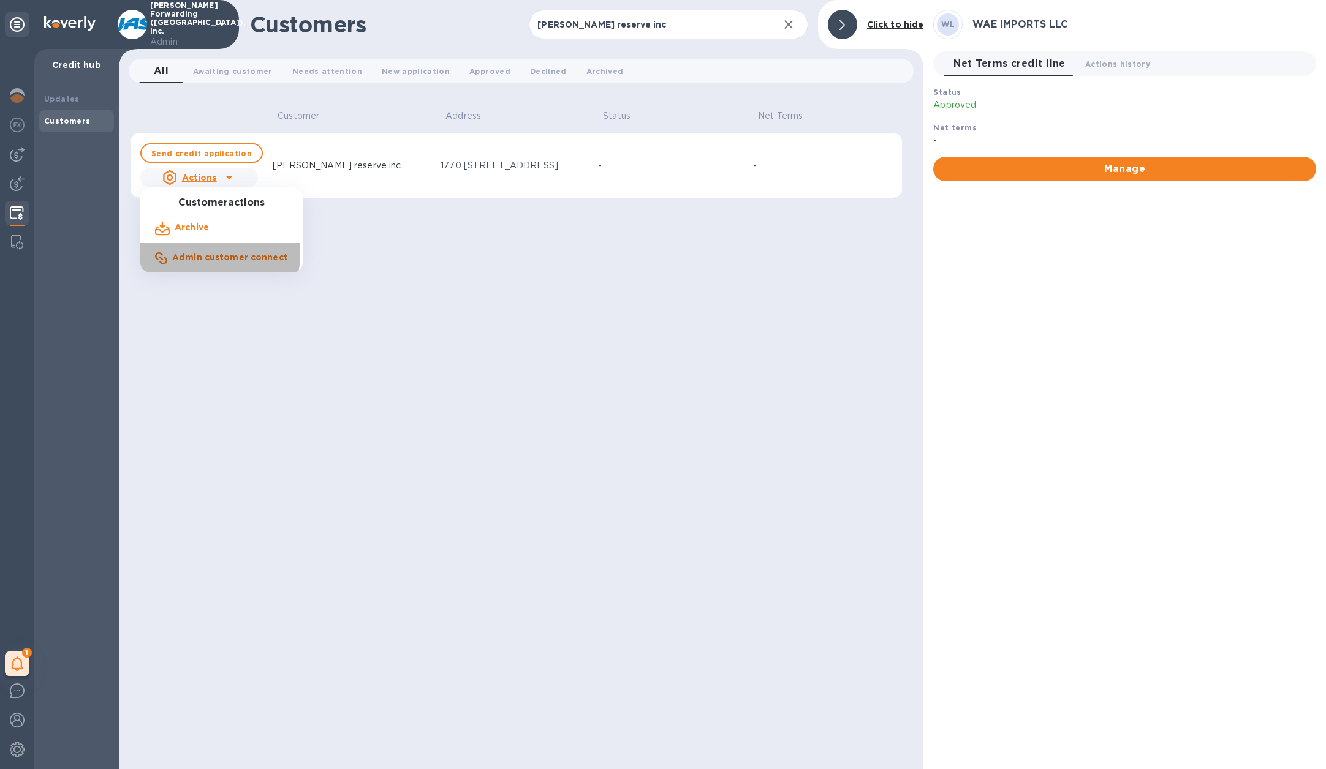
click at [201, 254] on b "Admin customer connect" at bounding box center [230, 257] width 116 height 10
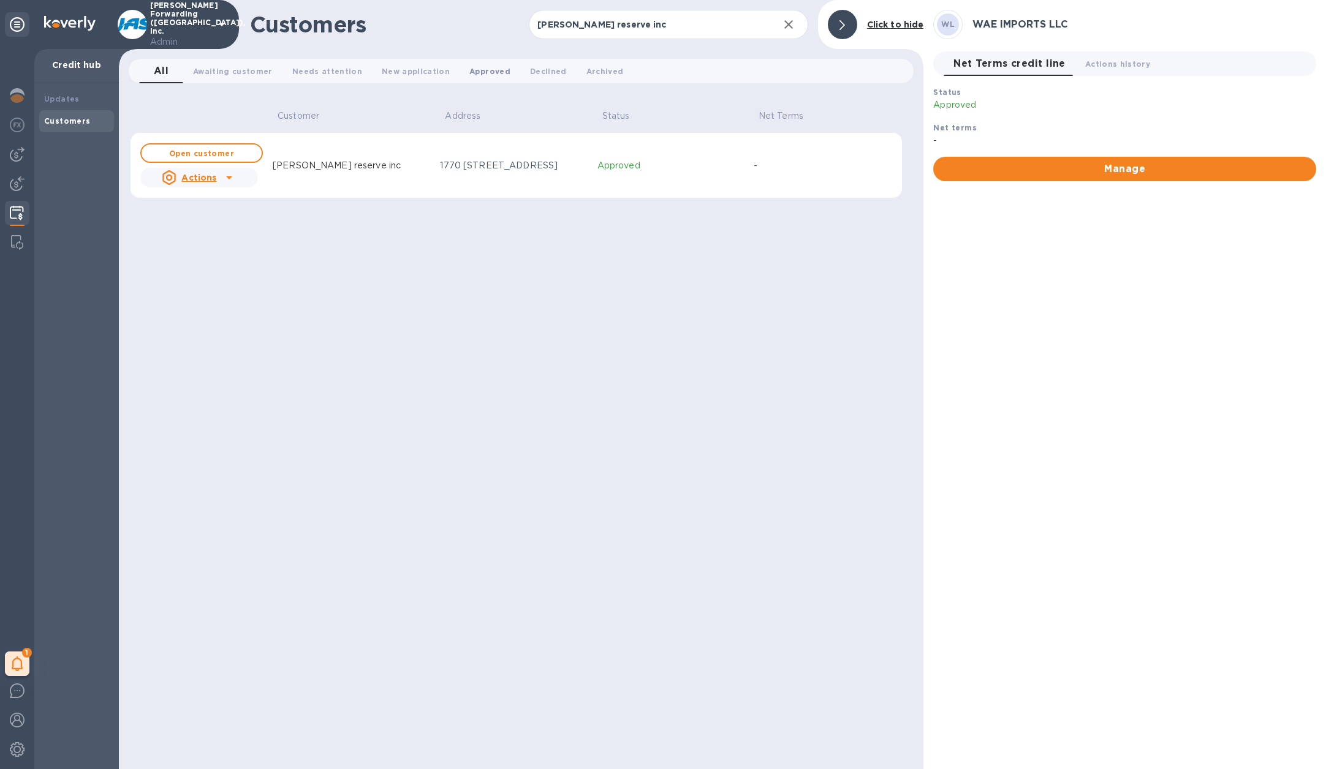
click at [469, 69] on span "Approved 0" at bounding box center [489, 71] width 41 height 13
click at [167, 70] on span "All 0" at bounding box center [161, 71] width 25 height 13
click at [217, 158] on button "Open customer" at bounding box center [201, 153] width 123 height 20
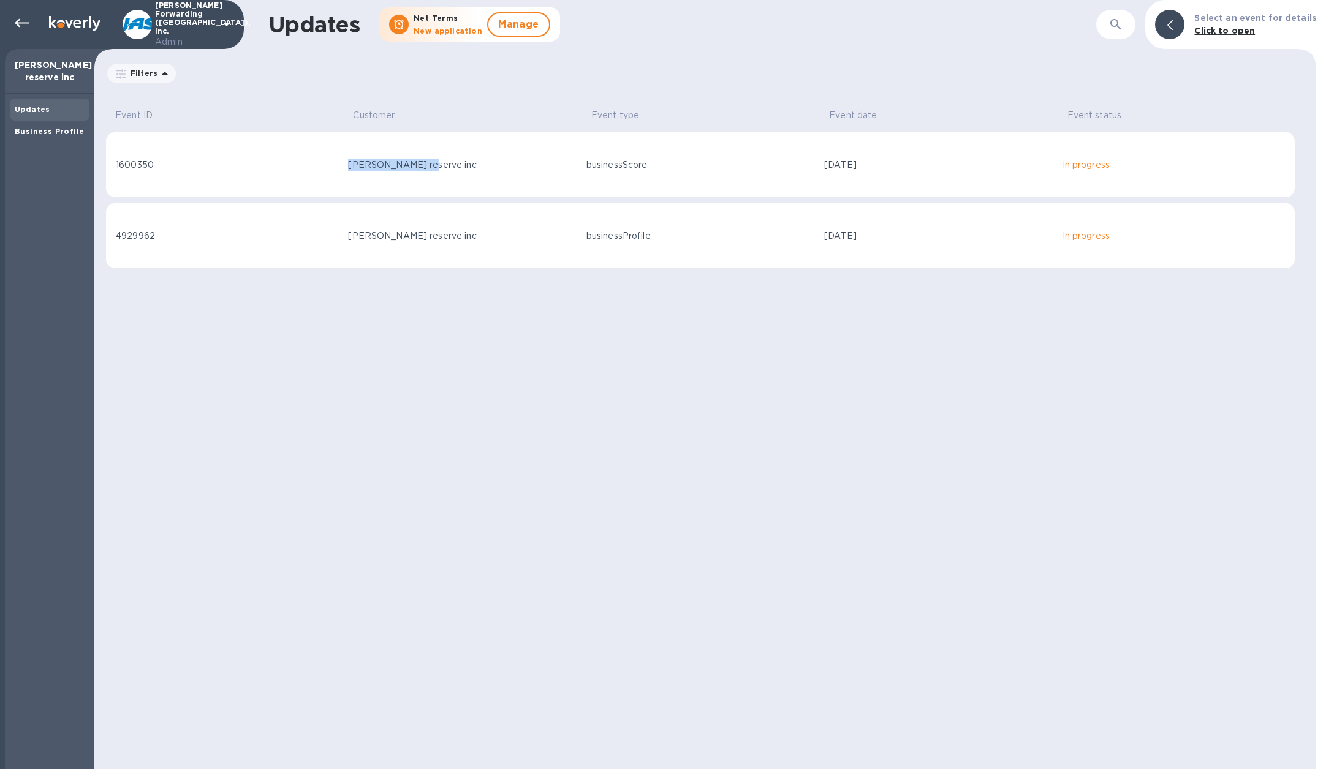
drag, startPoint x: 339, startPoint y: 172, endPoint x: 440, endPoint y: 172, distance: 100.5
click at [440, 172] on tr "1600350 Alma reserve inc businessScore Sep 09, 2025 In progress" at bounding box center [700, 165] width 1190 height 66
copy tr "Alma reserve inc"
click at [255, 172] on td "1600350" at bounding box center [224, 165] width 238 height 66
click at [68, 126] on div "Business Profile" at bounding box center [50, 132] width 70 height 12
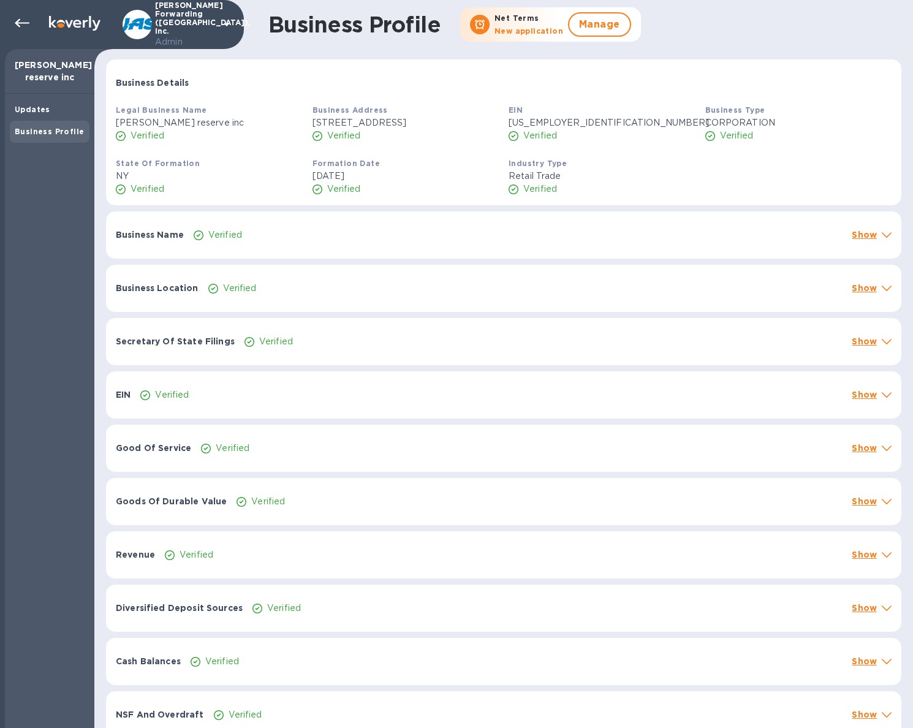
scroll to position [24, 0]
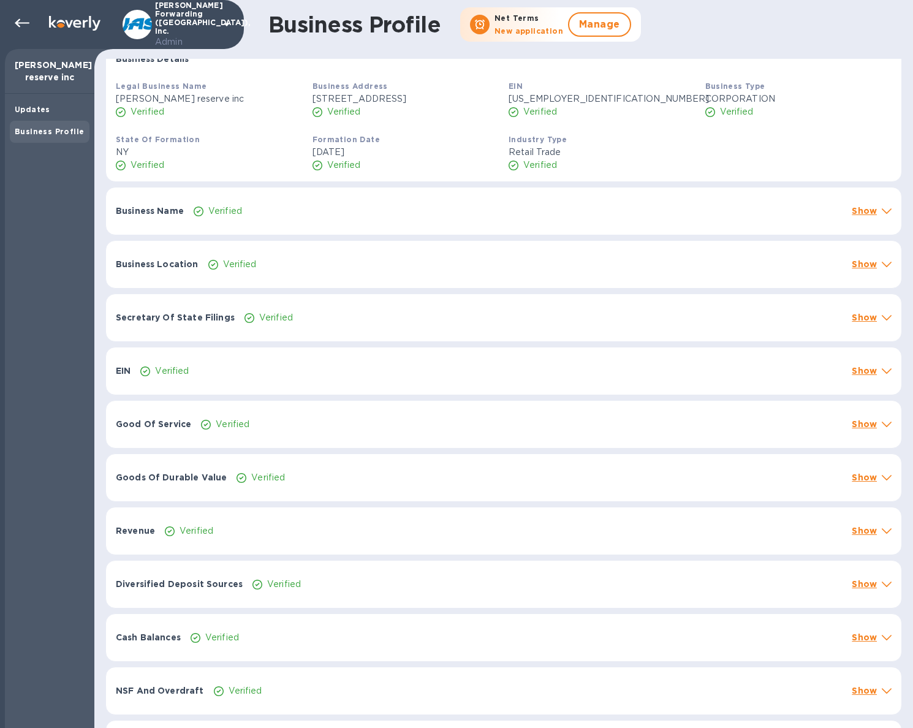
click at [879, 208] on div at bounding box center [886, 210] width 15 height 17
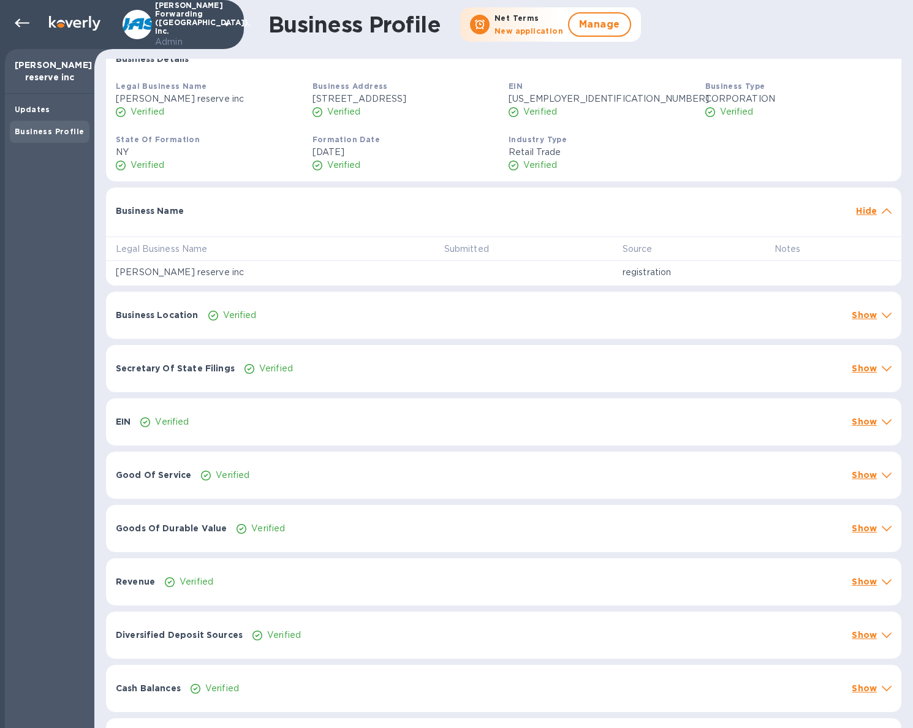
click at [559, 321] on div "Verified" at bounding box center [525, 315] width 639 height 18
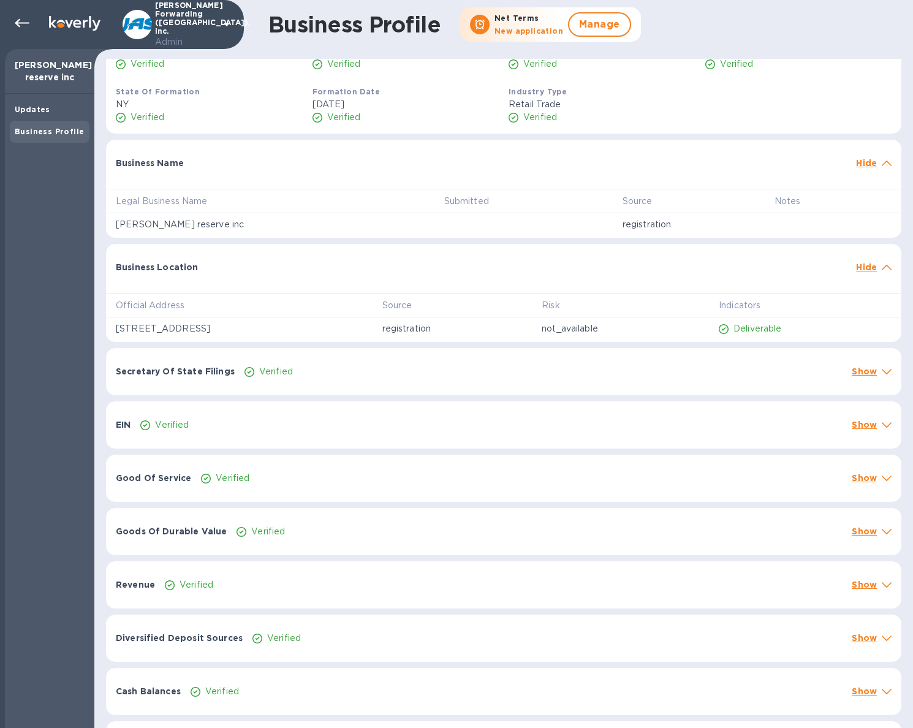
scroll to position [71, 0]
click at [720, 62] on p "Verified" at bounding box center [737, 64] width 34 height 13
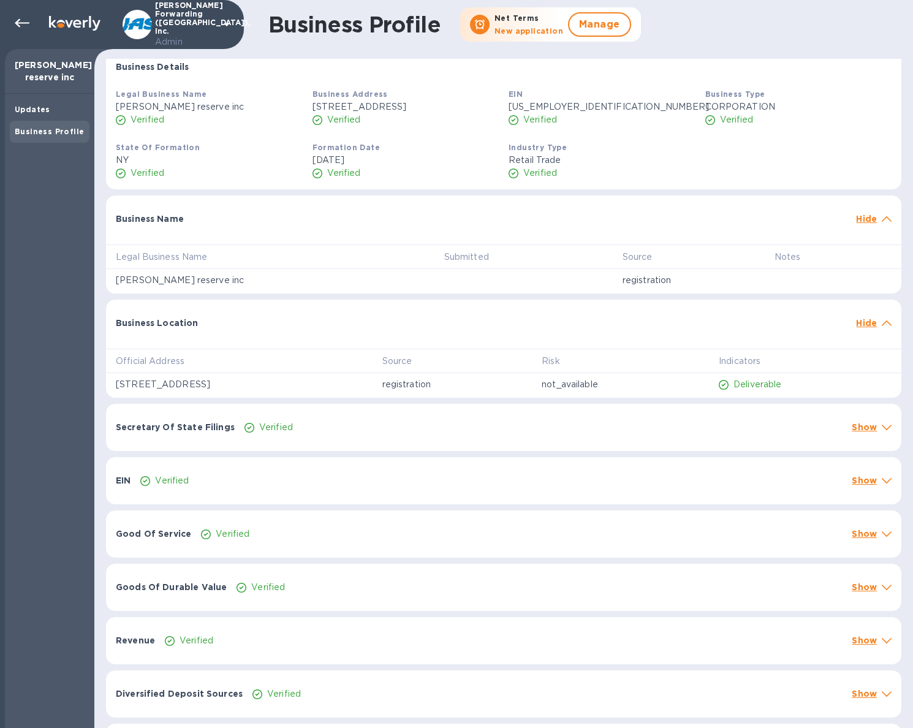
scroll to position [0, 0]
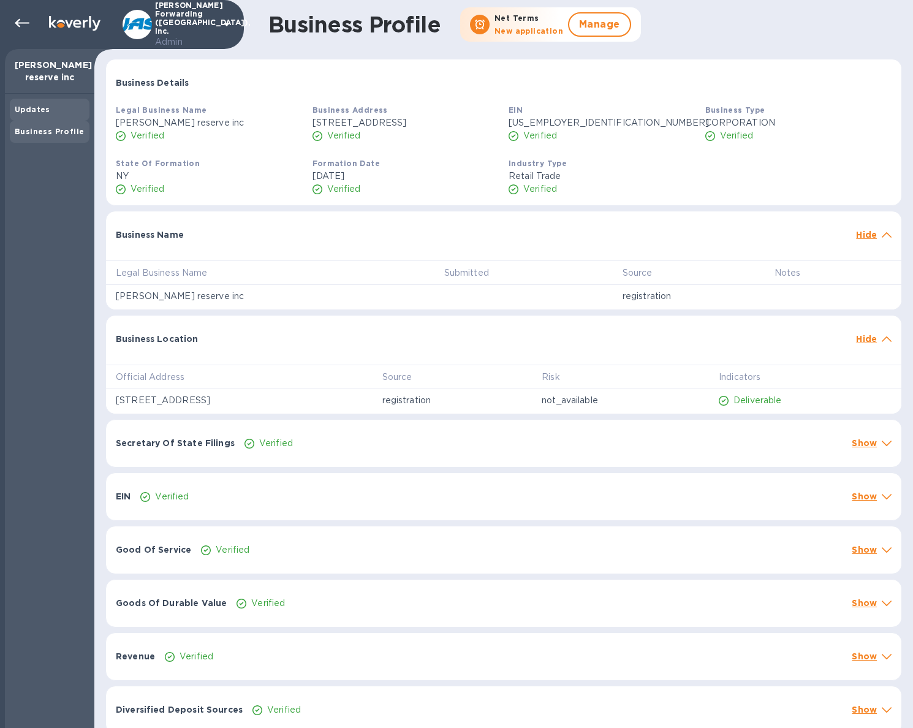
click at [48, 112] on div "Updates" at bounding box center [50, 110] width 70 height 12
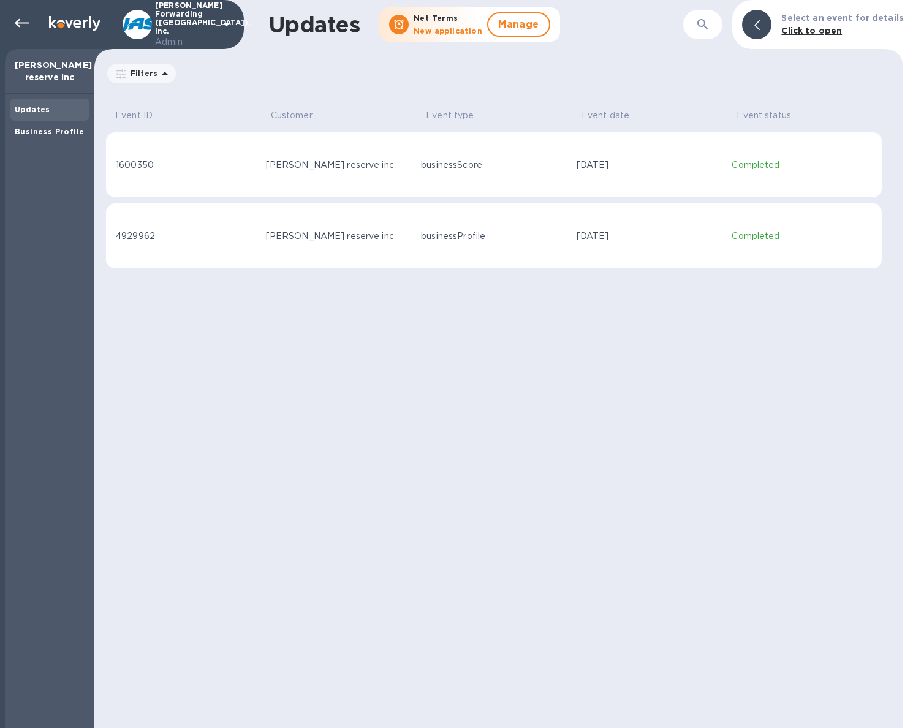
click at [357, 185] on td "[PERSON_NAME] reserve inc" at bounding box center [339, 165] width 156 height 66
click at [39, 122] on div "Business Profile" at bounding box center [50, 132] width 80 height 22
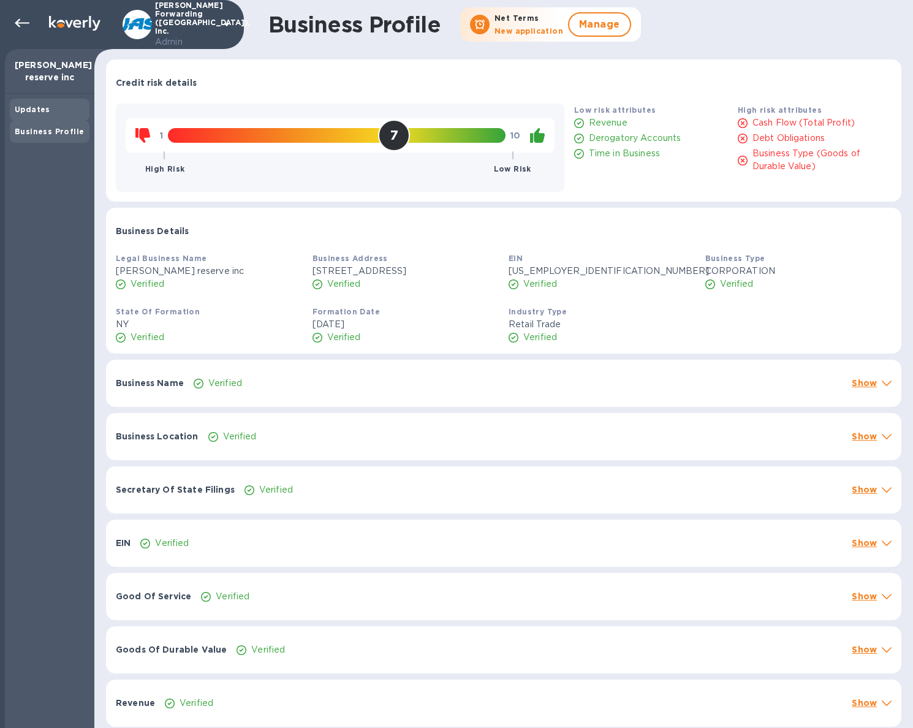
click at [34, 107] on b "Updates" at bounding box center [33, 109] width 36 height 9
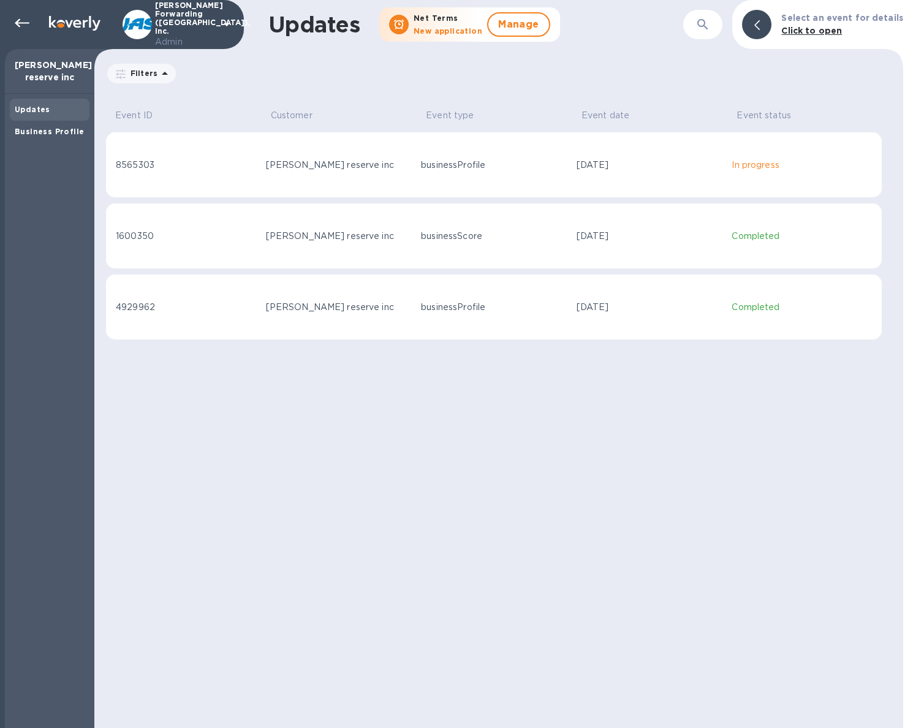
click at [425, 176] on td "businessProfile" at bounding box center [494, 165] width 156 height 66
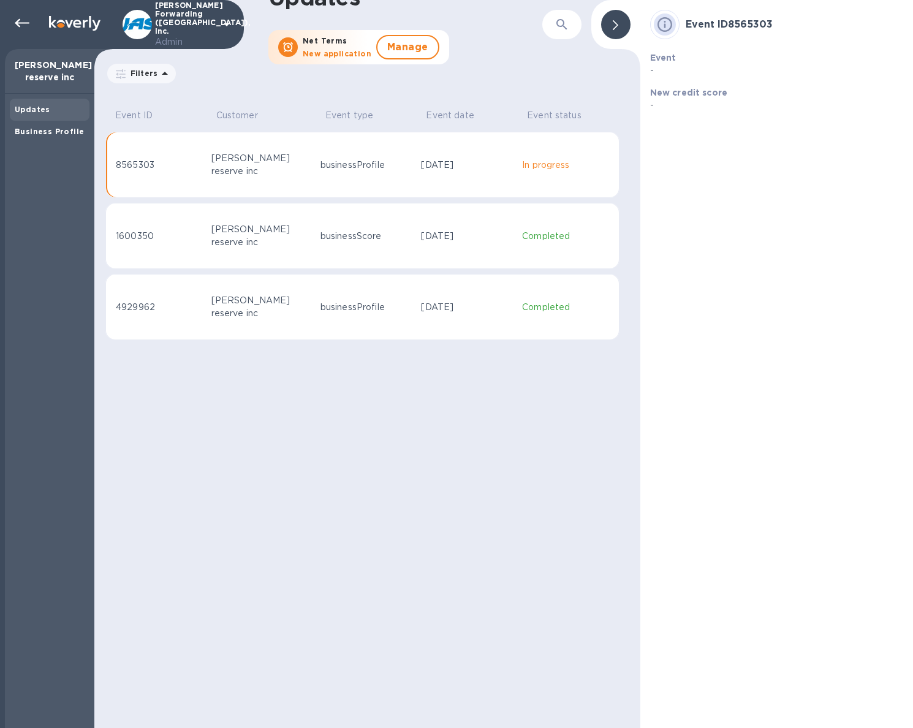
click at [604, 20] on div at bounding box center [615, 24] width 29 height 29
click at [137, 200] on td at bounding box center [155, 200] width 101 height 5
click at [73, 139] on div "Business Profile" at bounding box center [50, 132] width 80 height 22
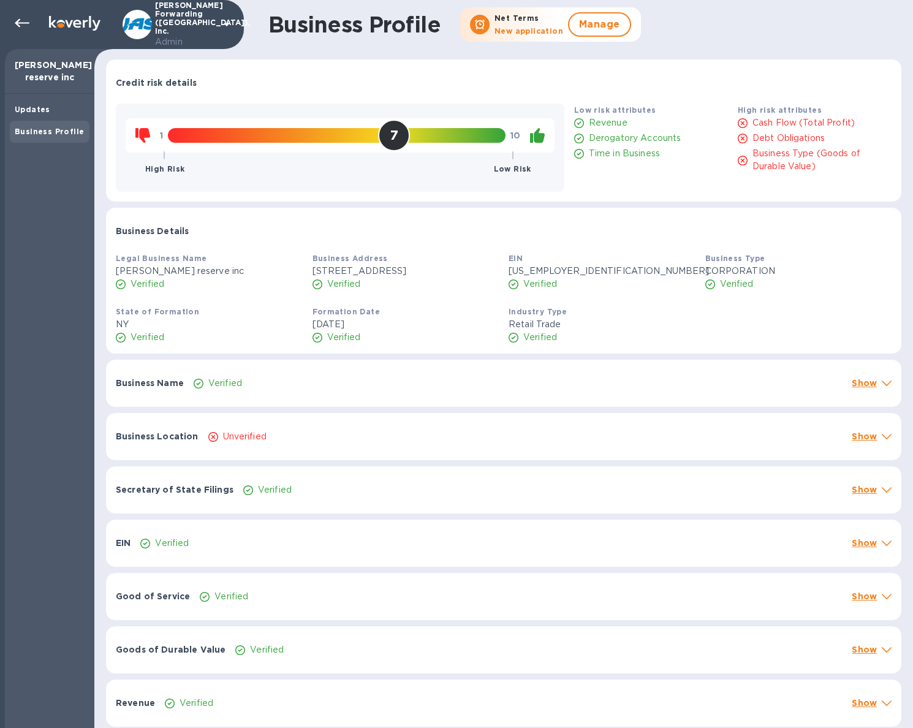
click at [270, 444] on div "Business Location Unverified Show" at bounding box center [503, 436] width 795 height 47
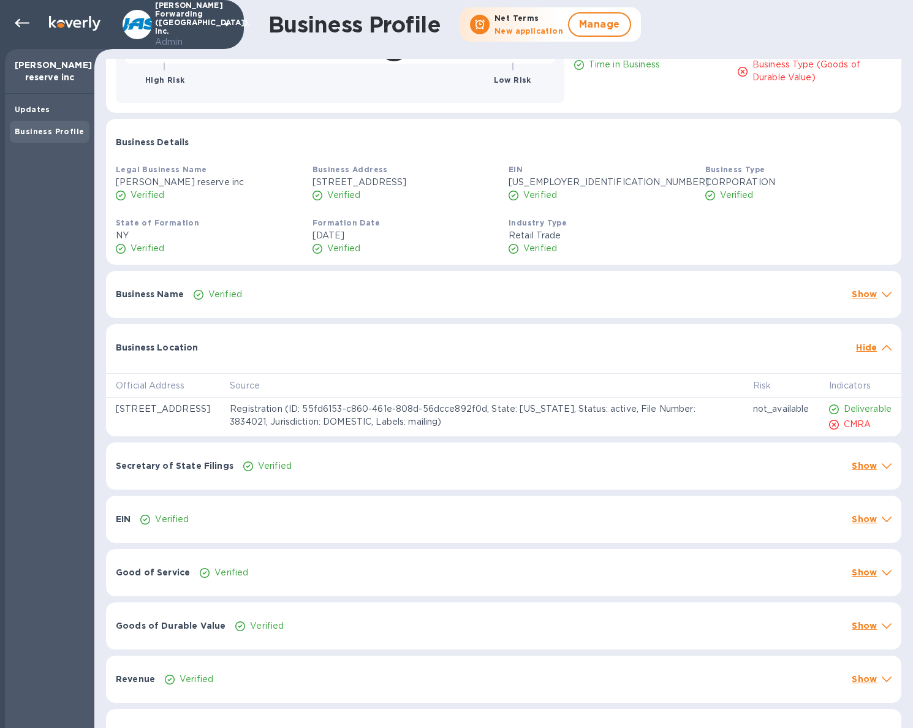
scroll to position [40, 0]
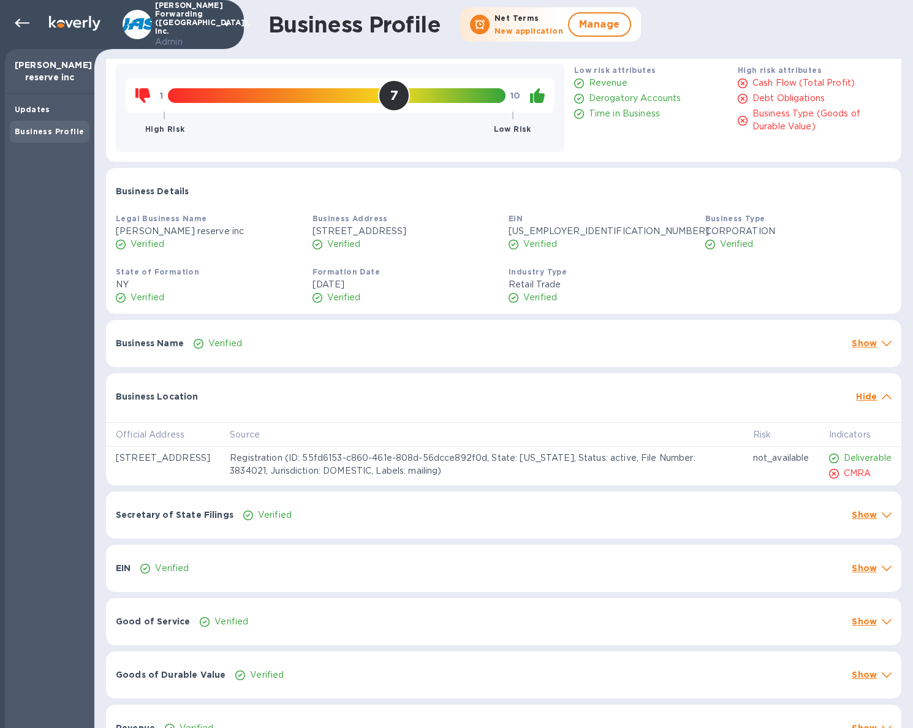
click at [51, 132] on b "Business Profile" at bounding box center [49, 131] width 69 height 9
click at [22, 22] on icon at bounding box center [22, 23] width 15 height 15
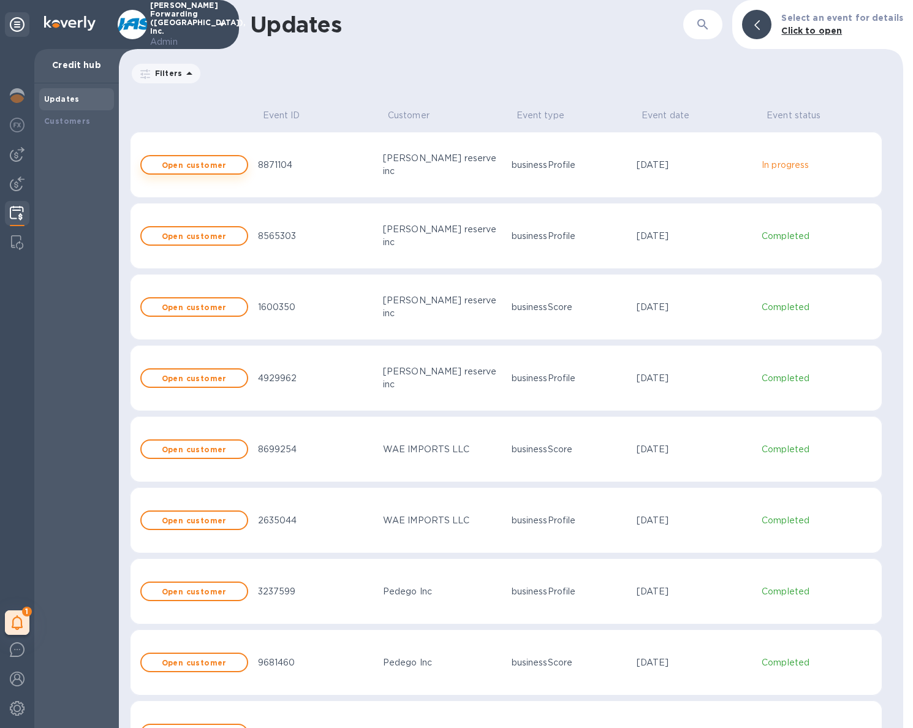
click at [208, 156] on button "Open customer" at bounding box center [194, 165] width 108 height 20
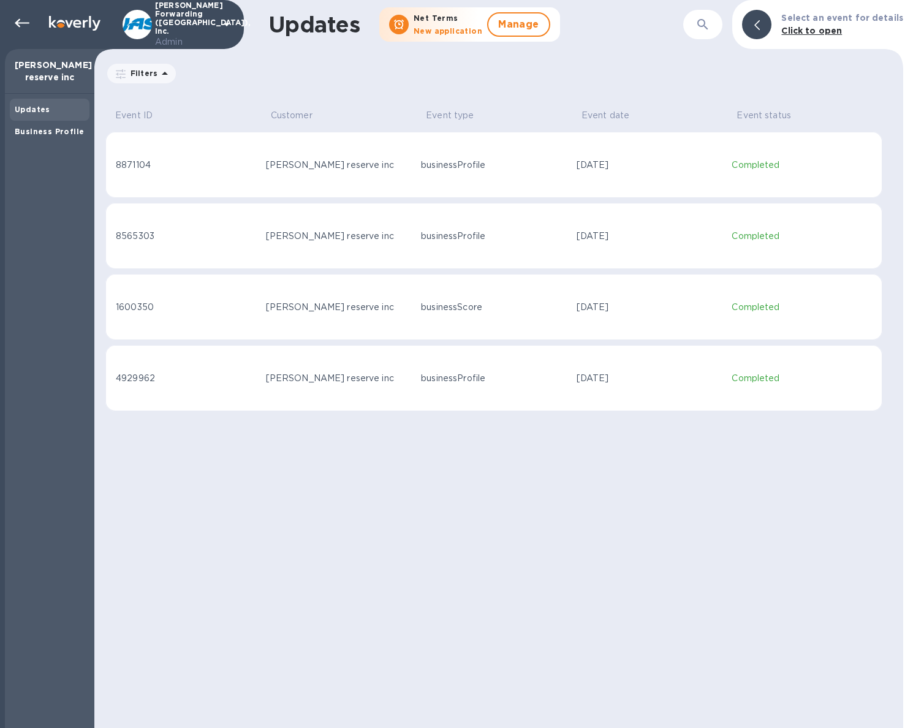
click at [147, 176] on td "8871104" at bounding box center [183, 165] width 156 height 66
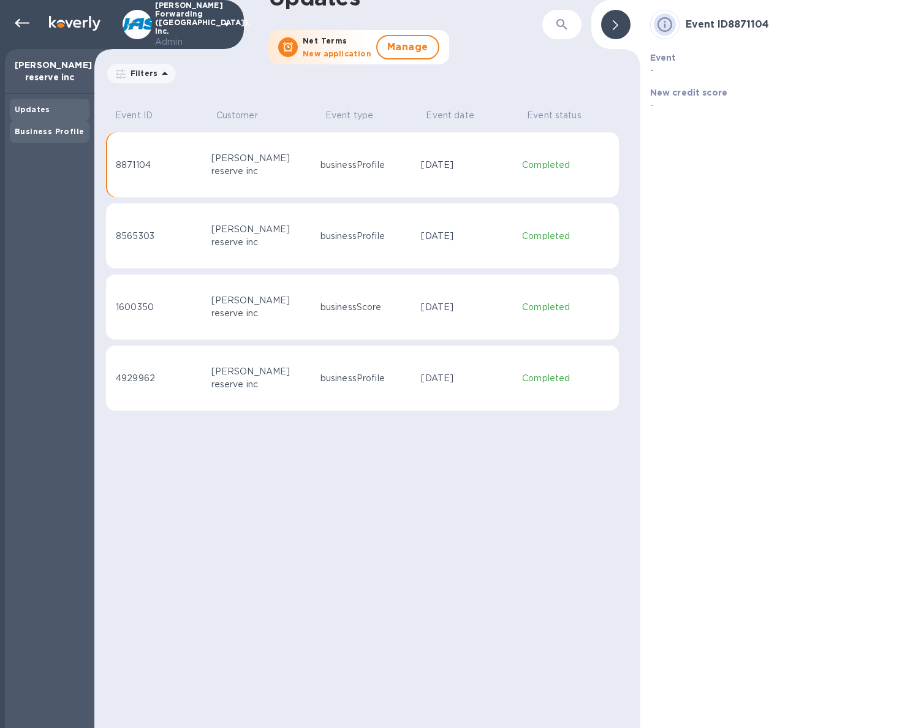
click at [67, 136] on div "Business Profile" at bounding box center [50, 132] width 70 height 12
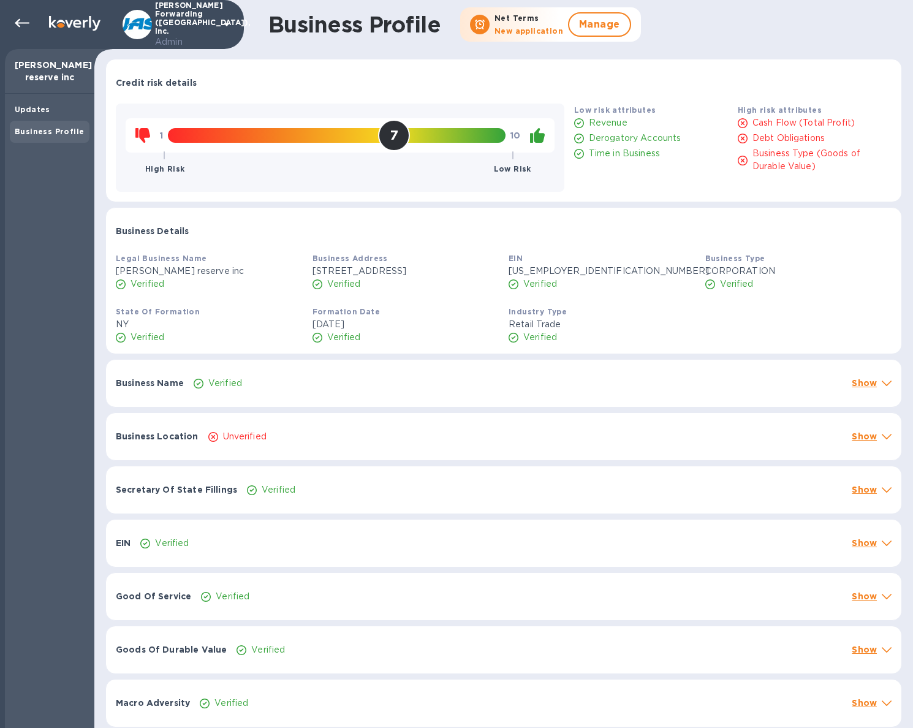
scroll to position [15, 0]
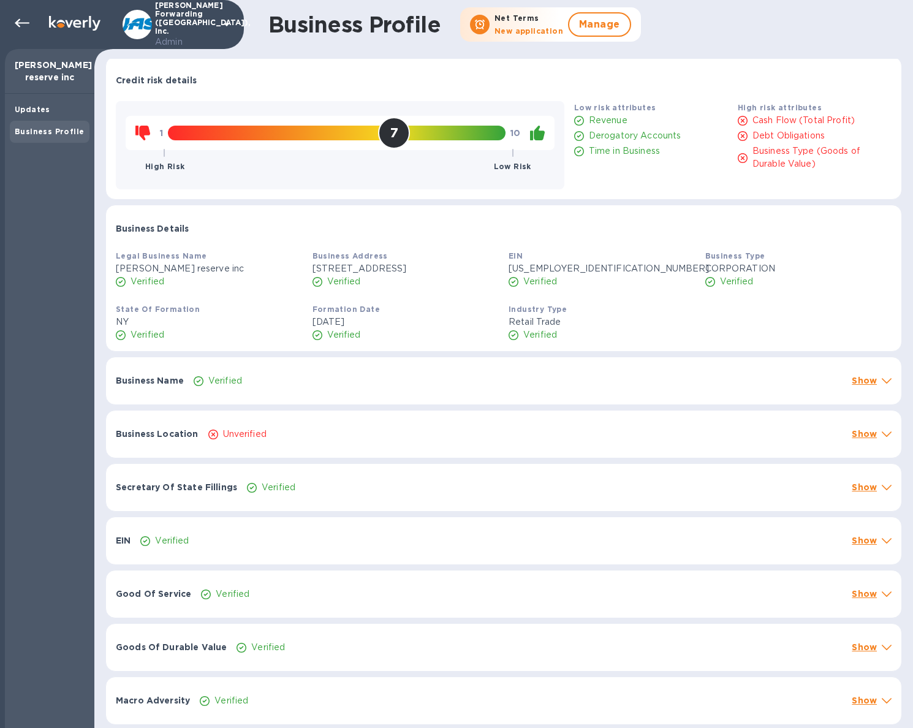
click at [353, 434] on div "Unverified" at bounding box center [525, 434] width 639 height 18
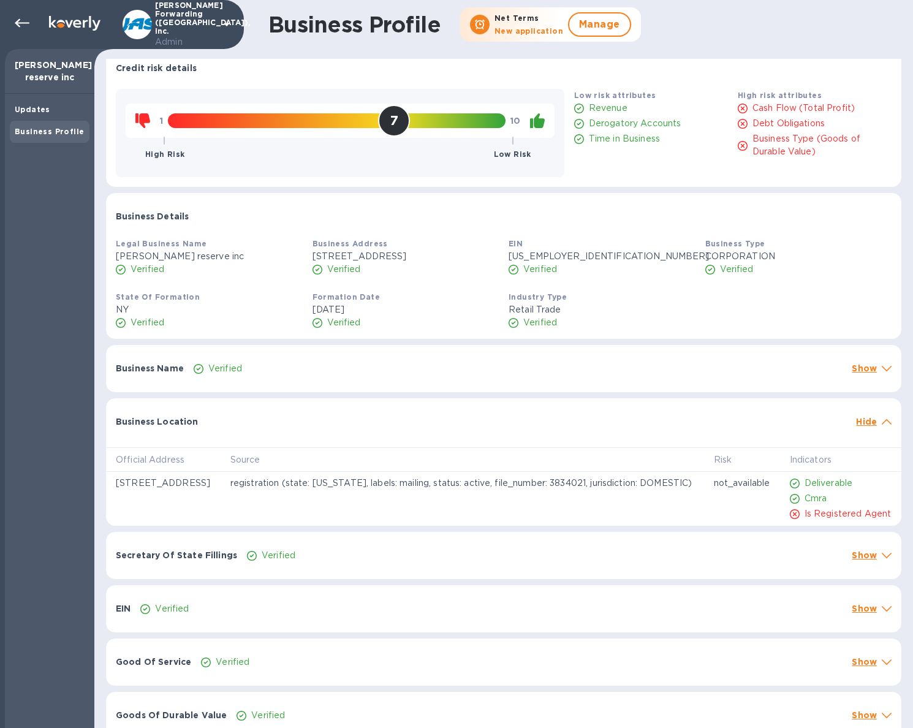
scroll to position [108, 0]
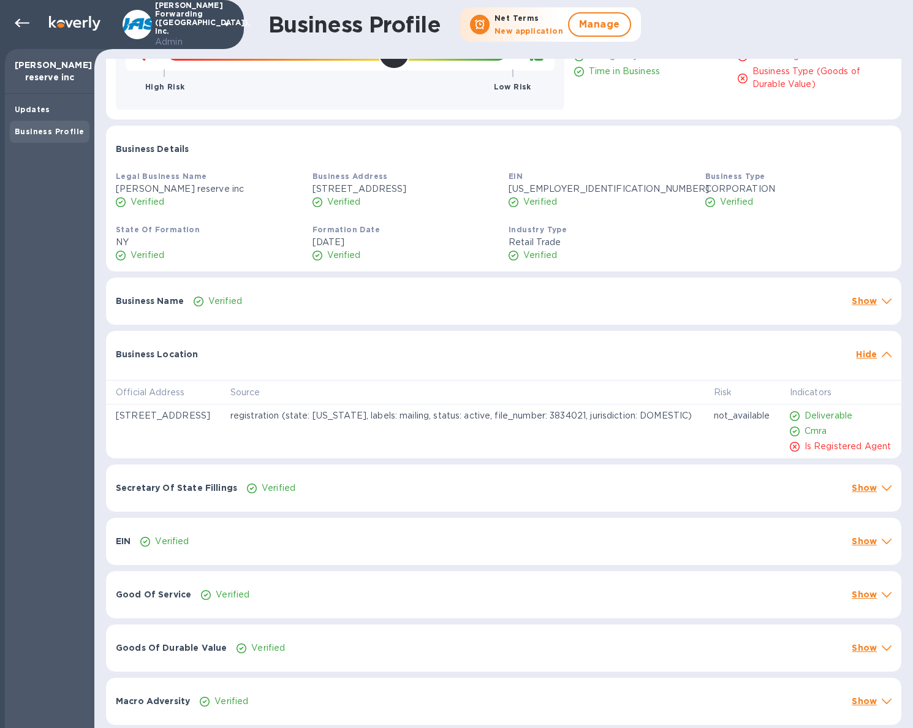
click at [437, 535] on div "Verified" at bounding box center [491, 541] width 706 height 18
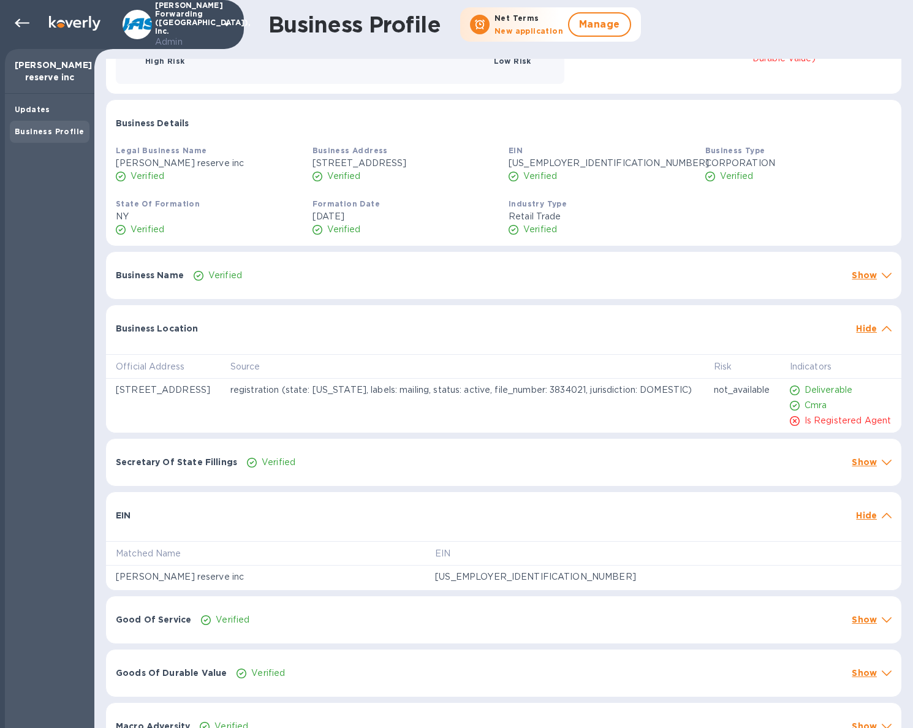
click at [438, 514] on div at bounding box center [493, 509] width 716 height 10
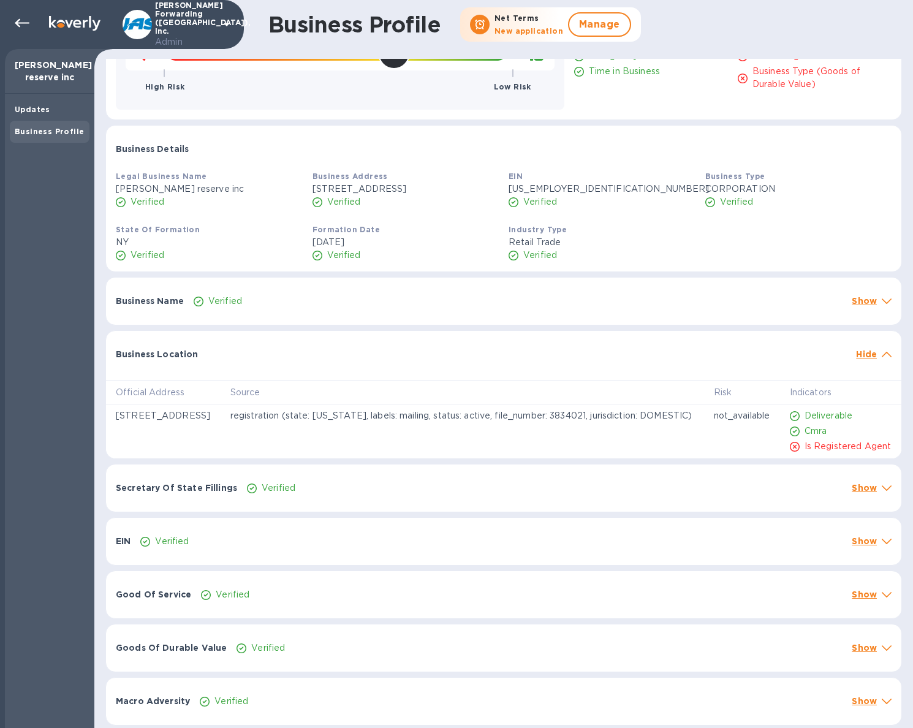
click at [423, 552] on div "EIN Verified Show" at bounding box center [503, 541] width 795 height 47
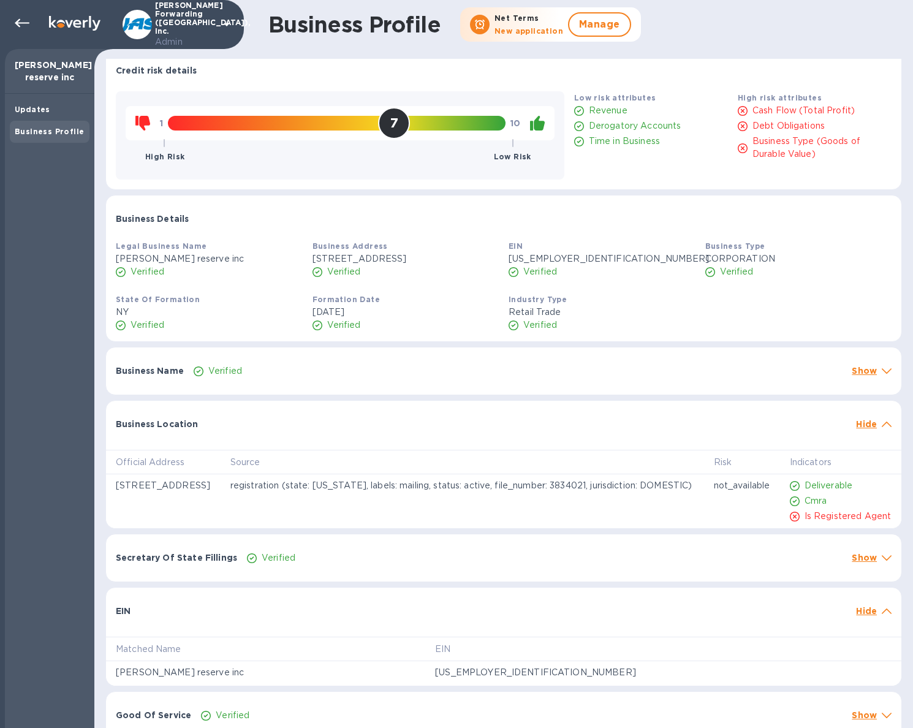
scroll to position [0, 0]
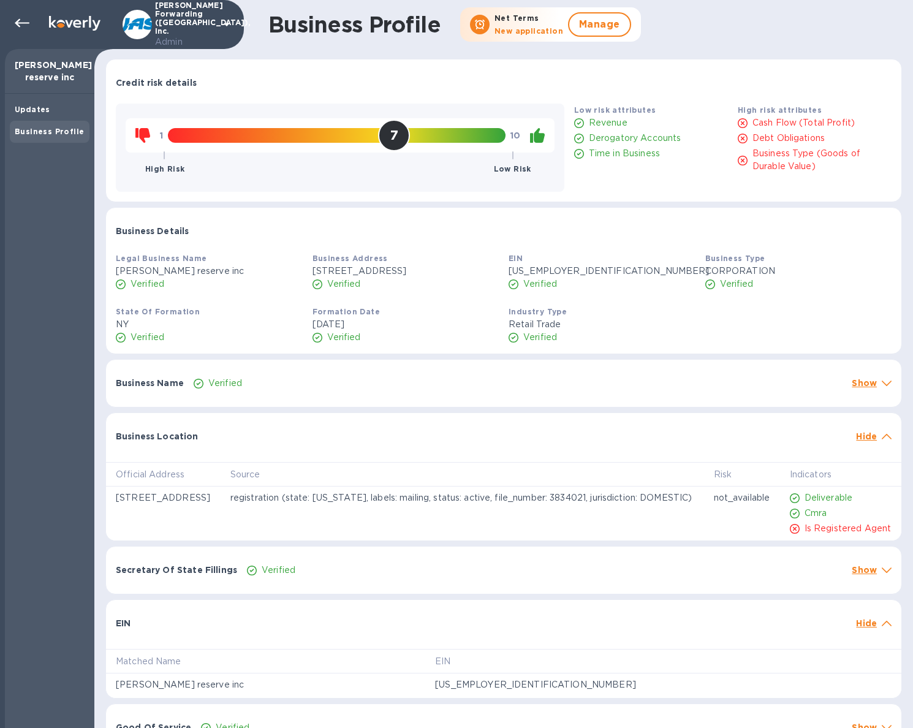
click at [649, 392] on div "Verified" at bounding box center [517, 383] width 653 height 18
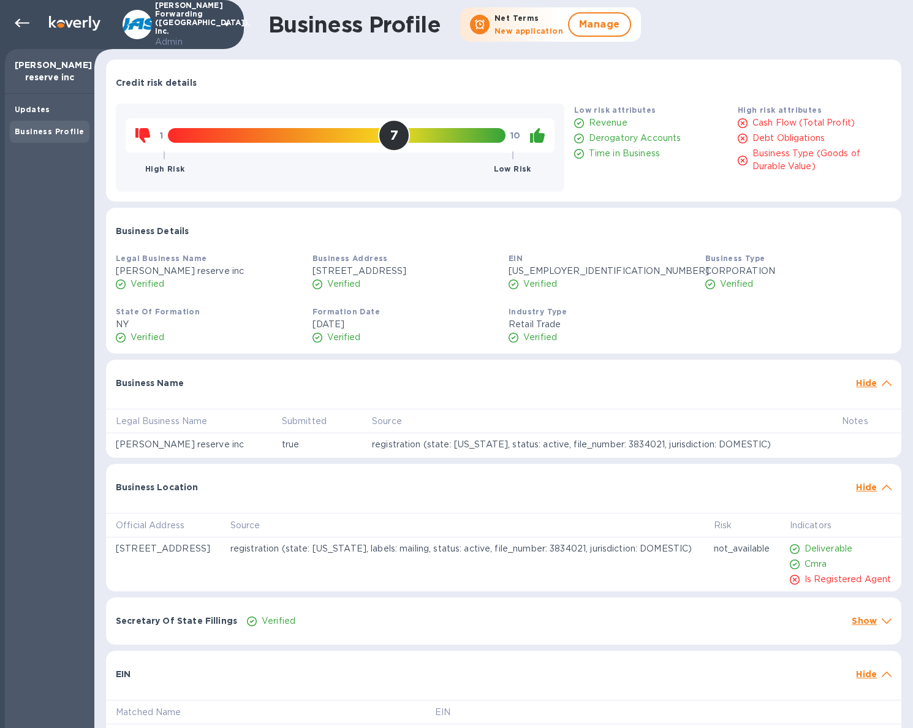
click at [793, 520] on div "Official Address Source Risk Indicators 1770 66th St Apt 1A, Brooklyn, NY 11204…" at bounding box center [503, 547] width 795 height 88
click at [812, 503] on div "Business Location Hide" at bounding box center [503, 483] width 795 height 39
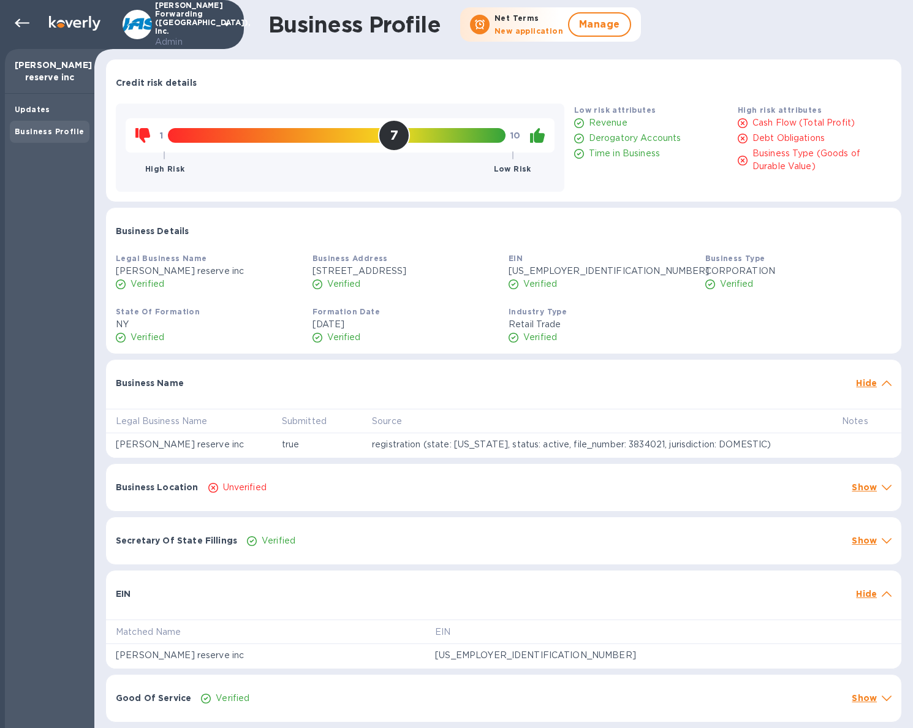
click at [261, 494] on p "Unverified" at bounding box center [244, 487] width 43 height 13
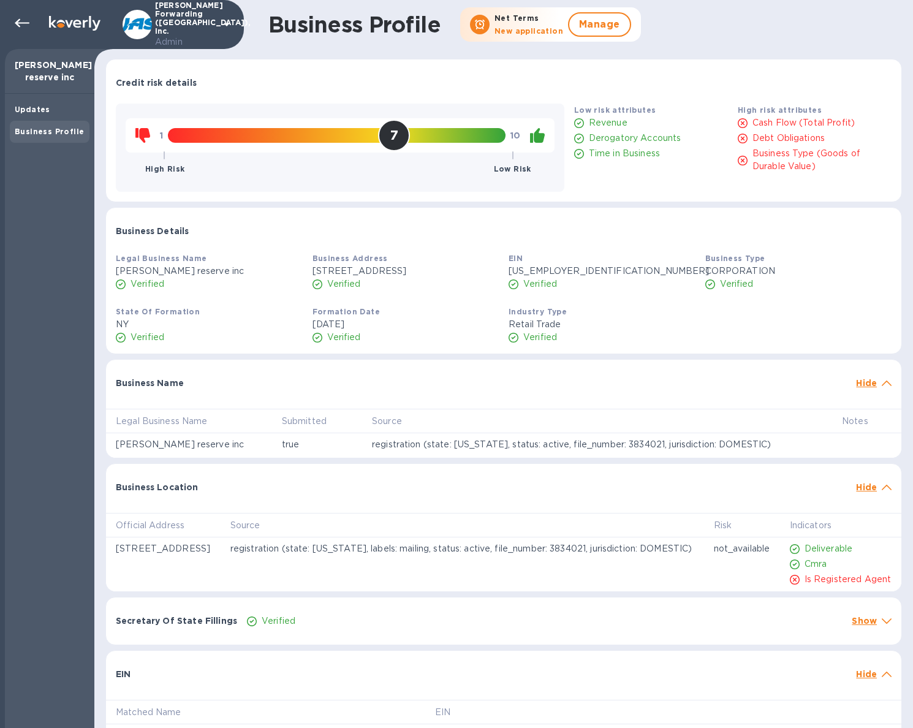
click at [720, 498] on div "Business Location" at bounding box center [481, 487] width 740 height 22
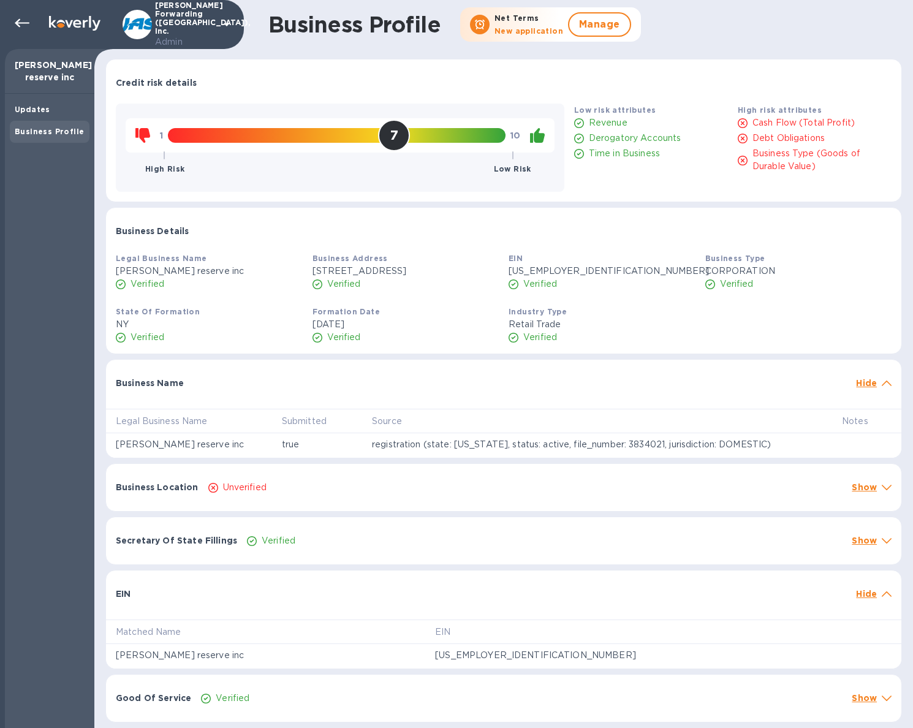
click at [720, 496] on div "Unverified" at bounding box center [525, 487] width 639 height 18
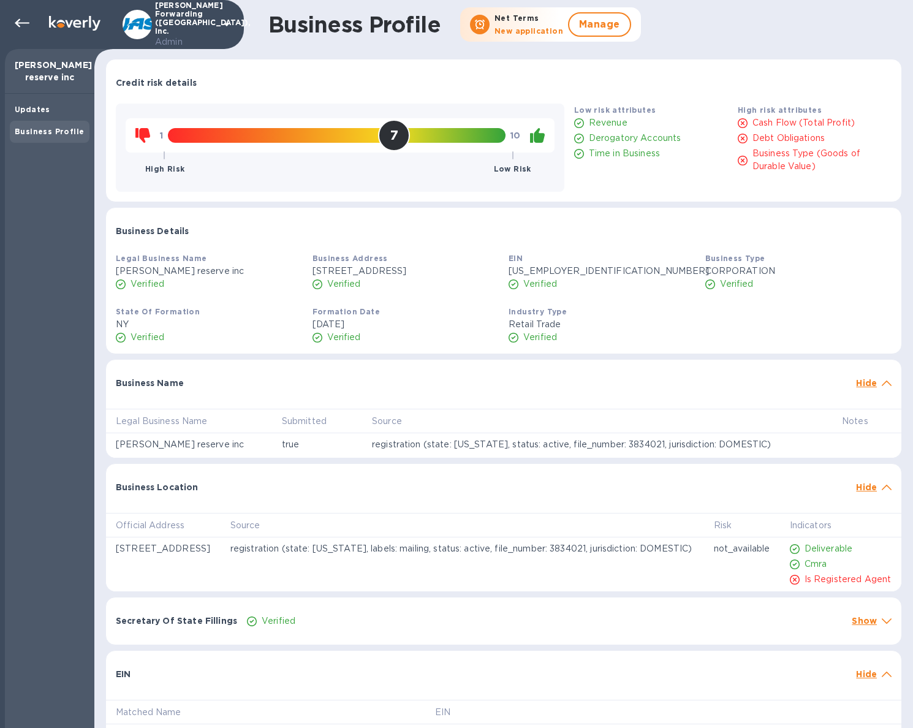
click at [720, 498] on div "Business Location" at bounding box center [481, 487] width 740 height 22
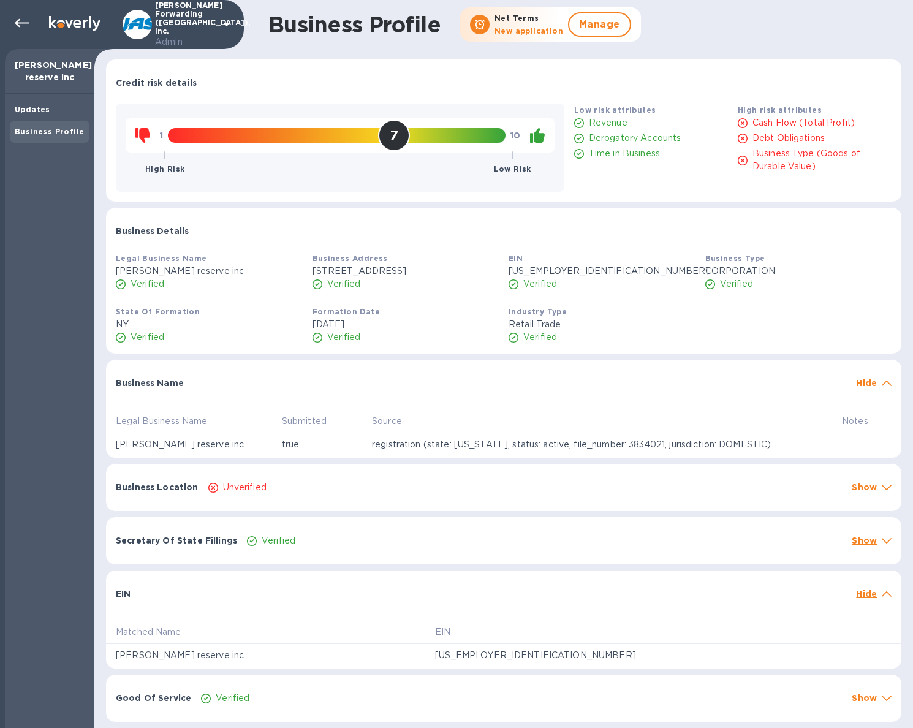
click at [609, 496] on div "Unverified" at bounding box center [525, 487] width 639 height 18
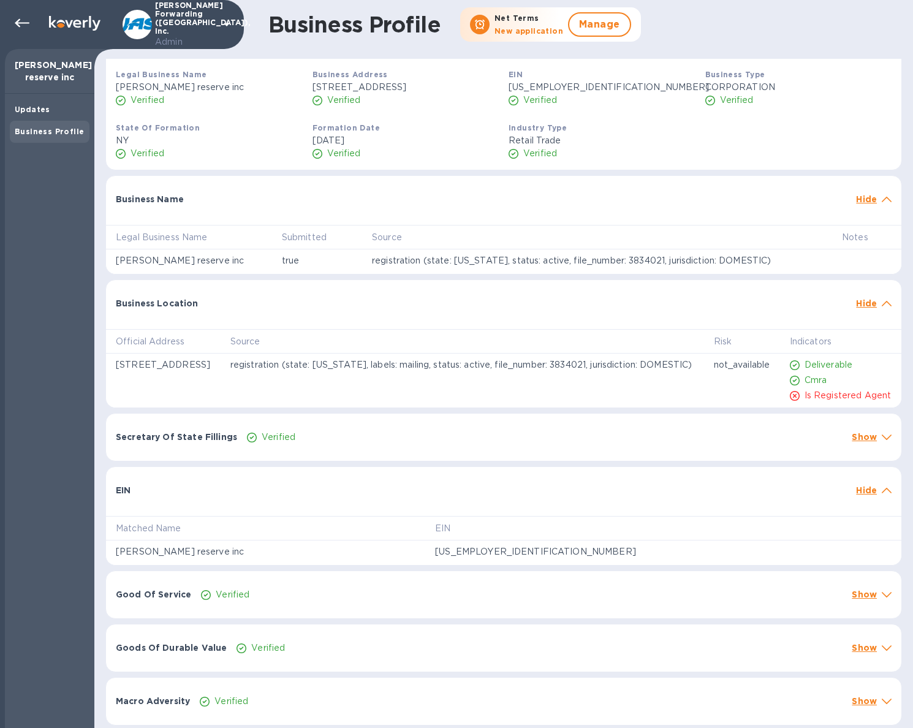
scroll to position [201, 0]
click at [613, 423] on div "Secretary Of State Fillings Verified Show" at bounding box center [503, 437] width 795 height 47
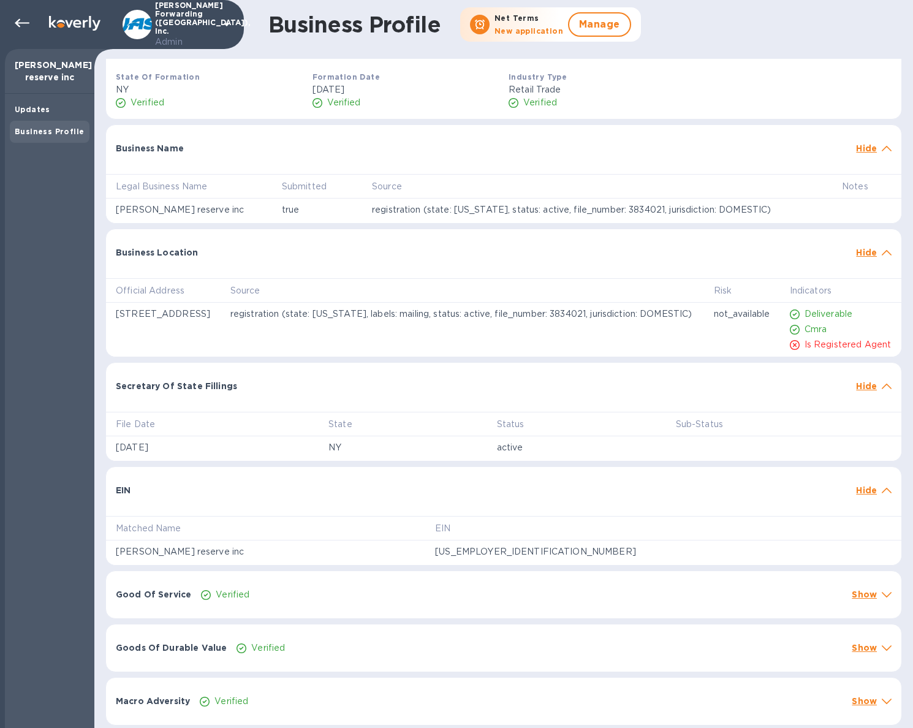
click at [415, 594] on div "Verified" at bounding box center [521, 595] width 646 height 18
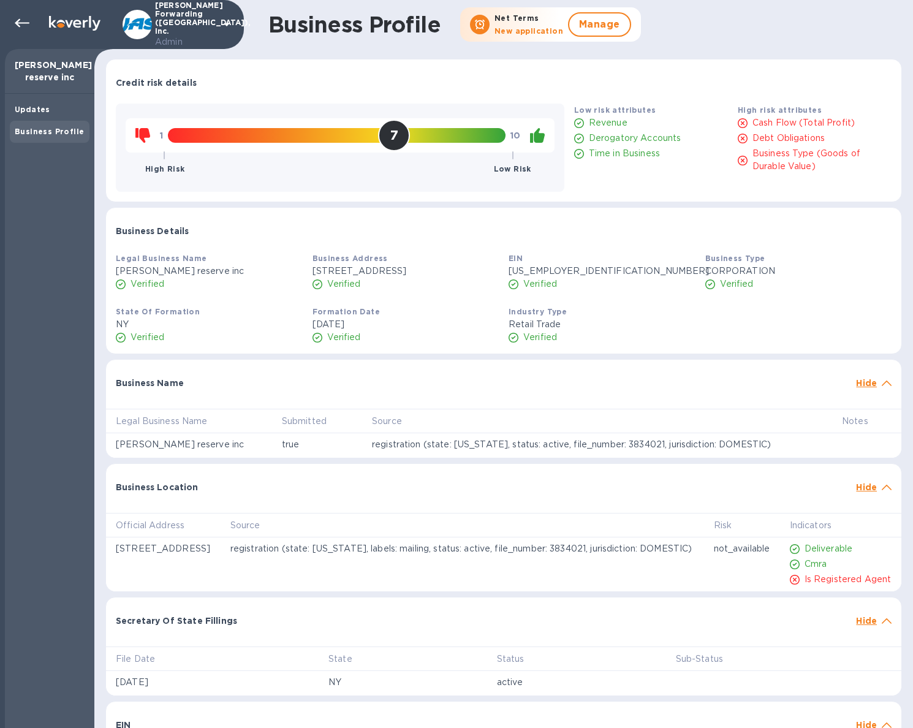
scroll to position [293, 0]
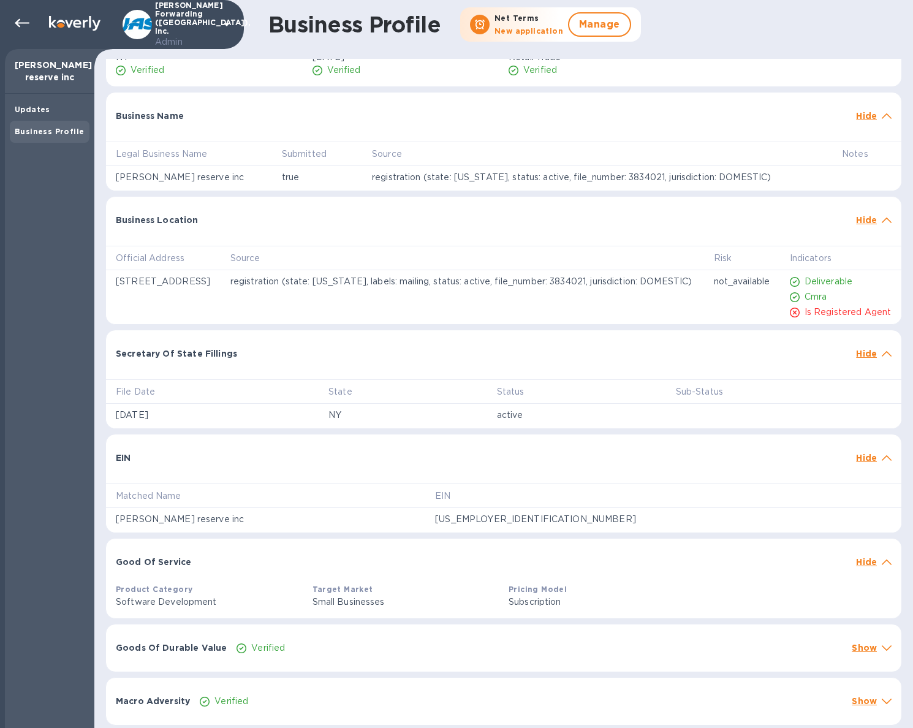
click at [724, 280] on td "not_available" at bounding box center [742, 297] width 76 height 54
click at [879, 211] on div at bounding box center [886, 219] width 15 height 17
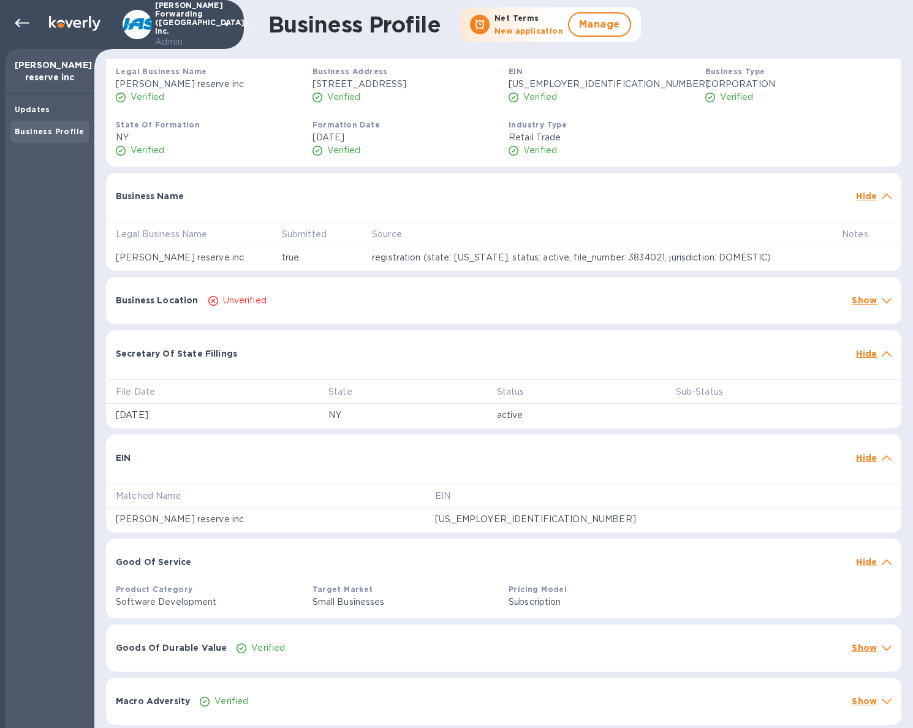
scroll to position [200, 0]
click at [856, 300] on p "Show" at bounding box center [864, 300] width 25 height 12
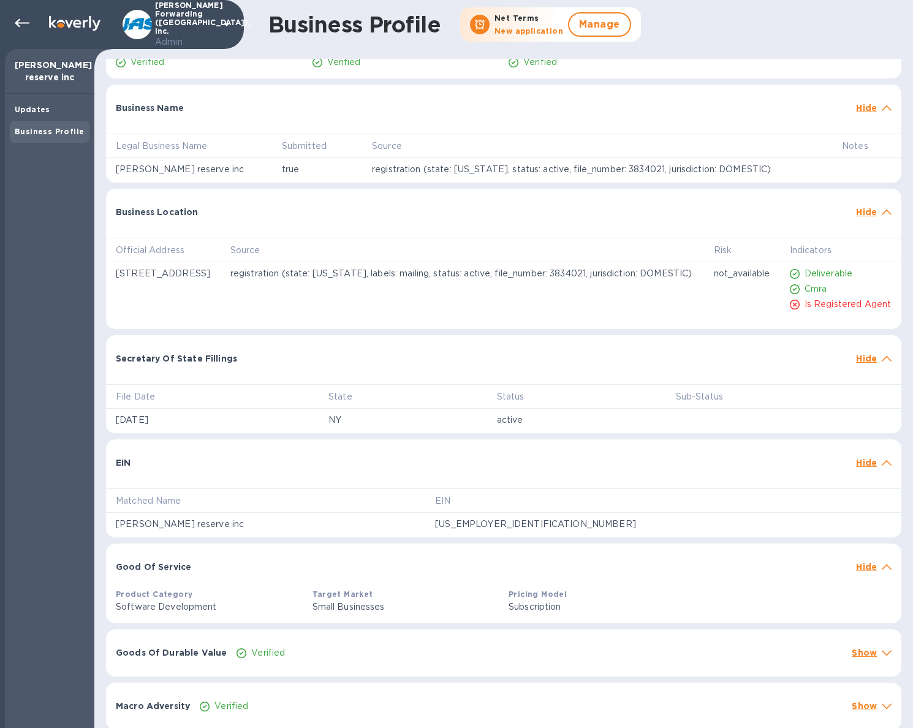
scroll to position [293, 0]
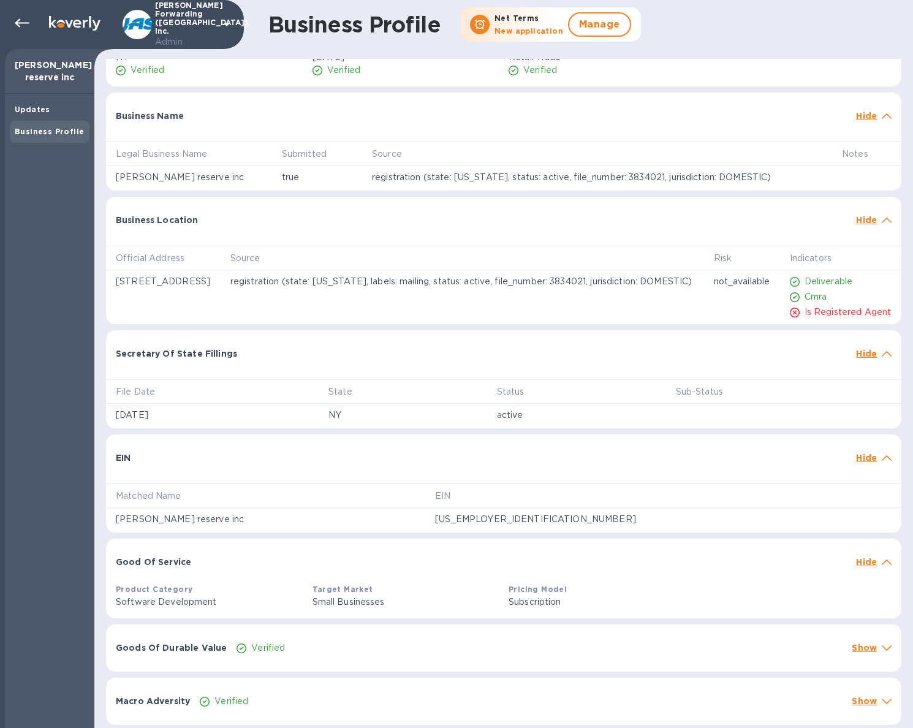
click at [858, 219] on div "Business Location Hide" at bounding box center [503, 216] width 795 height 39
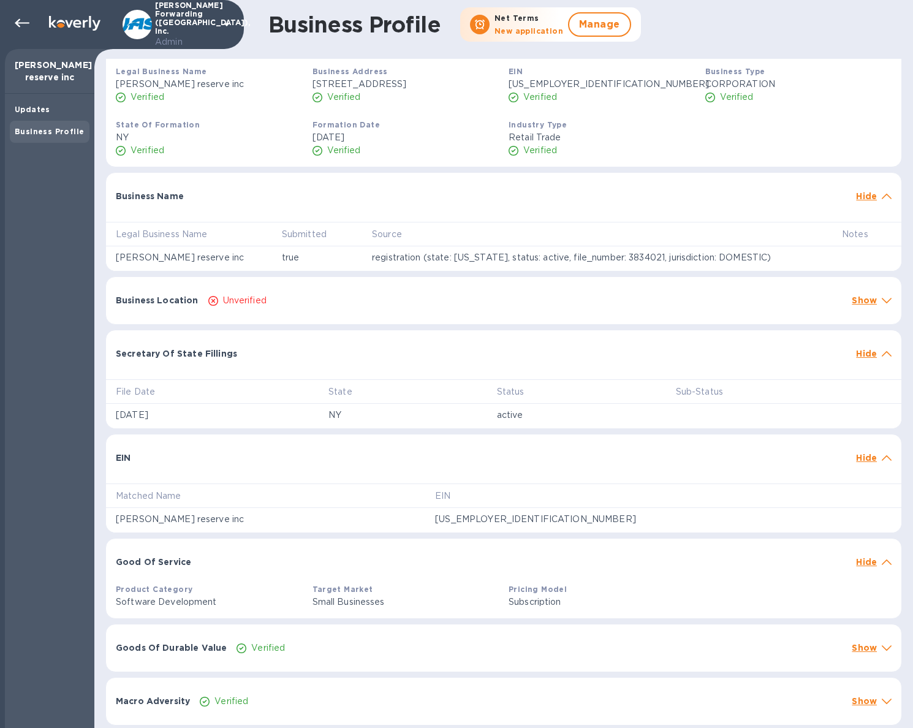
scroll to position [0, 0]
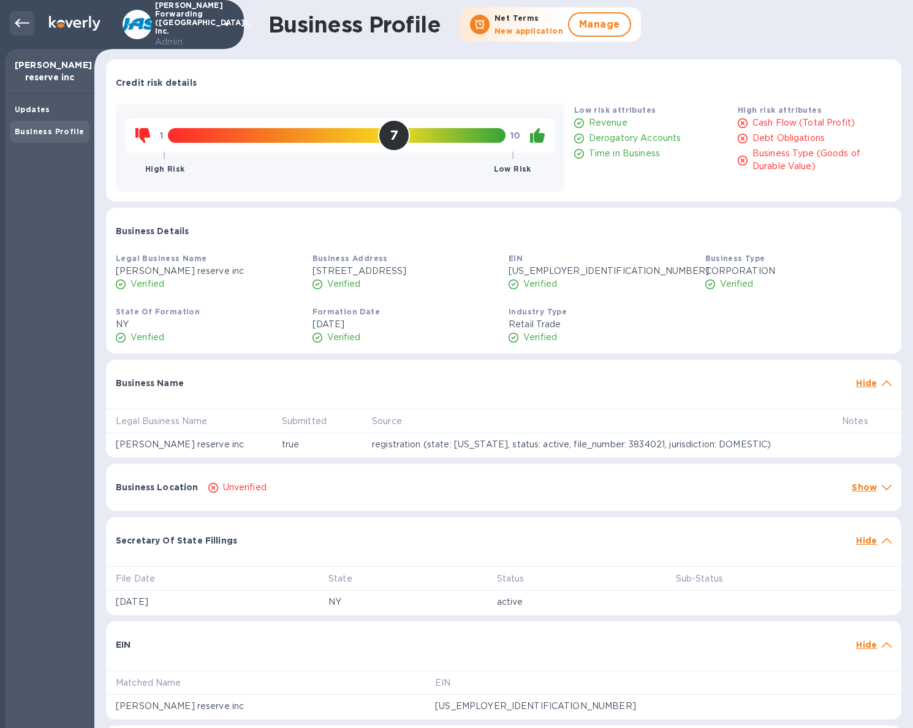
click at [25, 25] on icon at bounding box center [22, 23] width 15 height 15
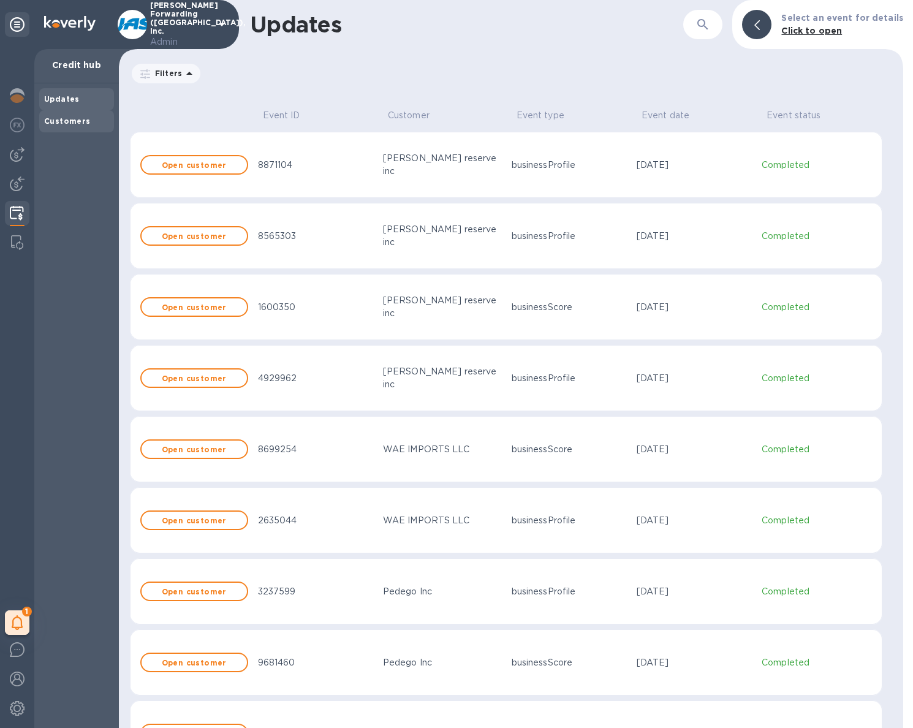
click at [94, 121] on div "Customers" at bounding box center [76, 121] width 65 height 12
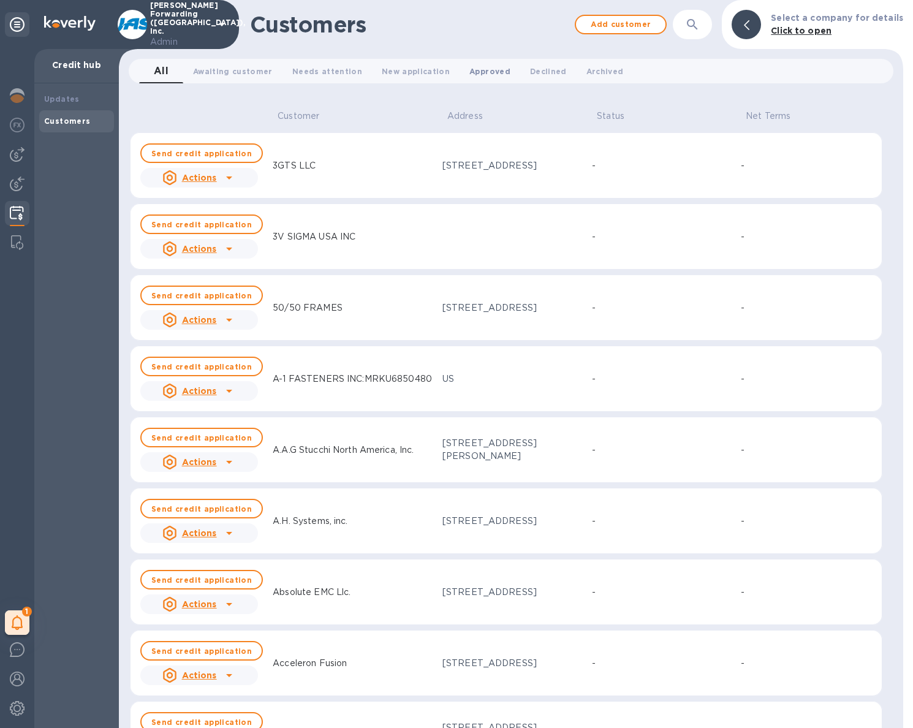
click at [489, 66] on span "Approved 0" at bounding box center [489, 71] width 41 height 13
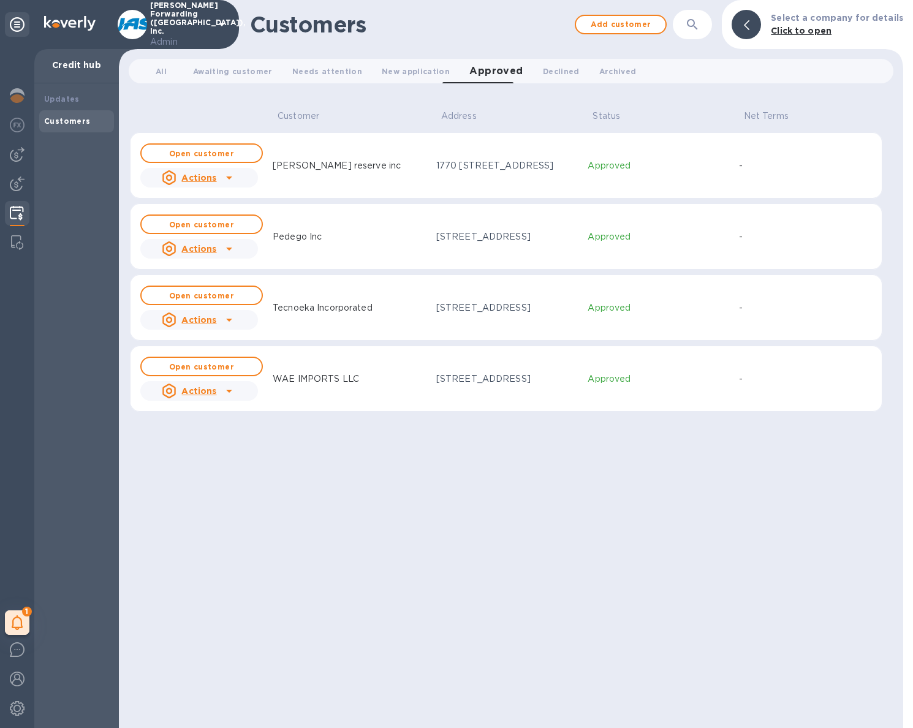
click at [376, 205] on td "Pedego Inc" at bounding box center [350, 236] width 164 height 66
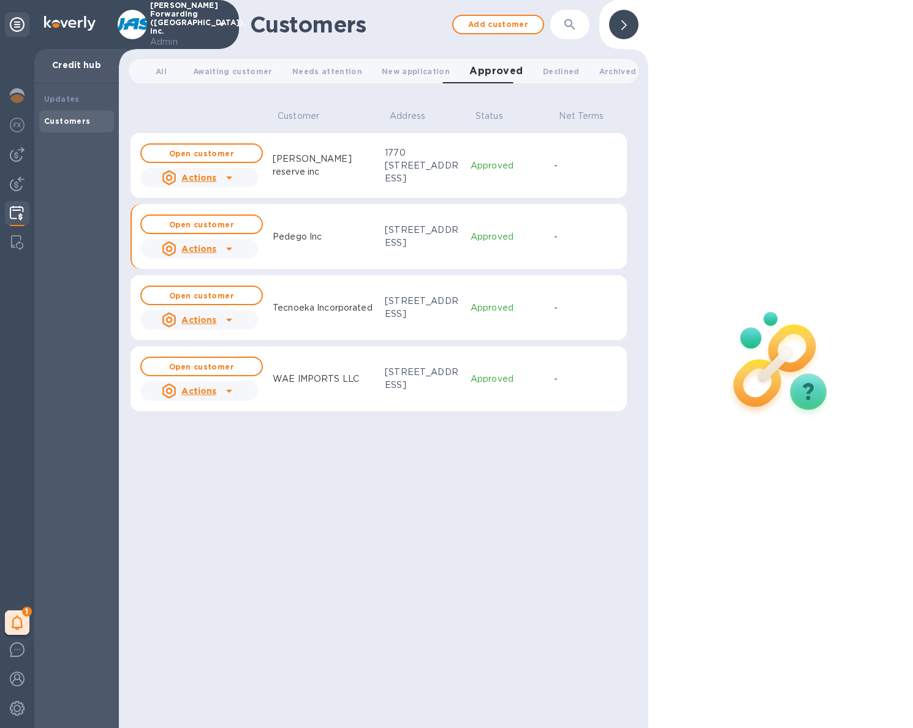
click at [385, 232] on div "11230 Grace Avenue, Suite B, Fountain Valley, CA, US 92708" at bounding box center [423, 237] width 76 height 26
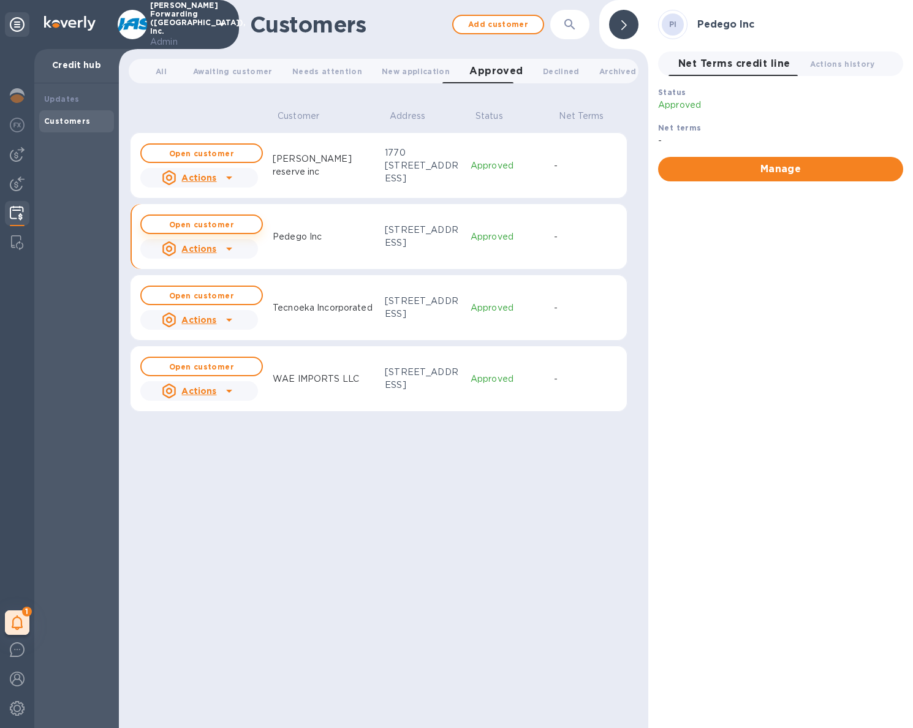
click at [248, 221] on span "Open customer" at bounding box center [201, 225] width 100 height 8
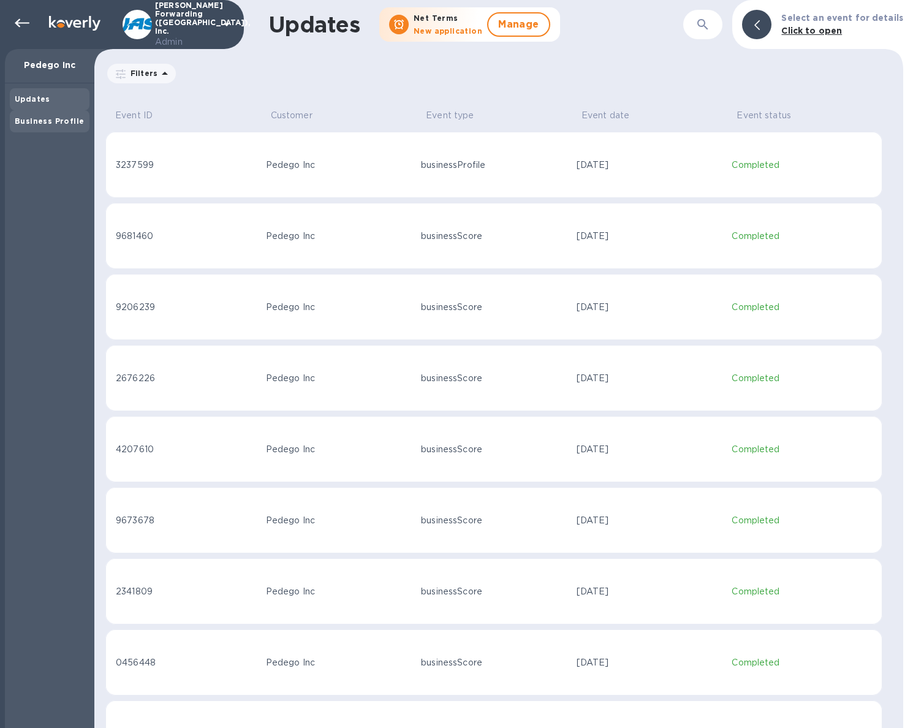
click at [59, 128] on div "Business Profile" at bounding box center [50, 121] width 80 height 22
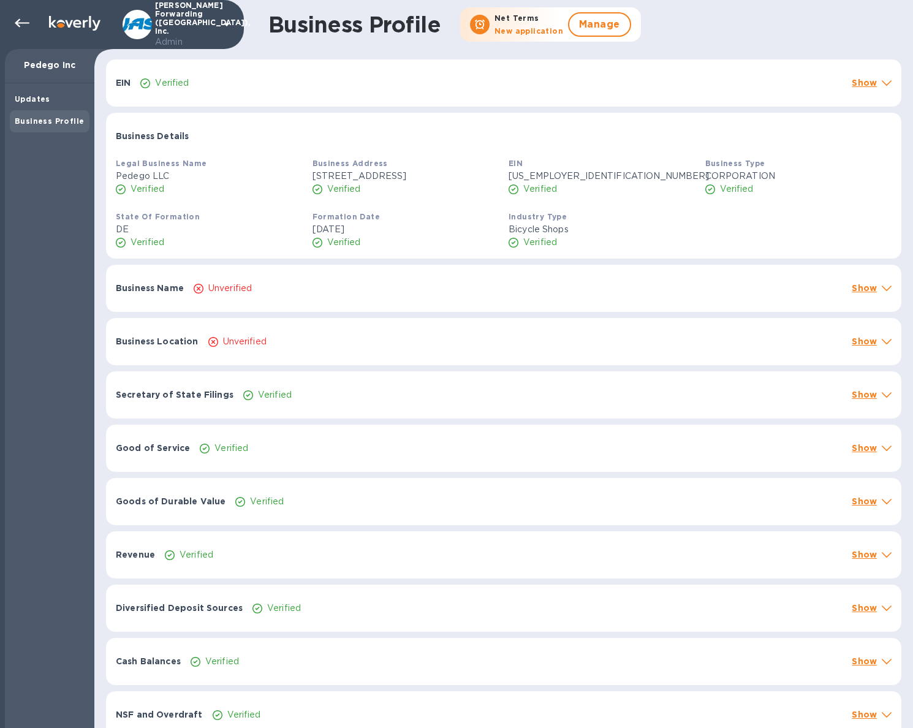
click at [263, 273] on div "Business Name Unverified Show" at bounding box center [503, 288] width 795 height 47
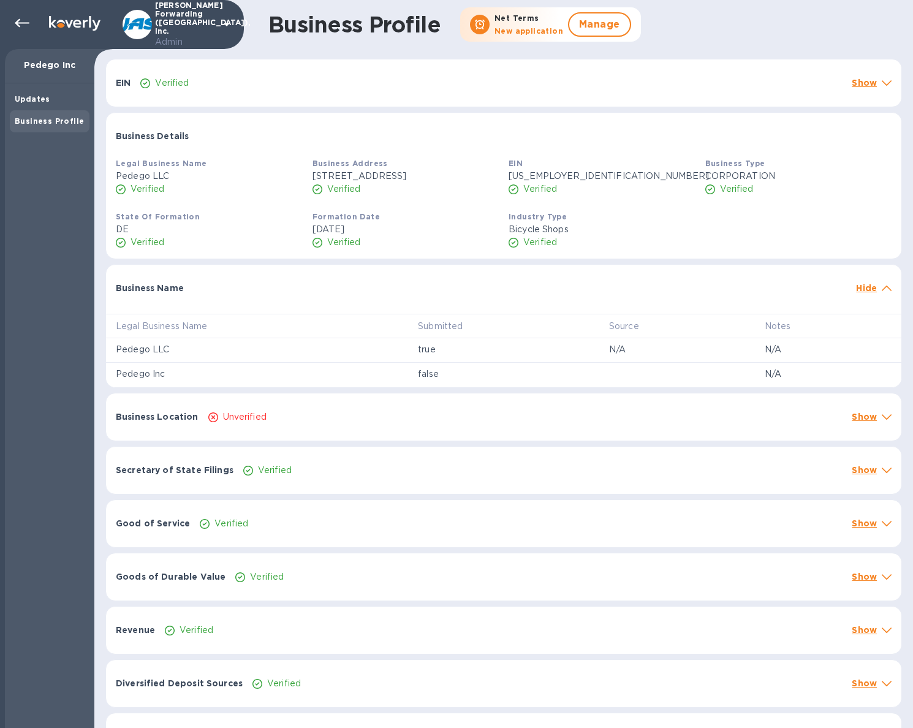
click at [293, 427] on div "Business Location Unverified Show" at bounding box center [503, 416] width 795 height 47
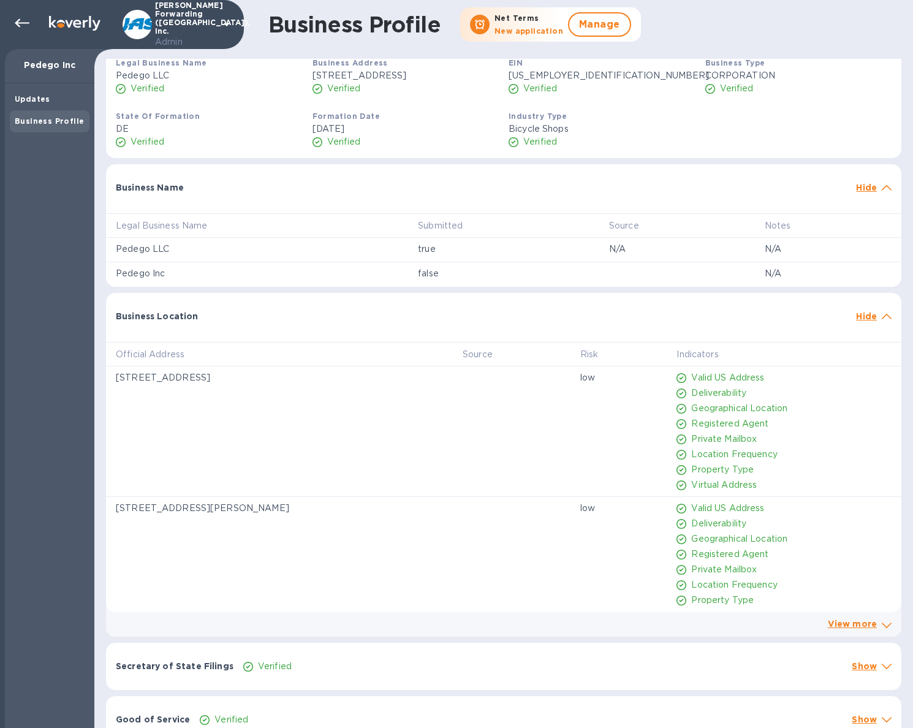
scroll to position [108, 0]
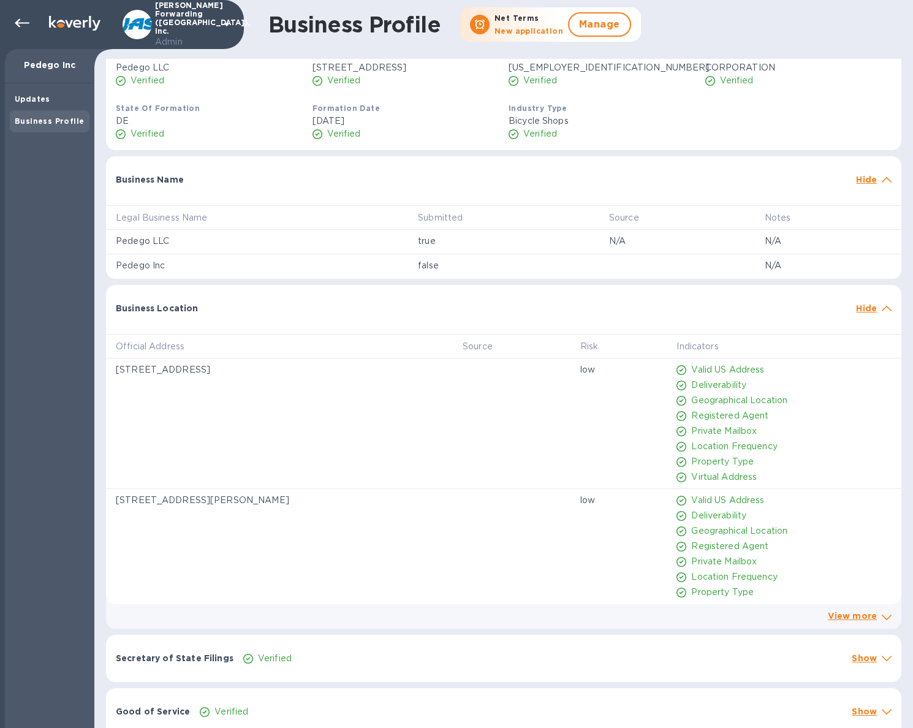
click at [233, 333] on div "Official Address Source Risk Indicators 11230 Grace Ave Ste B, Fountain Valley,…" at bounding box center [503, 476] width 795 height 304
click at [234, 315] on div "Business Location Hide" at bounding box center [503, 304] width 795 height 39
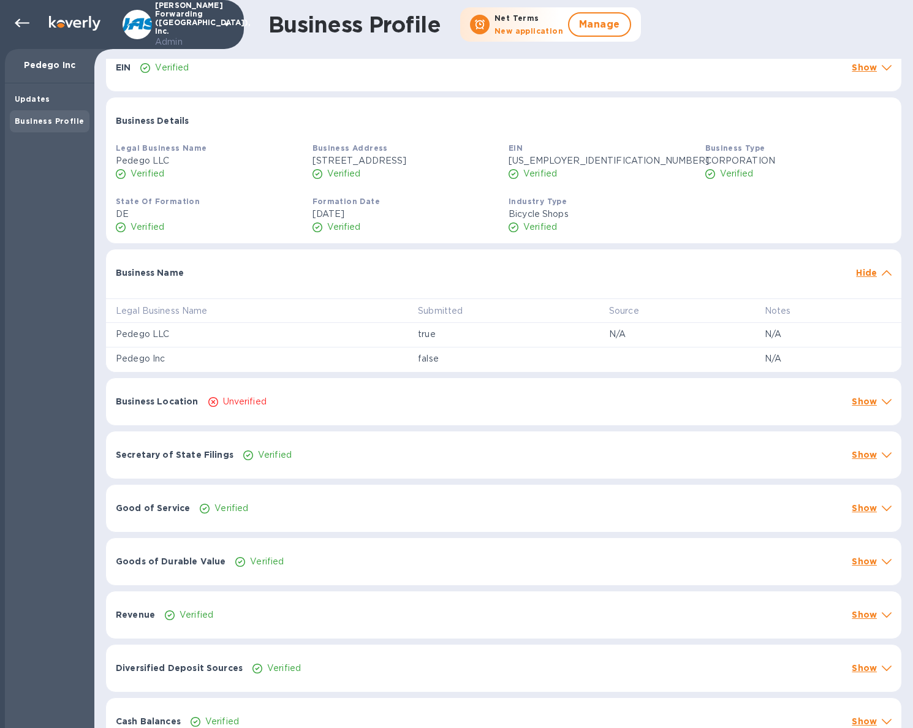
scroll to position [12, 0]
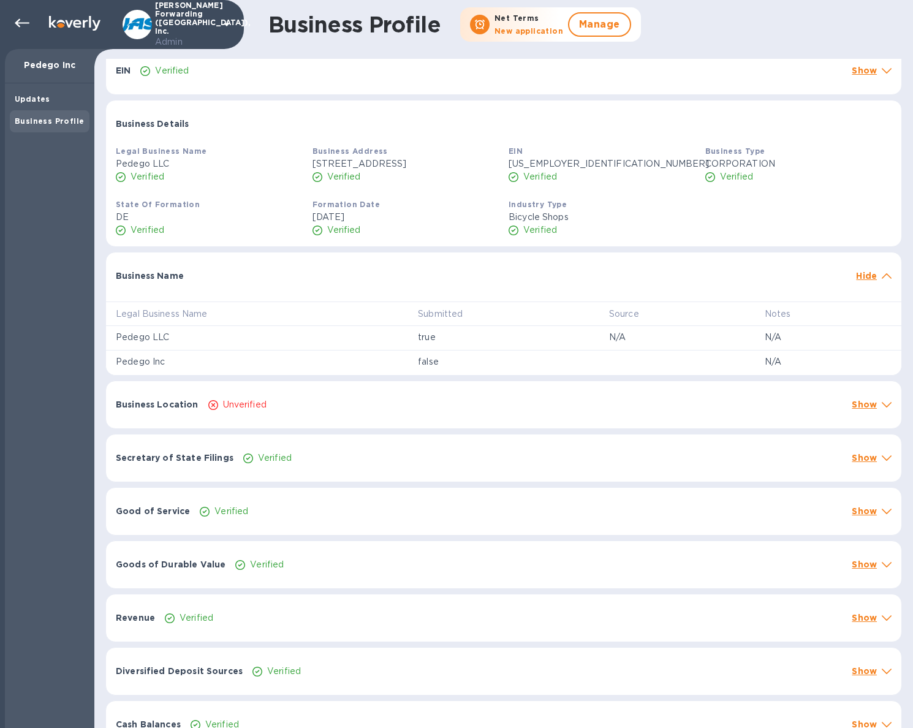
click at [535, 271] on div at bounding box center [520, 270] width 662 height 10
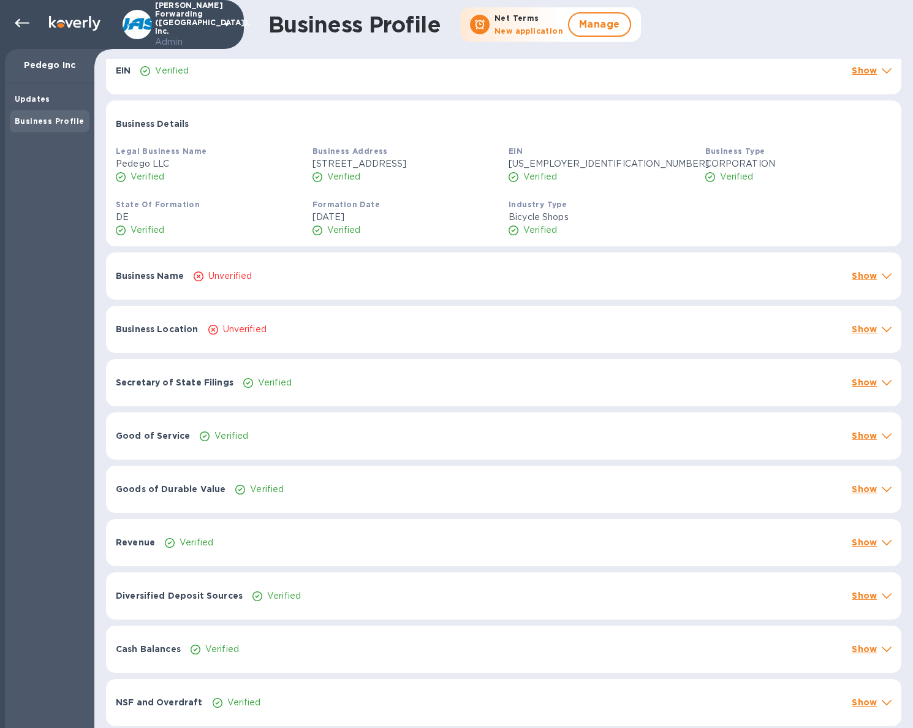
click at [535, 271] on div "Unverified" at bounding box center [517, 276] width 653 height 18
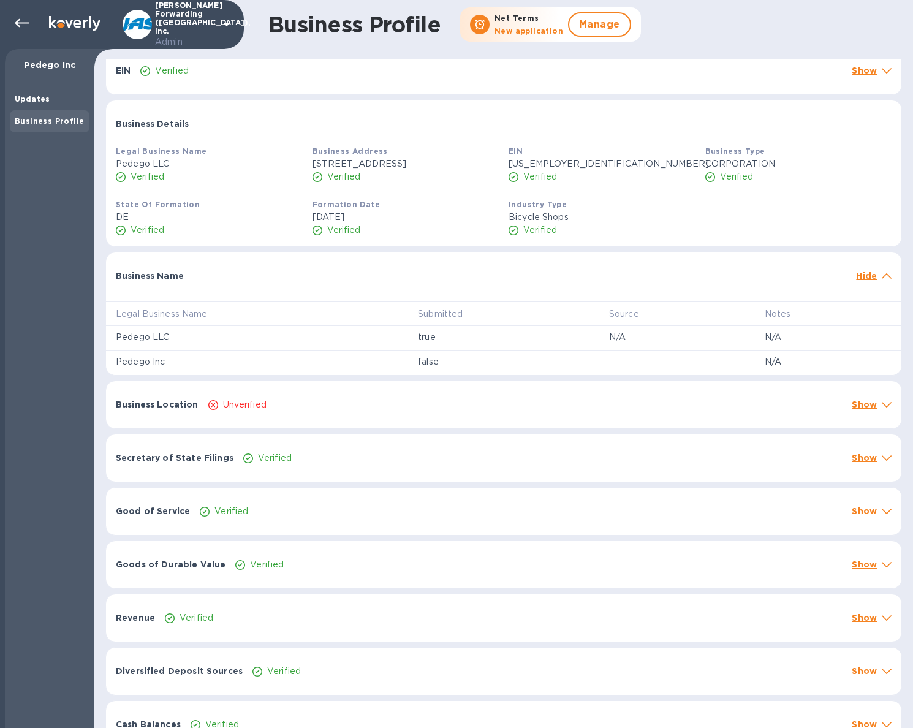
drag, startPoint x: 20, startPoint y: 64, endPoint x: 81, endPoint y: 64, distance: 61.3
click at [81, 64] on p "Pedego Inc" at bounding box center [50, 65] width 70 height 12
drag, startPoint x: 81, startPoint y: 64, endPoint x: 21, endPoint y: 64, distance: 60.7
click at [21, 64] on p "Pedego Inc" at bounding box center [50, 65] width 70 height 12
click at [58, 102] on div "Updates" at bounding box center [50, 99] width 70 height 12
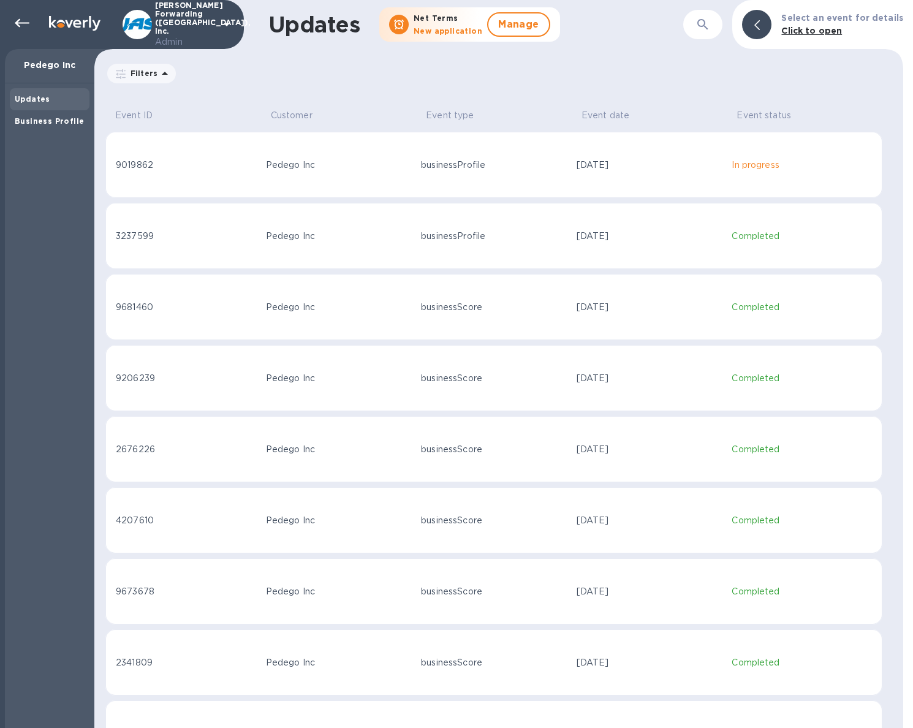
click at [543, 168] on div "businessProfile" at bounding box center [494, 165] width 146 height 13
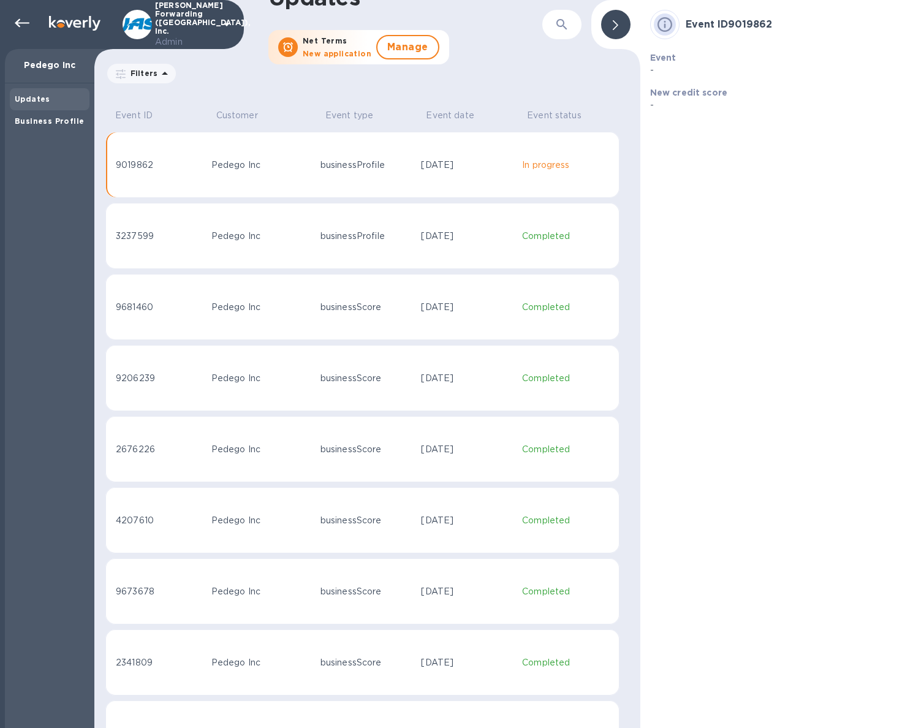
click at [422, 164] on div "[DATE]" at bounding box center [466, 165] width 91 height 13
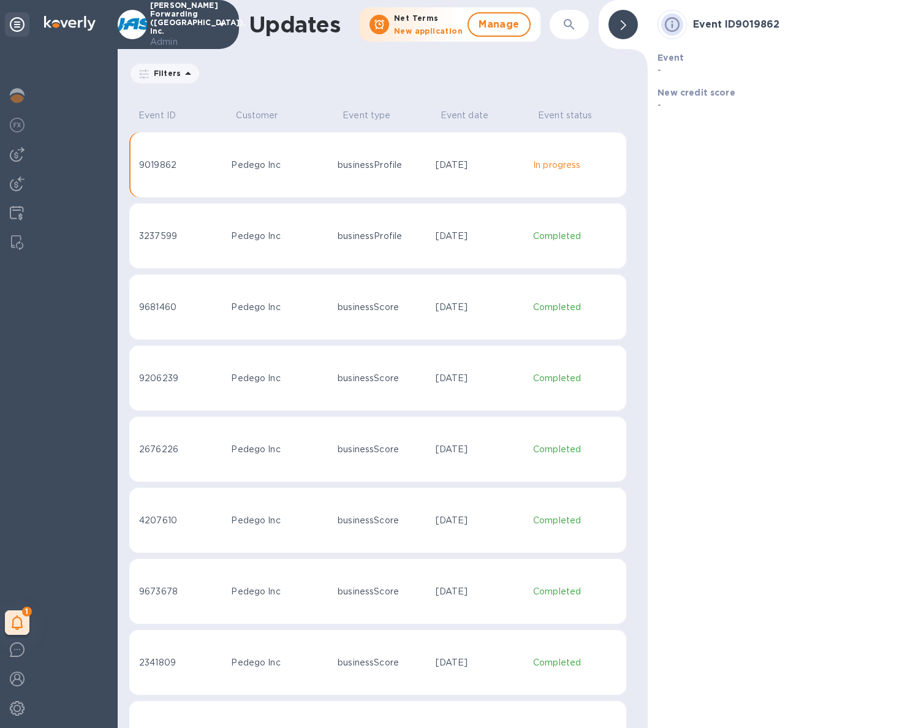
click at [628, 27] on div at bounding box center [622, 24] width 29 height 29
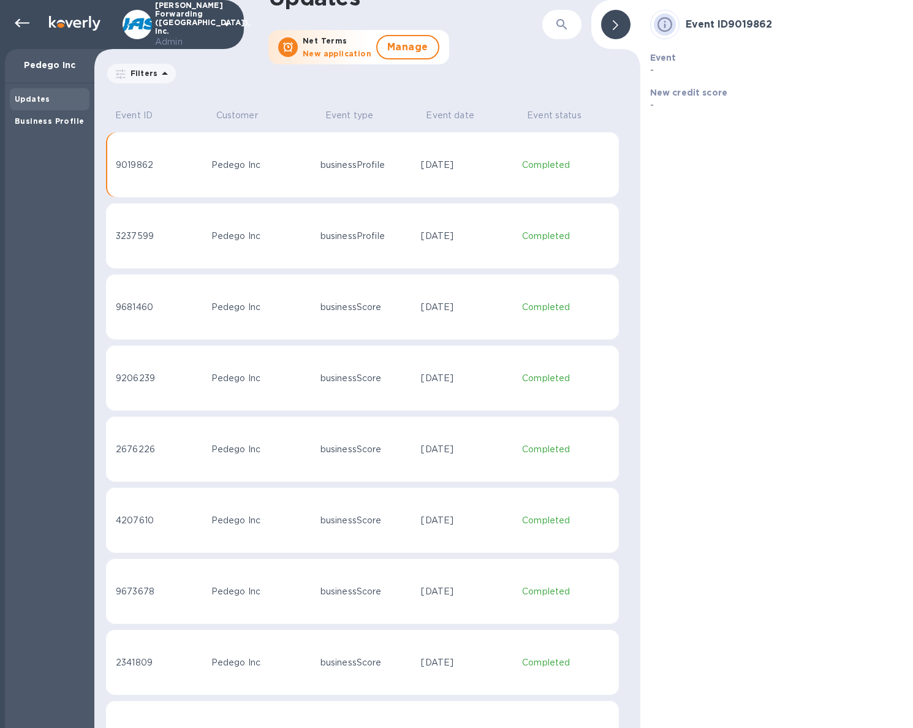
click at [197, 206] on td "3237599" at bounding box center [155, 236] width 101 height 66
click at [29, 121] on b "Business Profile" at bounding box center [49, 120] width 69 height 9
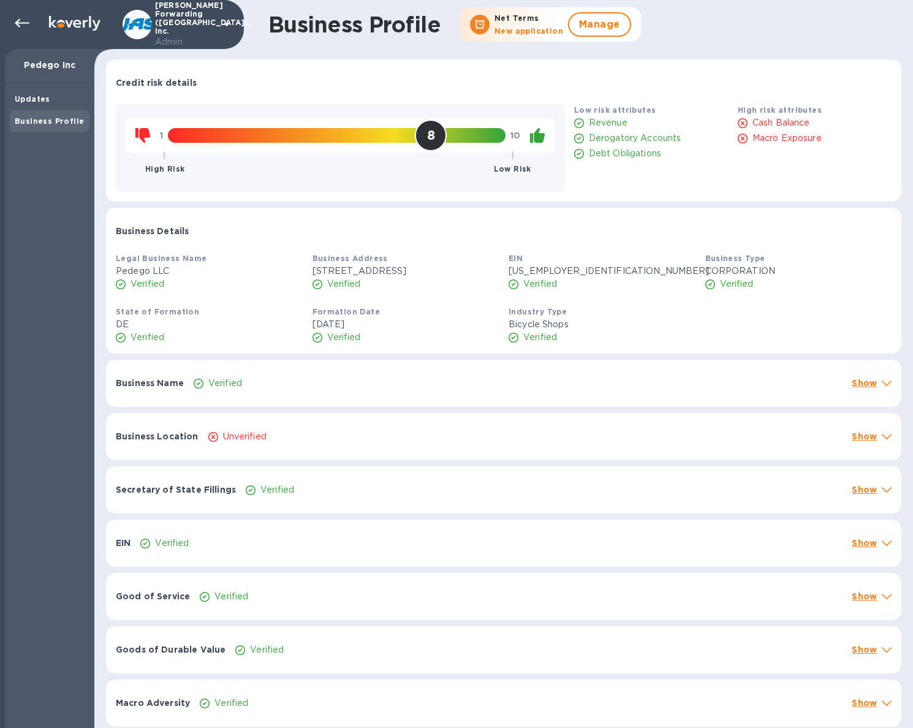
click at [240, 392] on div "Verified" at bounding box center [225, 383] width 39 height 18
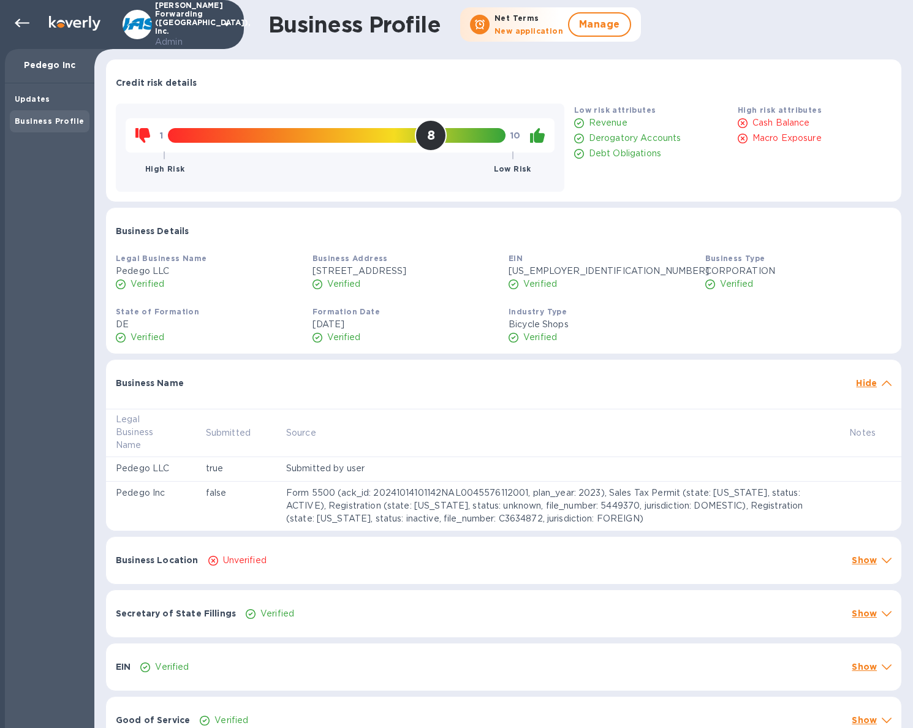
click at [293, 412] on div "Legal Business Name Submitted Source Notes Pedego LLC true Submitted by user Pe…" at bounding box center [503, 465] width 795 height 132
click at [873, 399] on div "Business Name Hide" at bounding box center [503, 379] width 795 height 39
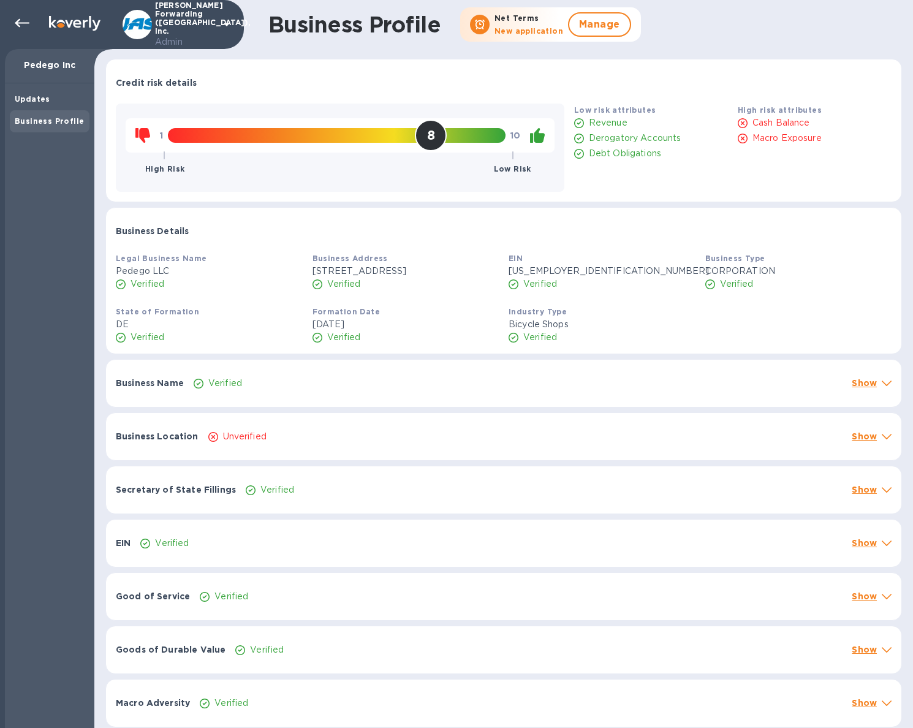
click at [856, 389] on p "Show" at bounding box center [864, 383] width 25 height 12
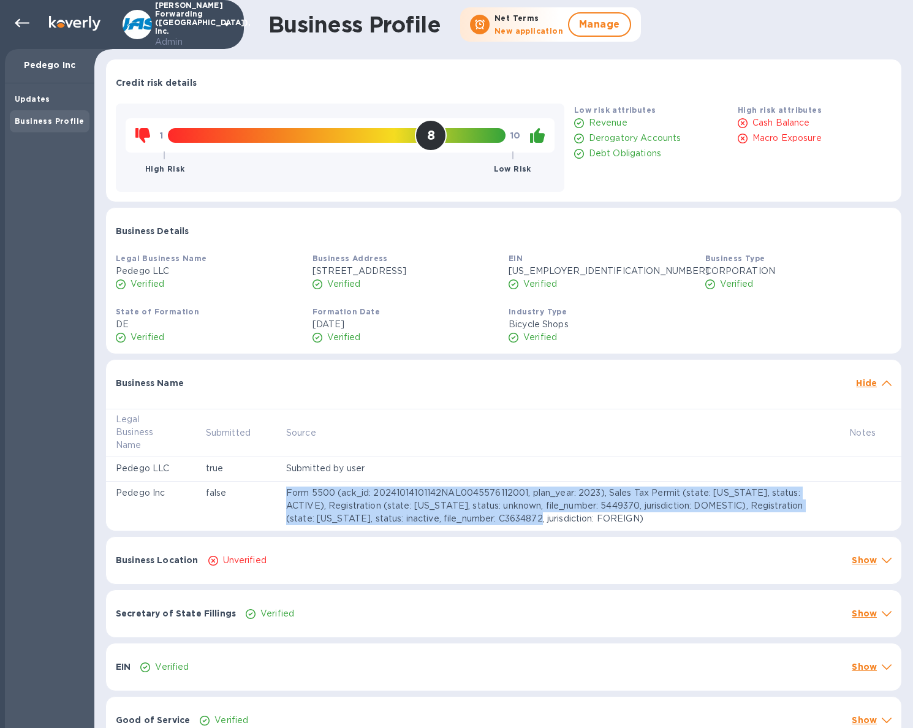
drag, startPoint x: 295, startPoint y: 504, endPoint x: 581, endPoint y: 542, distance: 288.7
click at [581, 531] on td "Form 5500 (ack_id: 20241014101142NAL0045576112001, plan_year: 2023), Sales Tax …" at bounding box center [557, 506] width 563 height 49
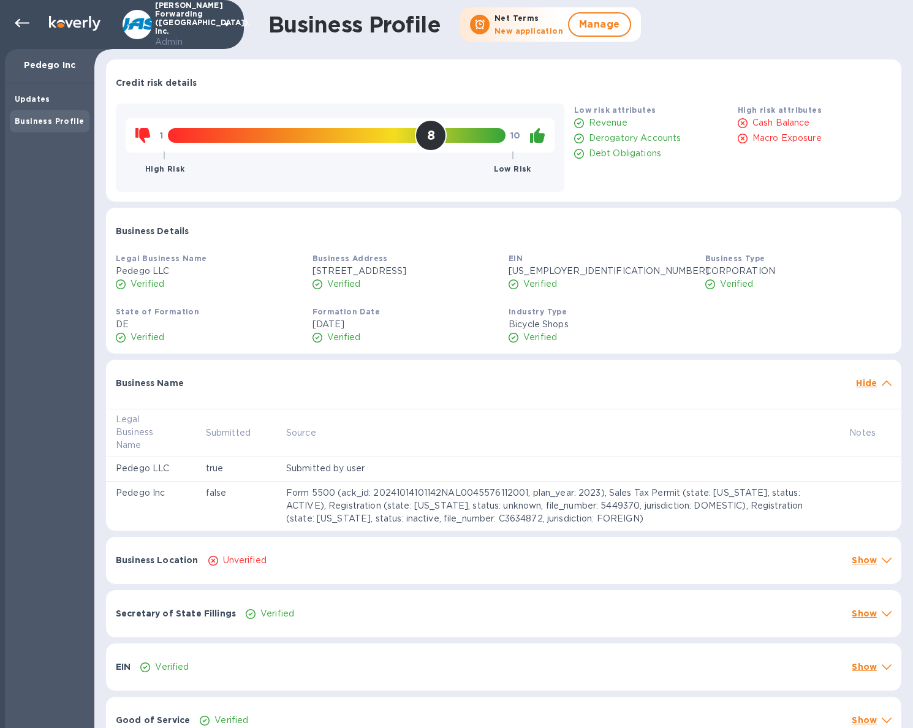
click at [582, 531] on td "Form 5500 (ack_id: 20241014101142NAL0045576112001, plan_year: 2023), Sales Tax …" at bounding box center [557, 506] width 563 height 49
click at [458, 558] on div "Business Location Unverified Show" at bounding box center [503, 560] width 795 height 47
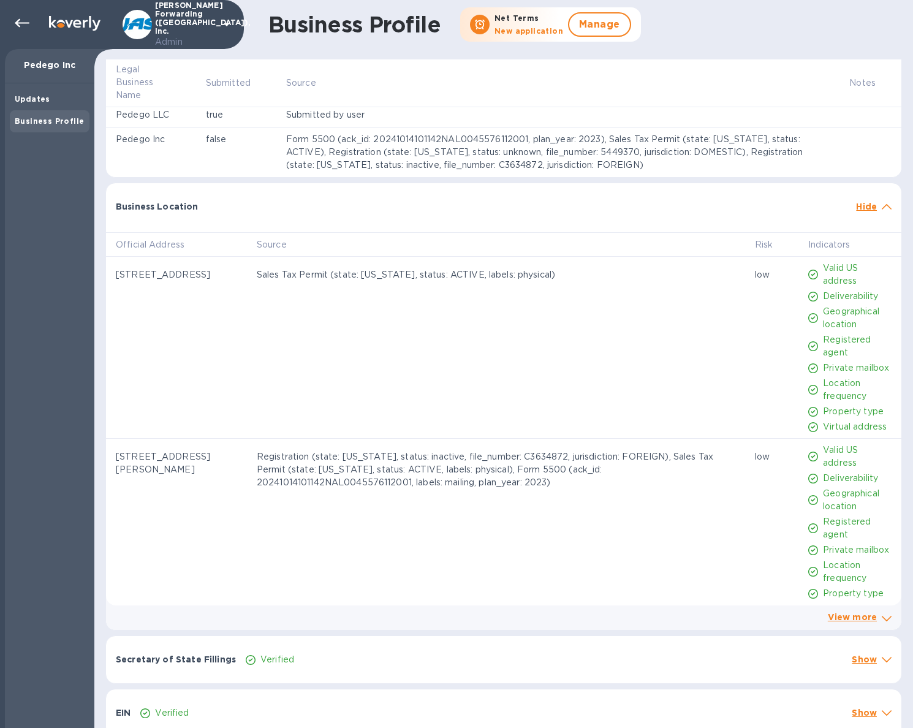
scroll to position [355, 0]
click at [867, 211] on p "Hide" at bounding box center [866, 205] width 21 height 12
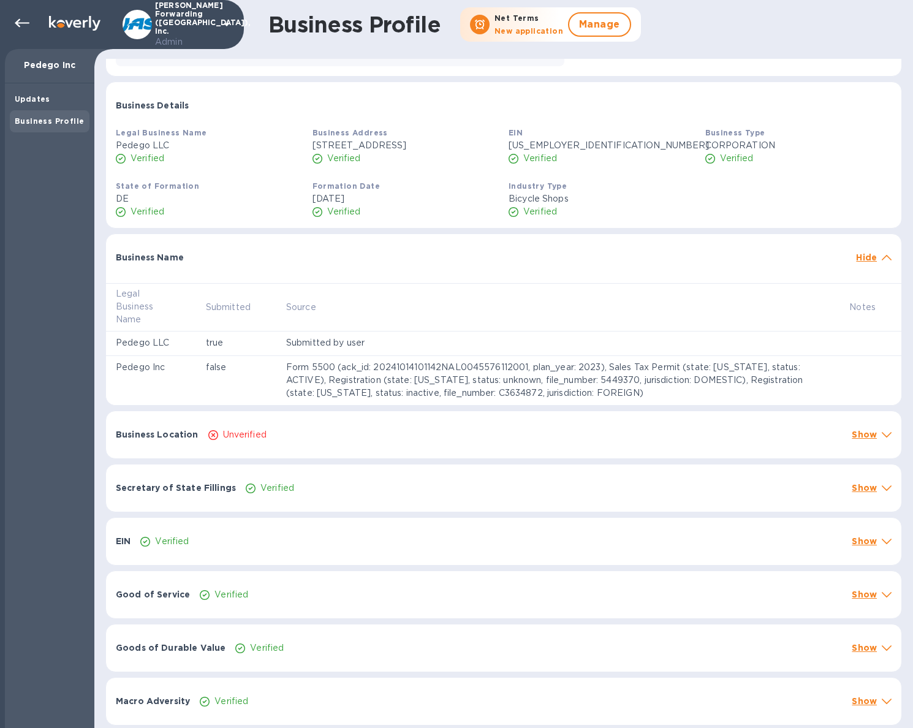
scroll to position [138, 0]
click at [854, 428] on p "Show" at bounding box center [864, 434] width 25 height 12
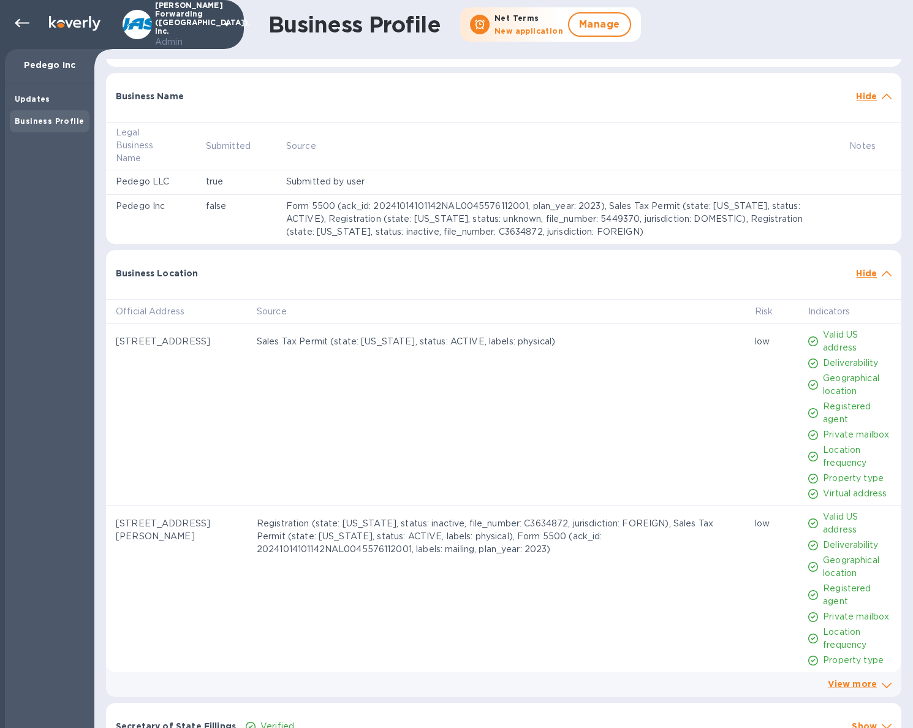
scroll to position [269, 0]
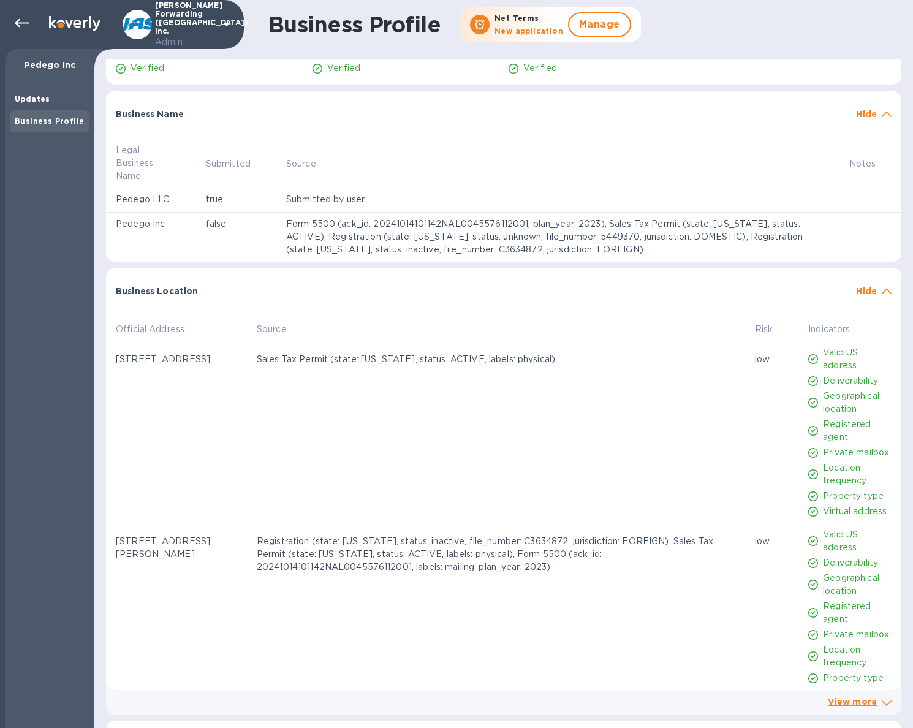
click at [419, 229] on td "Form 5500 (ack_id: 20241014101142NAL0045576112001, plan_year: 2023), Sales Tax …" at bounding box center [557, 237] width 563 height 49
click at [419, 159] on th "Source" at bounding box center [557, 164] width 563 height 48
click at [418, 206] on p "Submitted by user" at bounding box center [557, 199] width 543 height 13
click at [25, 89] on div "Updates" at bounding box center [50, 99] width 80 height 22
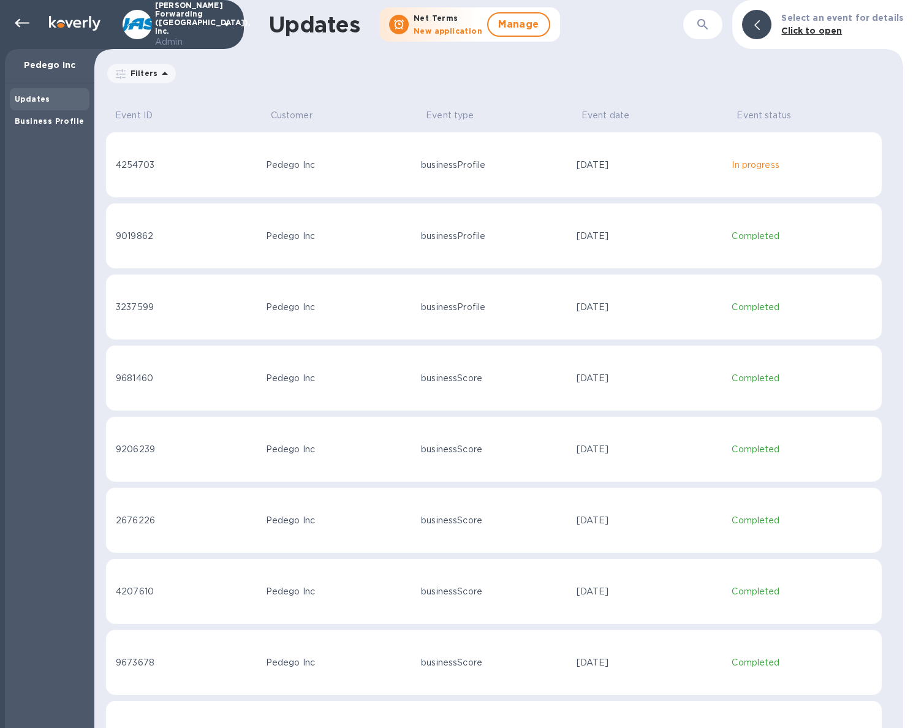
click at [373, 172] on td "Pedego Inc" at bounding box center [339, 165] width 156 height 66
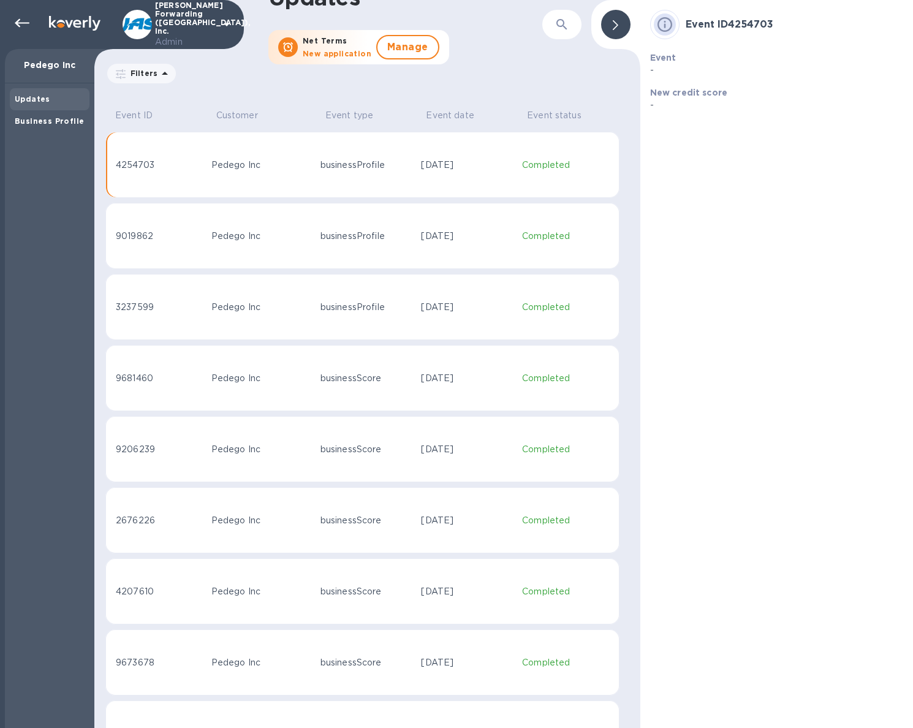
click at [206, 157] on td "Pedego Inc" at bounding box center [260, 165] width 109 height 66
click at [69, 119] on b "Business Profile" at bounding box center [49, 120] width 69 height 9
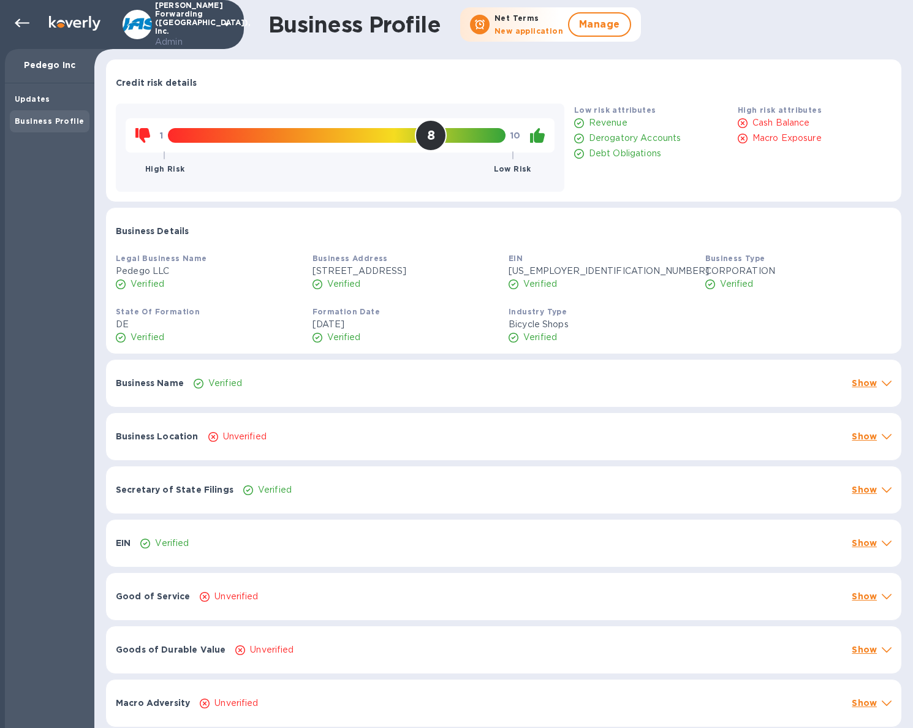
scroll to position [2, 0]
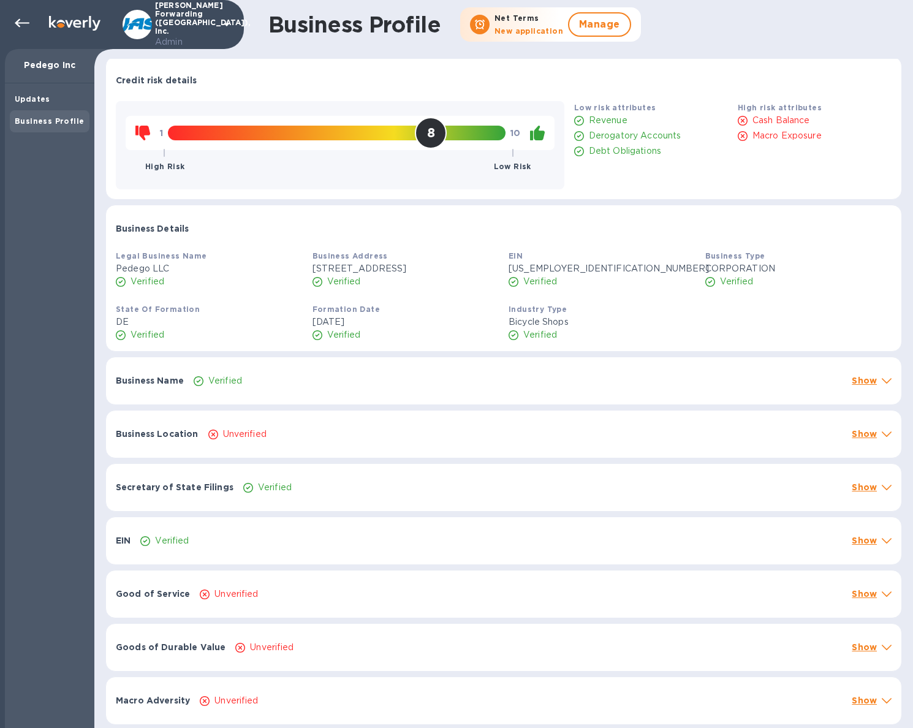
click at [264, 602] on div "Good of Service Unverified Show" at bounding box center [503, 593] width 795 height 47
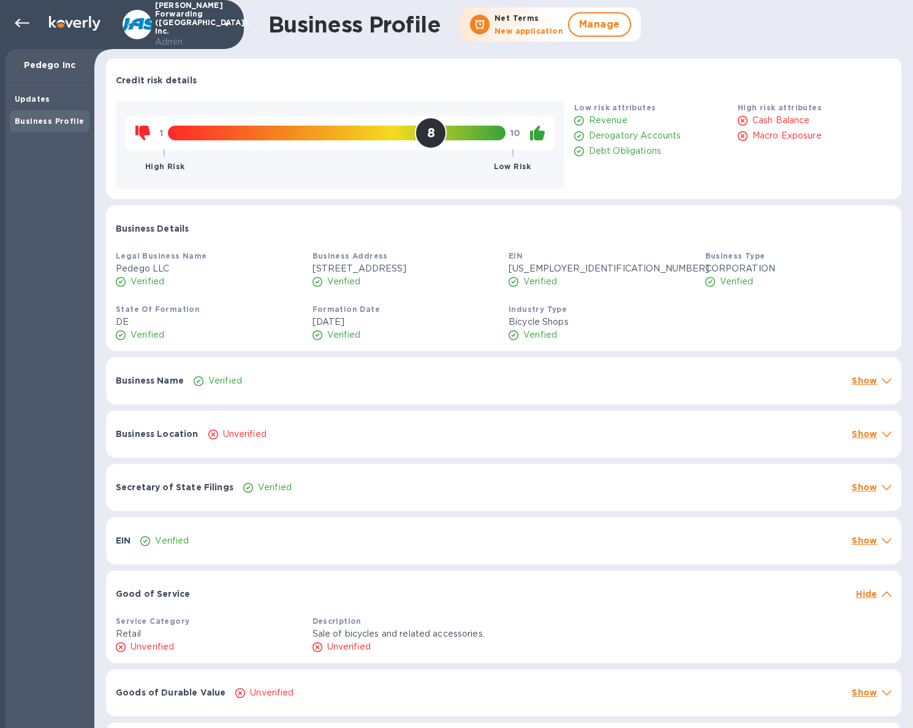
click at [268, 591] on div at bounding box center [523, 588] width 656 height 10
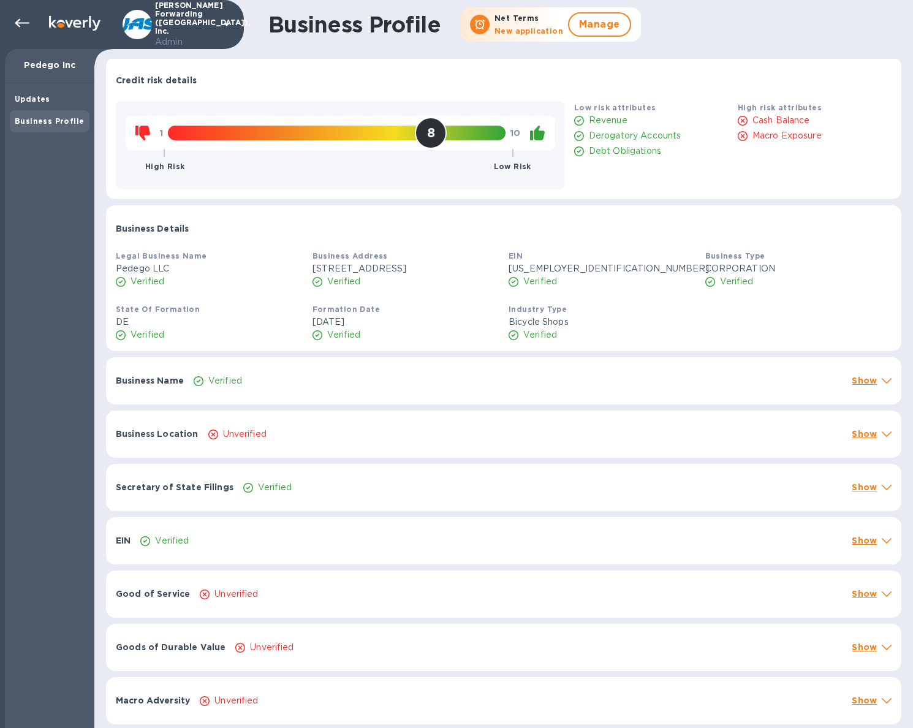
click at [388, 381] on div "Verified" at bounding box center [517, 381] width 653 height 18
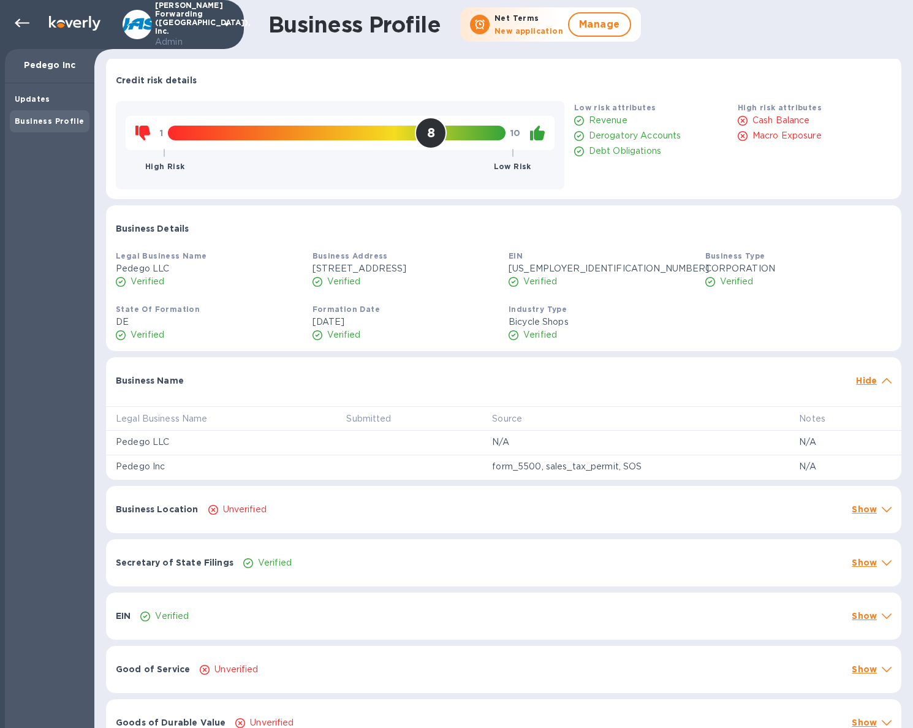
click at [388, 381] on div "Business Name" at bounding box center [481, 380] width 740 height 22
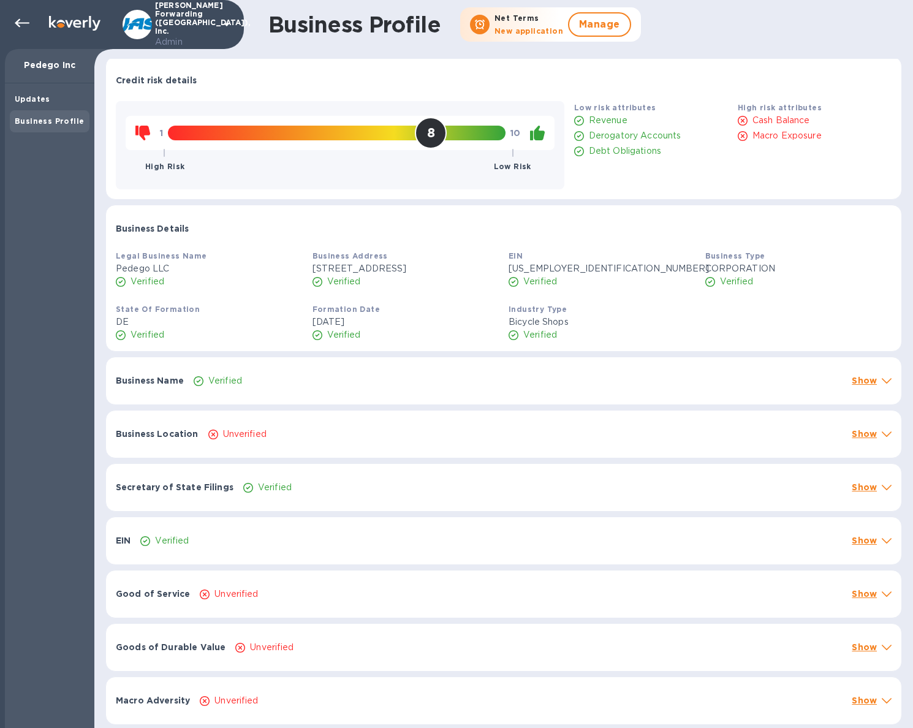
click at [388, 381] on div "Verified" at bounding box center [517, 381] width 653 height 18
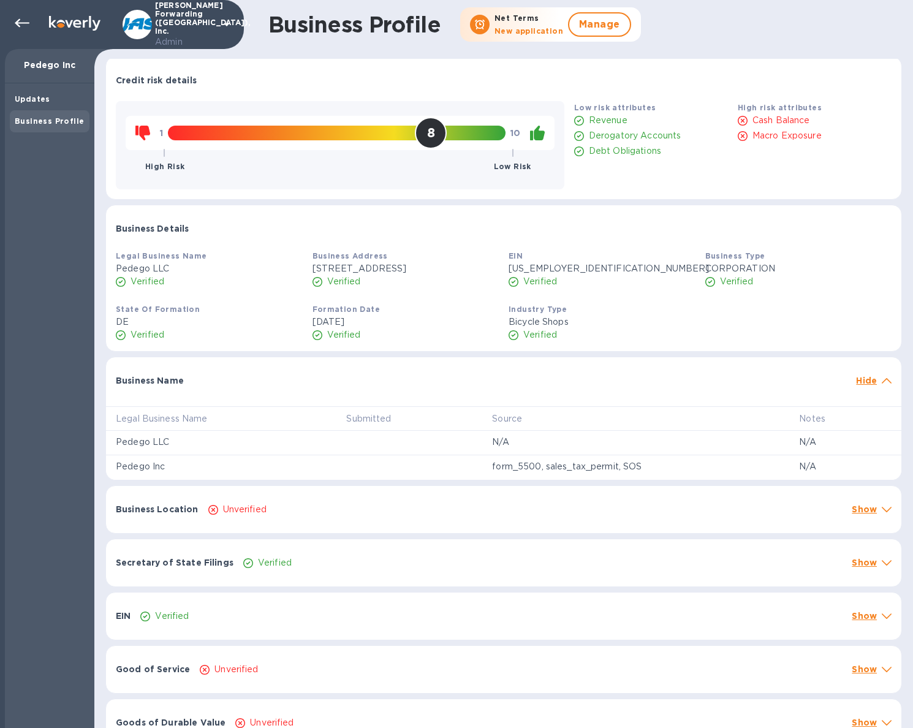
click at [337, 529] on div "Business Location Unverified Show" at bounding box center [503, 509] width 795 height 47
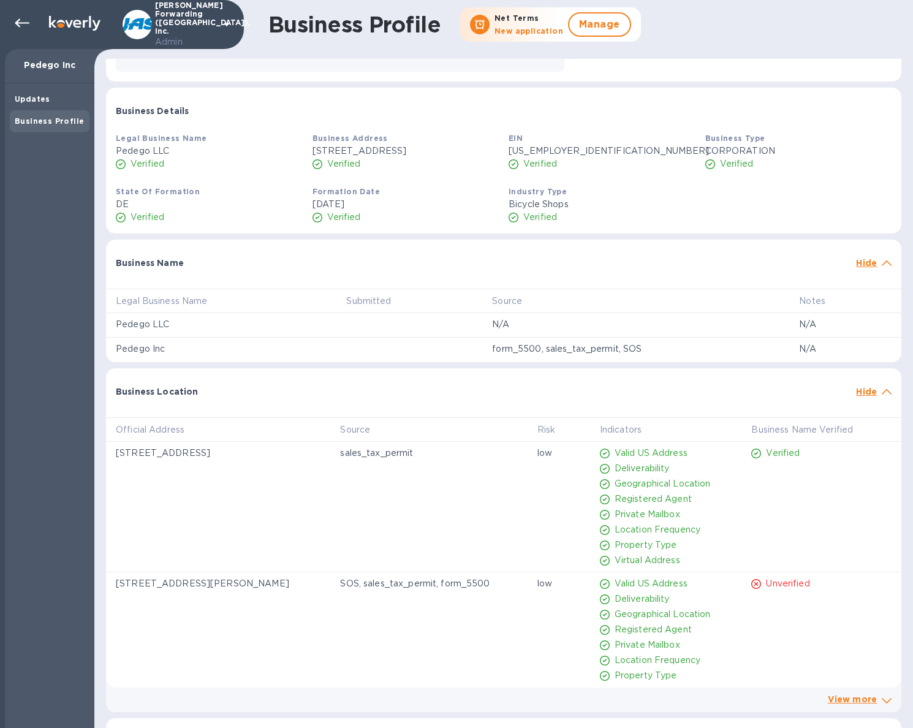
scroll to position [76, 0]
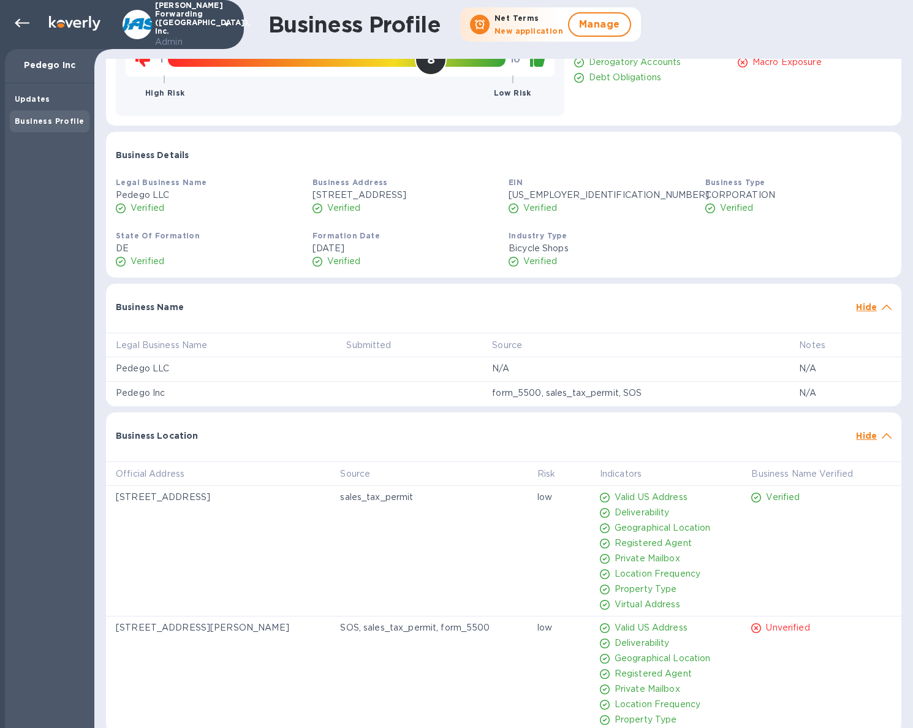
click at [651, 191] on p "[US_EMPLOYER_IDENTIFICATION_NUMBER]" at bounding box center [601, 195] width 187 height 13
click at [445, 357] on td at bounding box center [409, 369] width 146 height 25
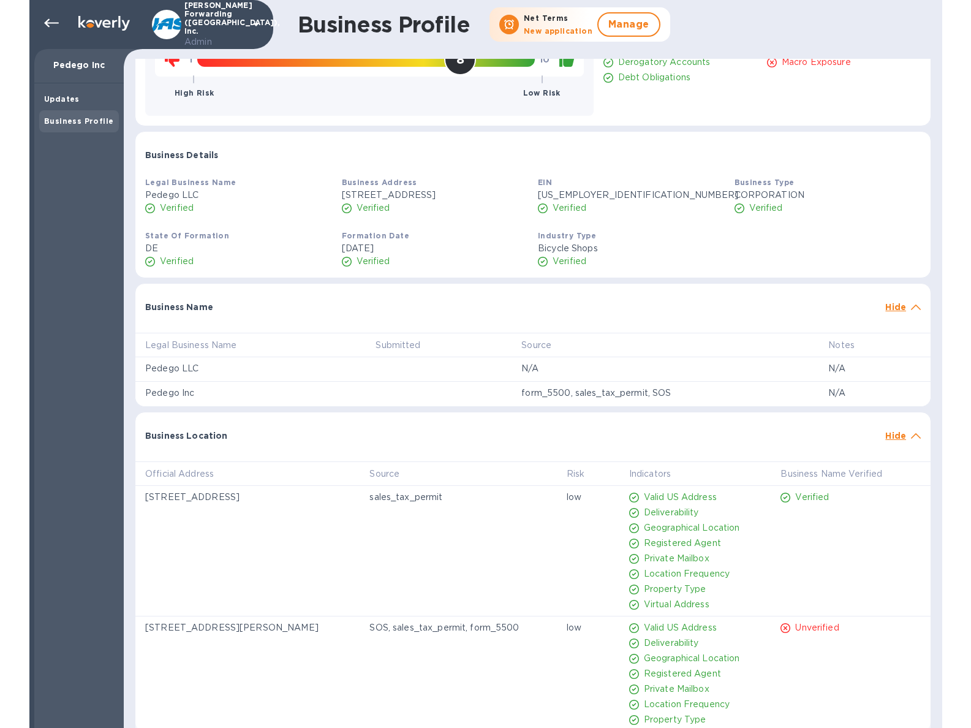
scroll to position [114, 0]
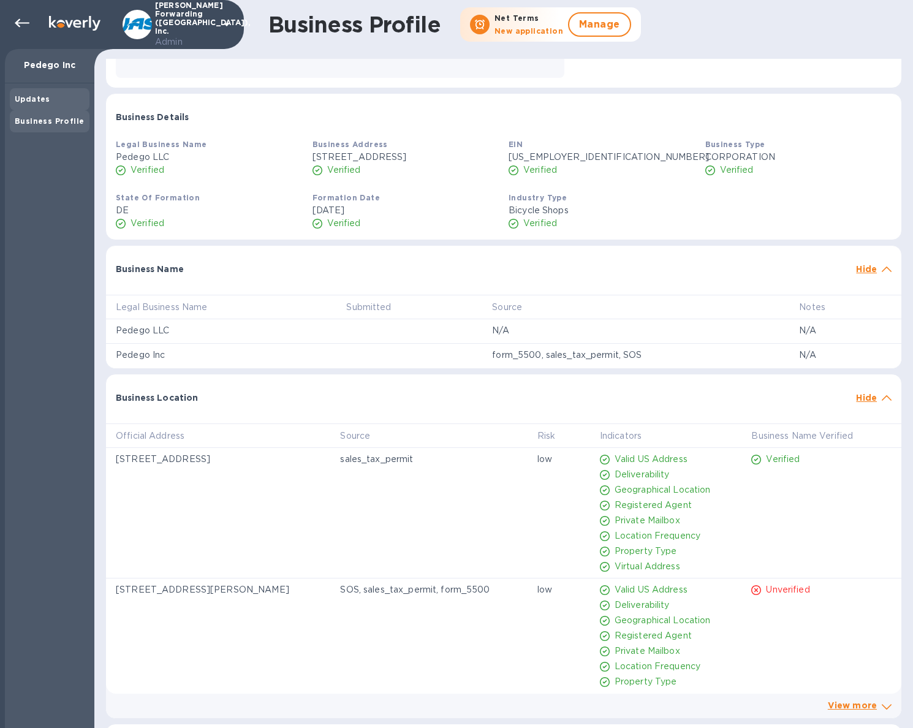
click at [23, 104] on div "Updates" at bounding box center [50, 99] width 70 height 12
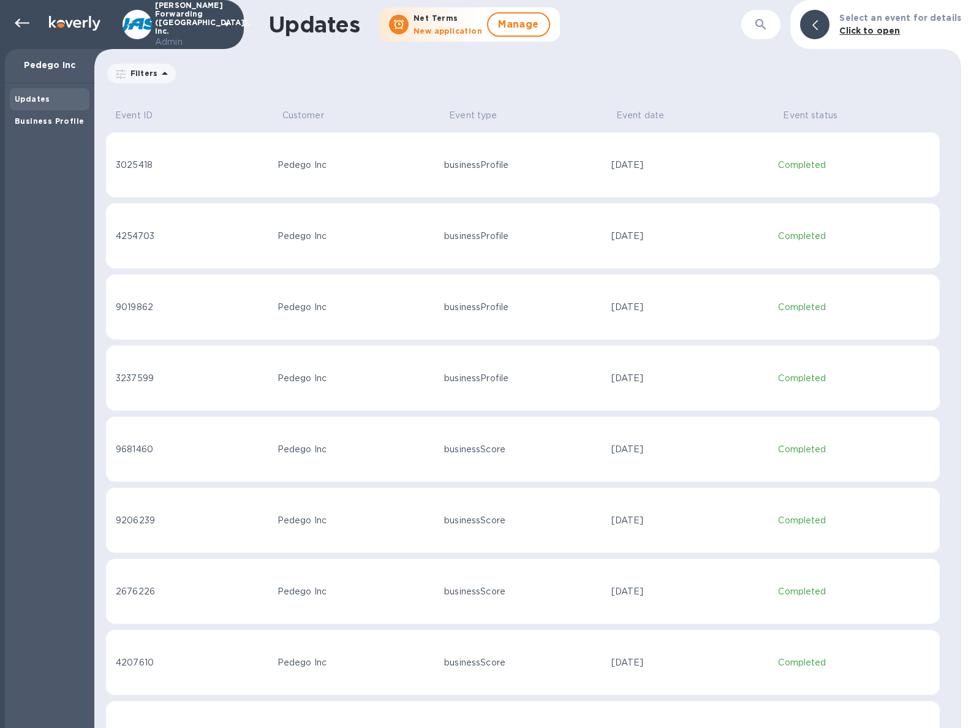
click at [168, 165] on div "3025418" at bounding box center [192, 165] width 152 height 13
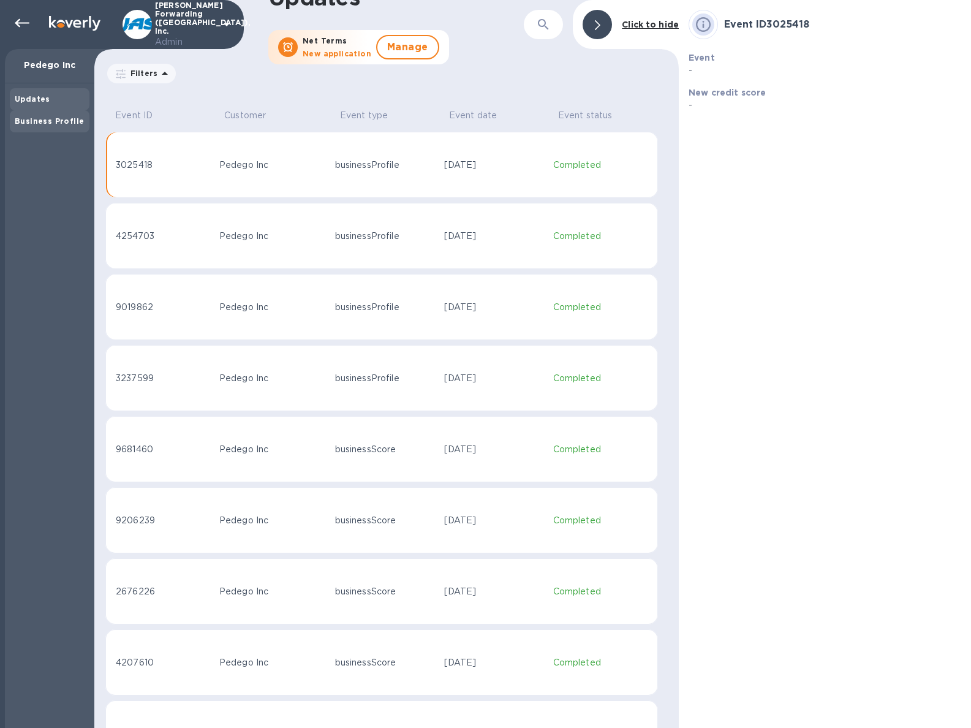
click at [64, 126] on div "Business Profile" at bounding box center [50, 121] width 70 height 12
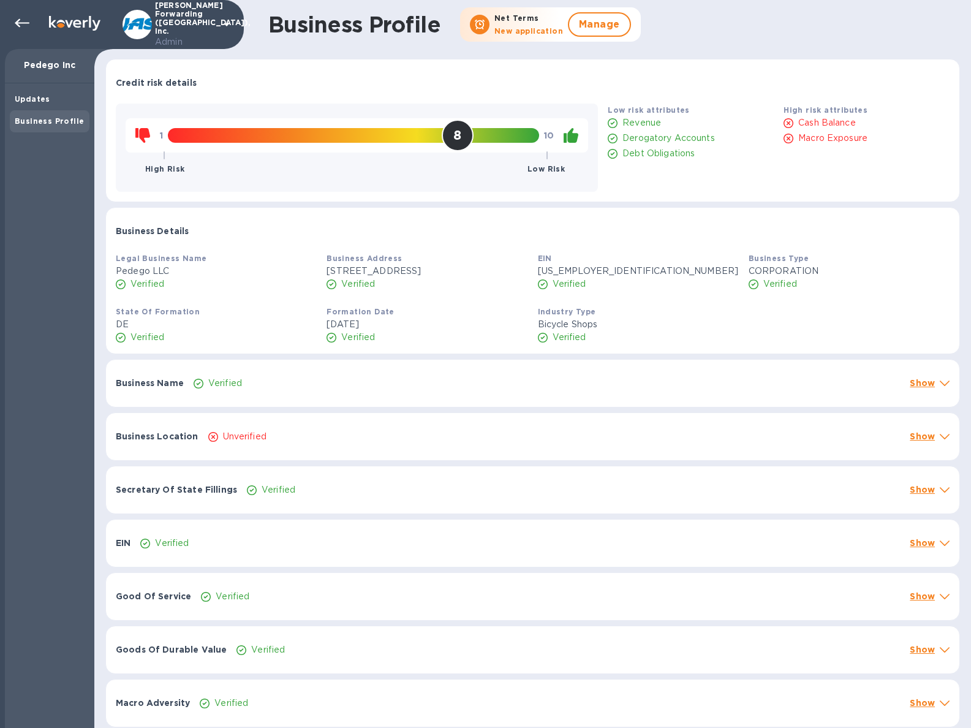
scroll to position [2, 0]
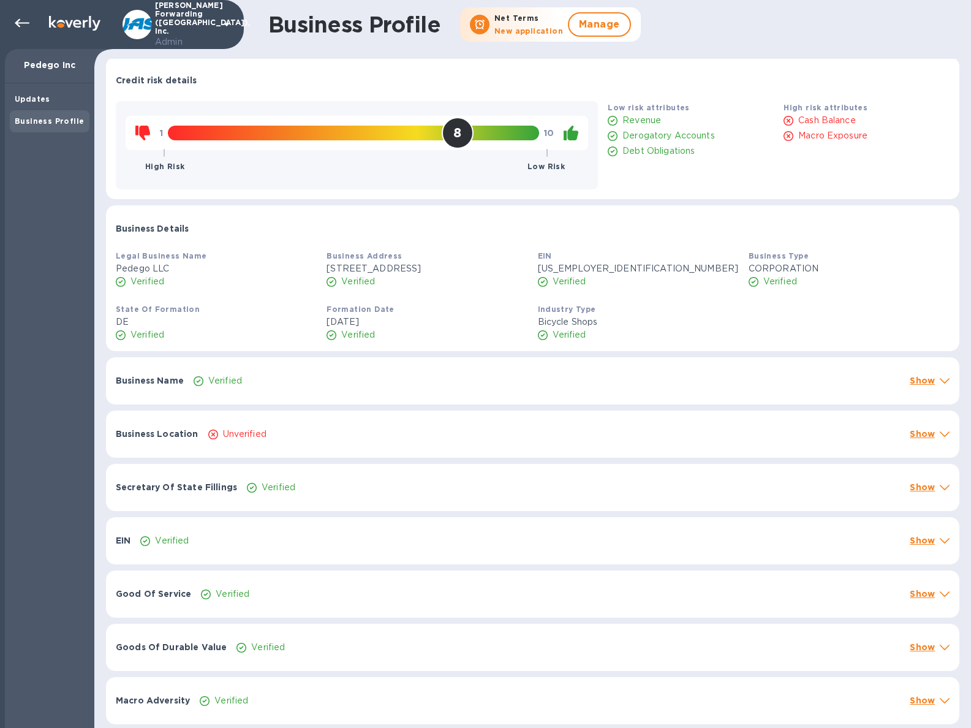
click at [402, 417] on div "Business Location Unverified Show" at bounding box center [532, 433] width 853 height 47
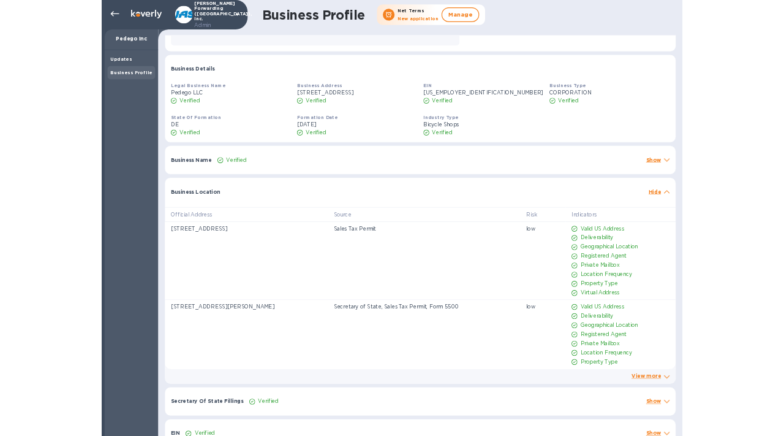
scroll to position [113, 0]
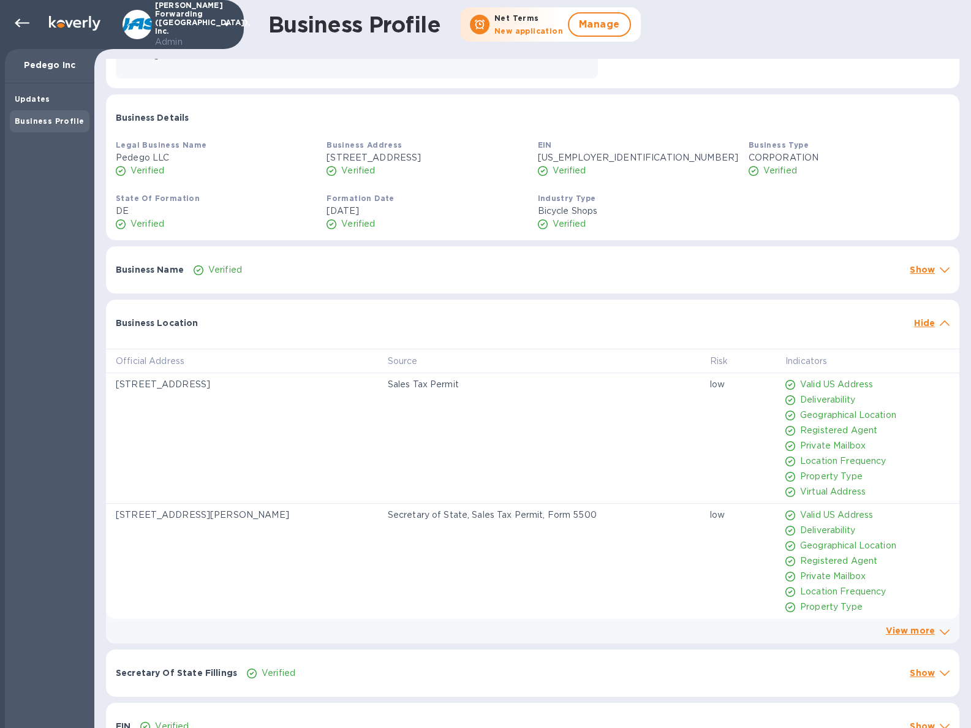
click at [399, 292] on div "Business Name Verified Show" at bounding box center [532, 269] width 853 height 47
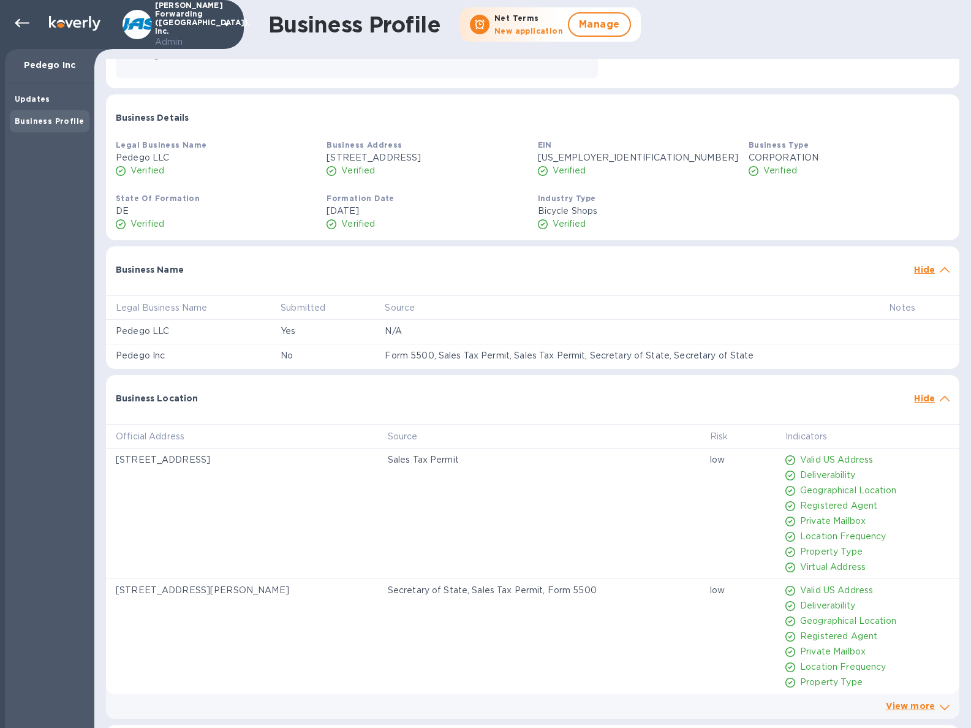
click at [474, 276] on div "Business Name Hide" at bounding box center [532, 265] width 853 height 39
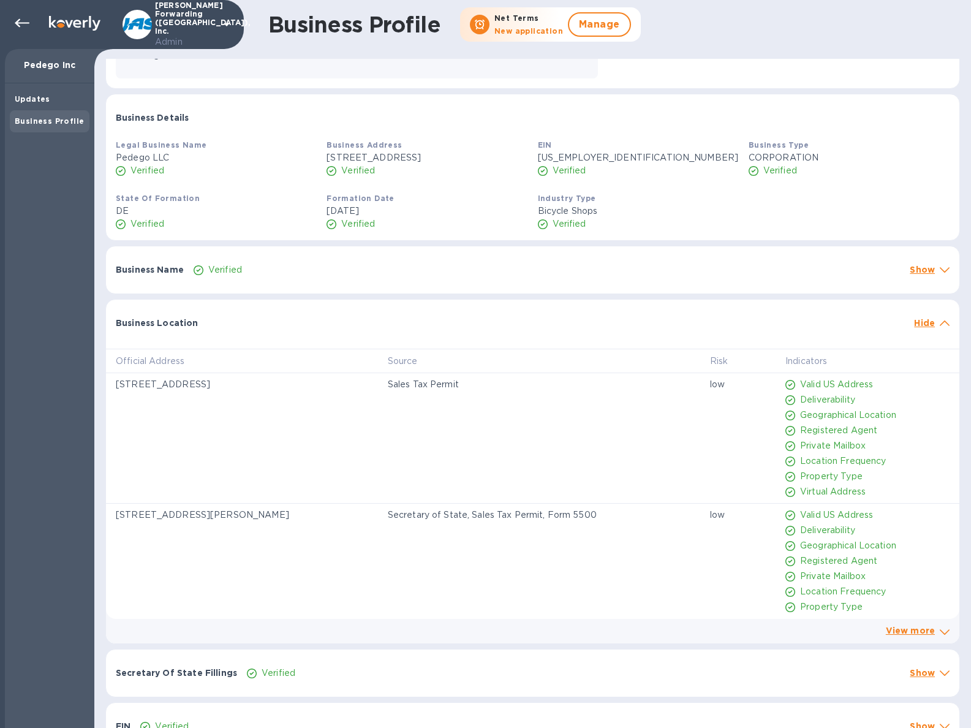
click at [474, 276] on div "Business Name Verified Show" at bounding box center [532, 269] width 853 height 47
